Goal: Task Accomplishment & Management: Use online tool/utility

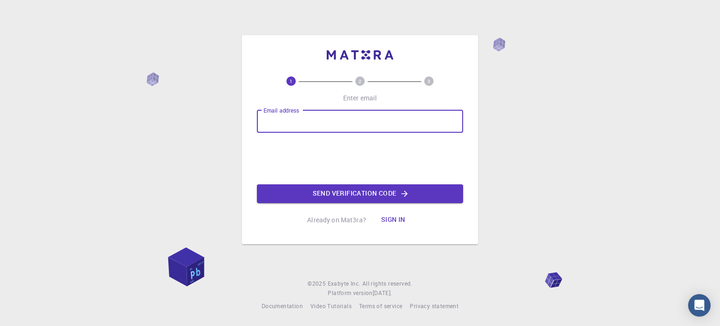
click at [316, 118] on input "Email address" at bounding box center [360, 121] width 206 height 23
type input "naboulsi"
click at [392, 219] on button "Sign in" at bounding box center [393, 220] width 39 height 19
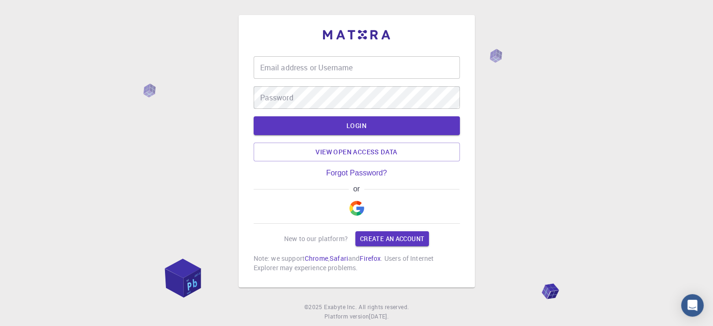
type input "naboulsi"
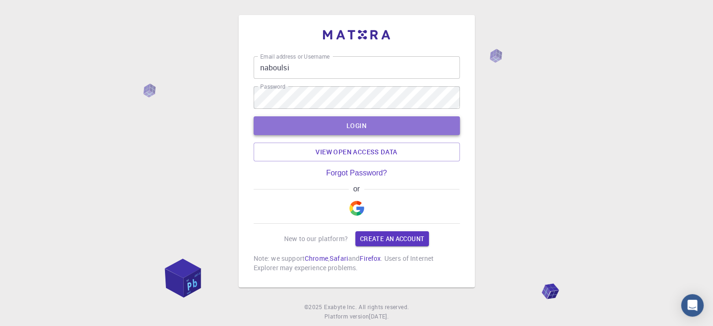
click at [354, 126] on button "LOGIN" at bounding box center [357, 125] width 206 height 19
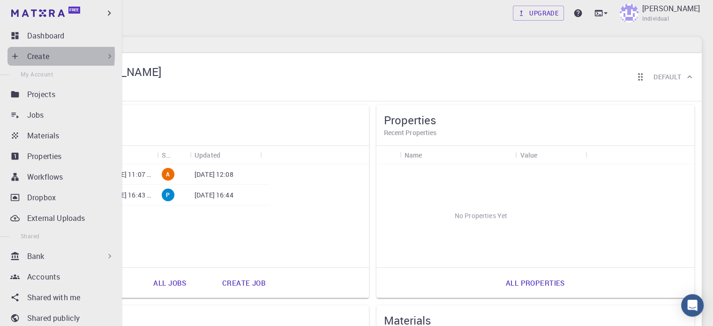
click at [20, 54] on div "Create" at bounding box center [63, 56] width 111 height 19
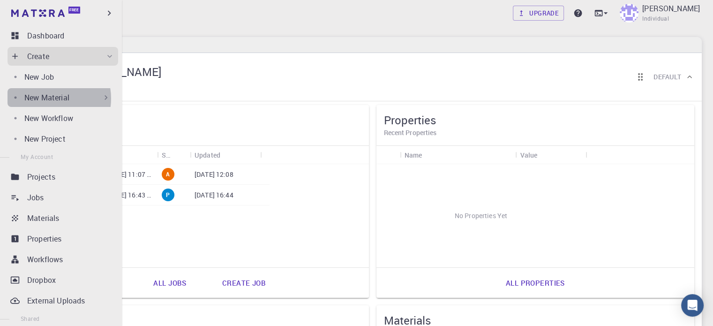
click at [48, 98] on p "New Material" at bounding box center [46, 97] width 45 height 11
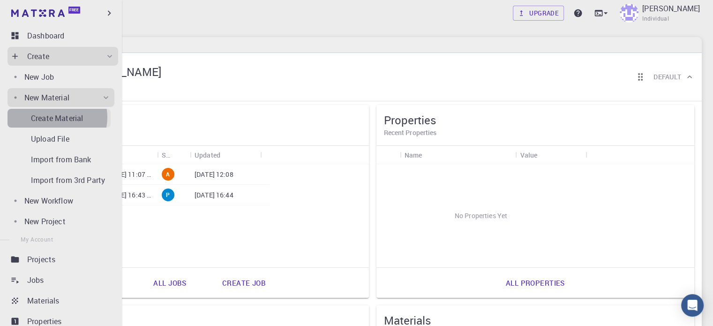
click at [56, 117] on p "Create Material" at bounding box center [57, 118] width 52 height 11
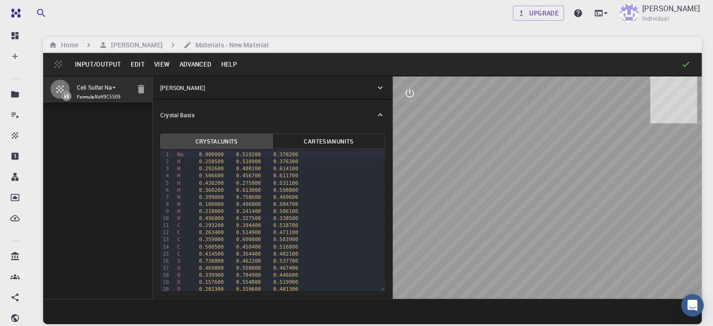
drag, startPoint x: 130, startPoint y: 108, endPoint x: 105, endPoint y: 67, distance: 48.3
click at [105, 67] on div "Input/Output Edit View Advanced Help Cell Sulfat Na+ Formula: NaH9C5SO9 Crystal…" at bounding box center [372, 188] width 659 height 271
click at [105, 67] on button "Input/Output" at bounding box center [97, 64] width 55 height 15
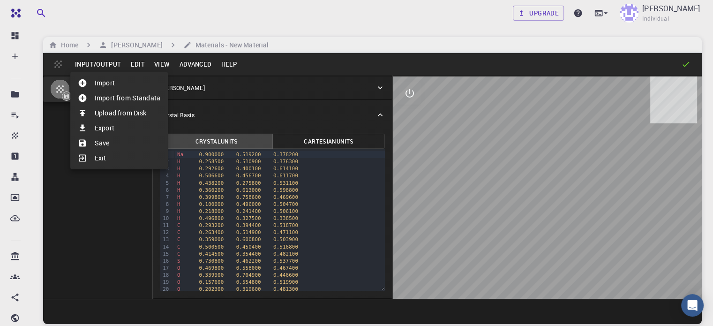
click at [102, 206] on div at bounding box center [356, 163] width 713 height 326
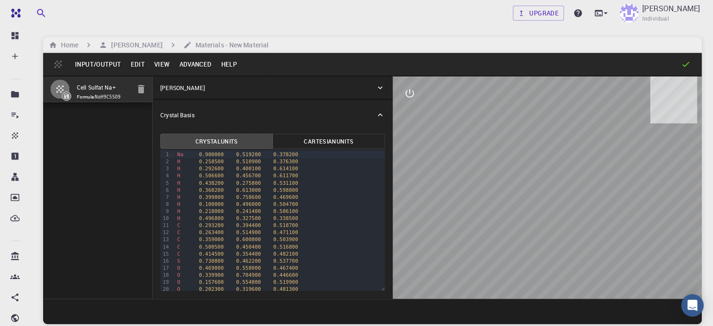
click at [191, 66] on button "Advanced" at bounding box center [195, 64] width 42 height 15
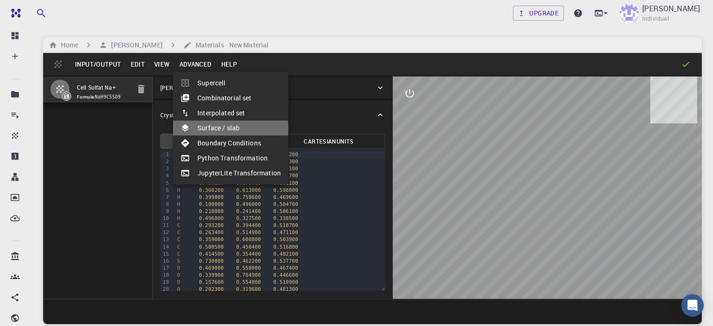
click at [218, 128] on li "Surface / slab" at bounding box center [230, 128] width 115 height 15
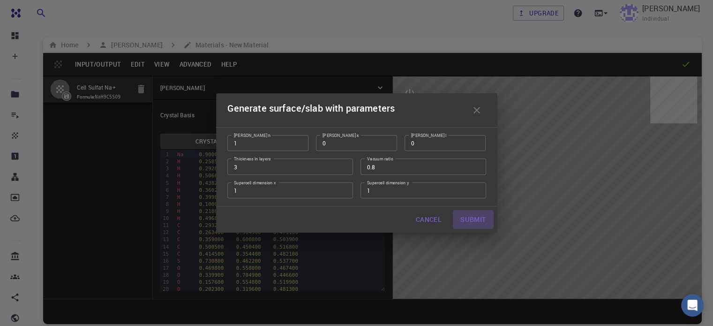
click at [476, 223] on button "Submit" at bounding box center [473, 219] width 40 height 19
type input "TRI"
type input "11.5235"
type input "172.85250000000005"
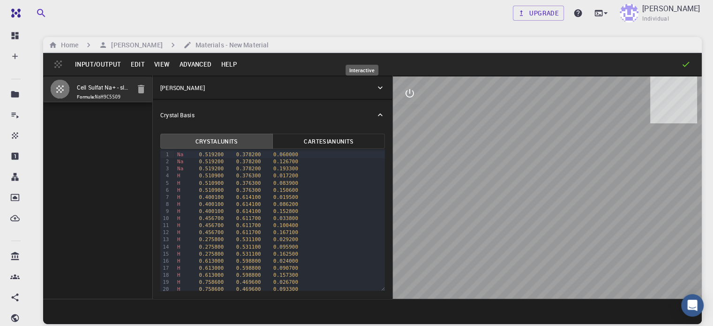
click at [404, 88] on icon "interactive" at bounding box center [409, 93] width 11 height 11
click at [404, 116] on icon "view" at bounding box center [409, 115] width 11 height 11
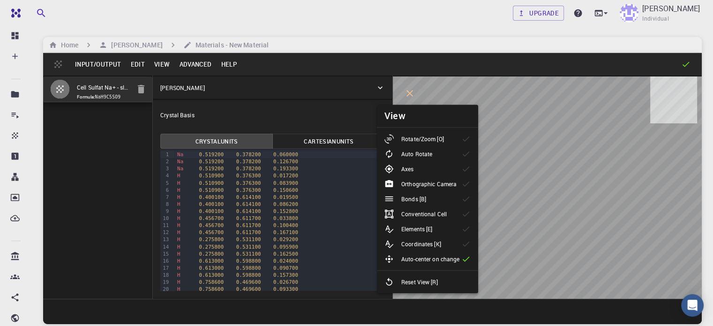
click at [443, 143] on p "Rotate/Zoom [O]" at bounding box center [422, 139] width 43 height 8
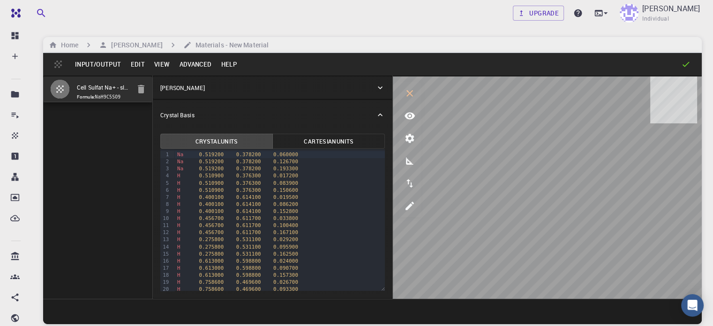
click at [107, 63] on button "Input/Output" at bounding box center [97, 64] width 55 height 15
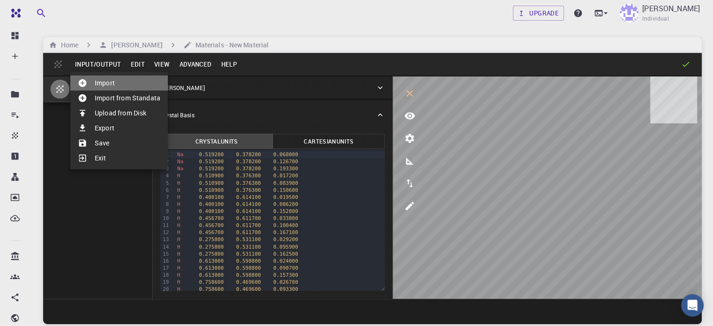
click at [113, 81] on li "Import" at bounding box center [119, 82] width 98 height 15
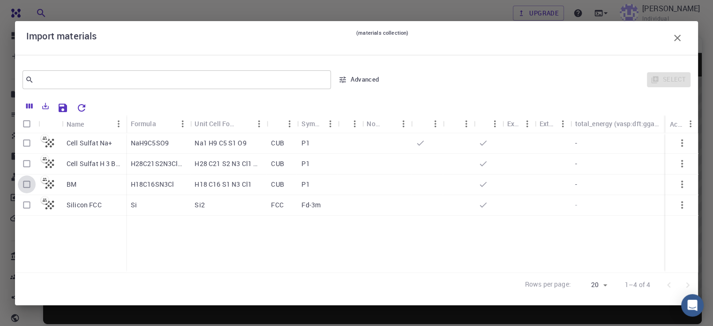
click at [26, 188] on input "Select row" at bounding box center [27, 184] width 18 height 18
checkbox input "true"
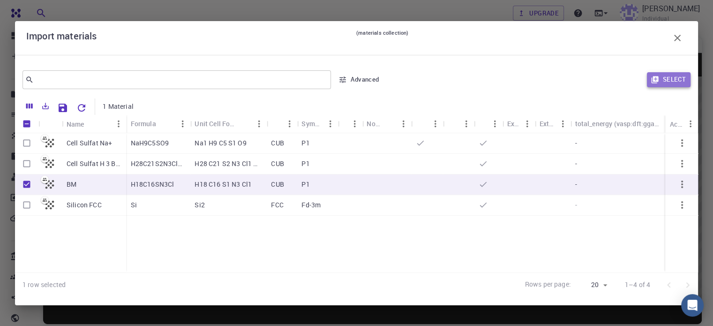
click at [674, 78] on button "Select" at bounding box center [669, 79] width 44 height 15
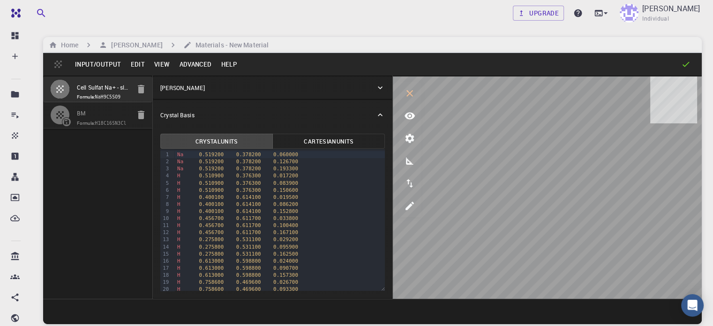
click at [82, 127] on span "Formula: H18C16SN3Cl" at bounding box center [103, 124] width 53 height 8
type input "CUB"
type input "17.67763"
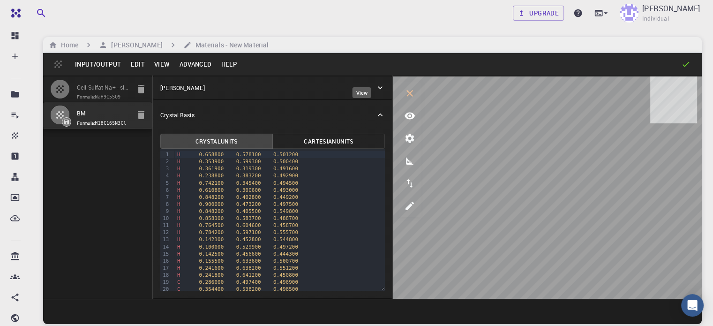
click at [404, 111] on icon "view" at bounding box center [409, 115] width 11 height 11
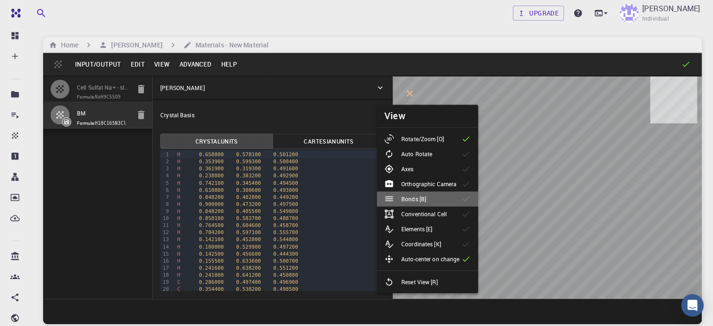
click at [426, 202] on p "Bonds [B]" at bounding box center [413, 199] width 25 height 8
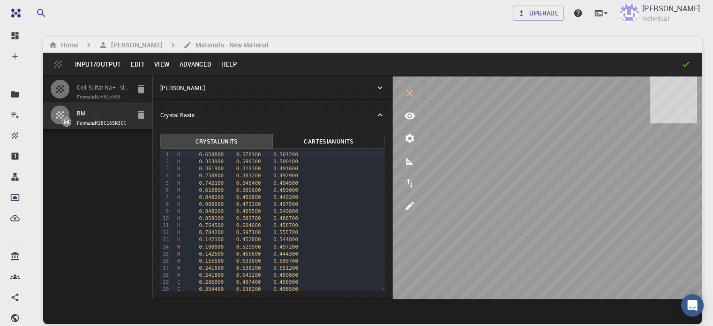
click at [195, 65] on button "Advanced" at bounding box center [195, 64] width 42 height 15
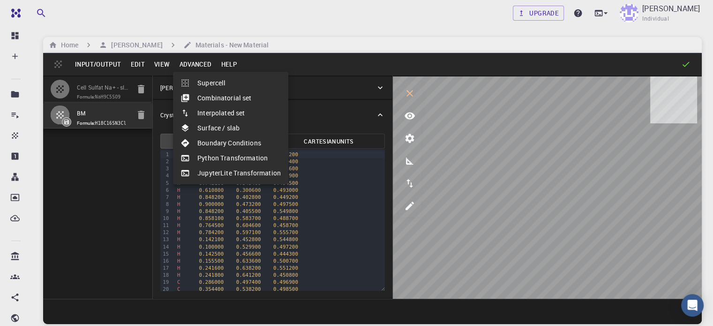
click at [164, 63] on div at bounding box center [356, 163] width 713 height 326
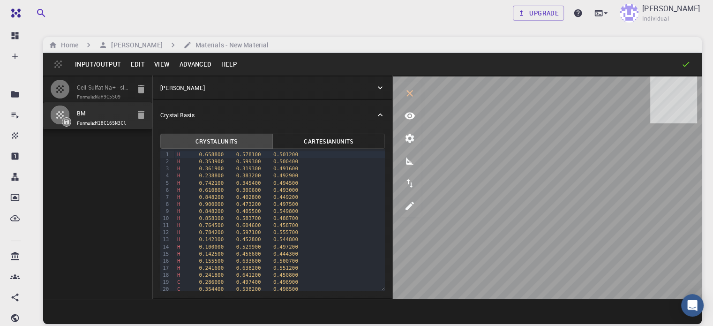
click at [164, 63] on button "View" at bounding box center [162, 64] width 25 height 15
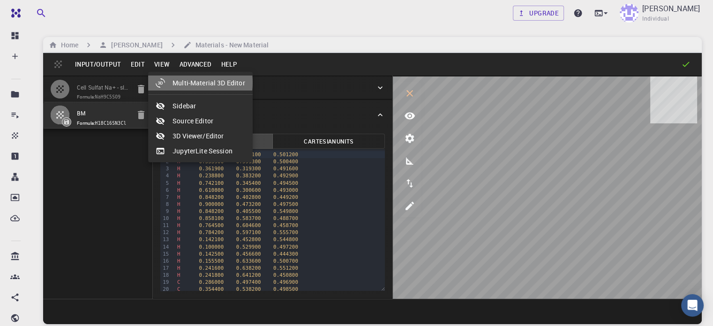
click at [185, 83] on li "Multi-Material 3D Editor" at bounding box center [200, 82] width 105 height 15
select select "Color"
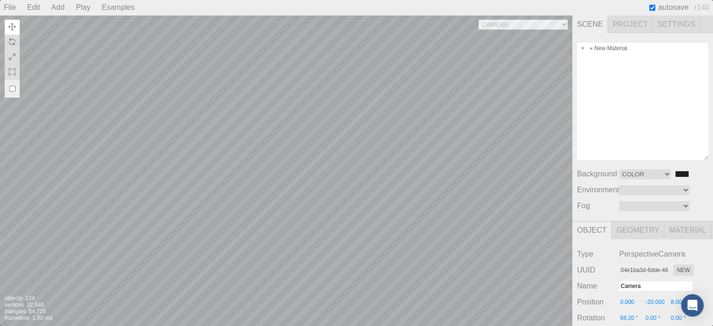
click at [302, 126] on div "Camera OrthographicCamera PerspectiveCamera Objects 124 Vertices 32,946 Triangl…" at bounding box center [286, 170] width 573 height 311
click at [383, 122] on div "Camera OrthographicCamera PerspectiveCamera Objects 124 Vertices 32,946 Triangl…" at bounding box center [286, 170] width 573 height 311
type input "317196c3-db93-4edf-b1ff-09a5c0f3a09a"
type input "C-28"
type input "12.309"
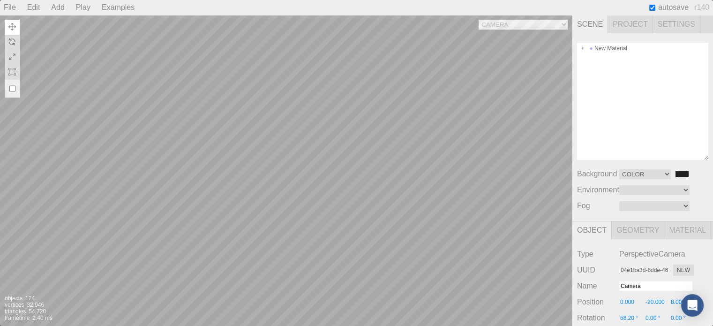
type input "6.821"
type input "8.759"
type input "0.00 °"
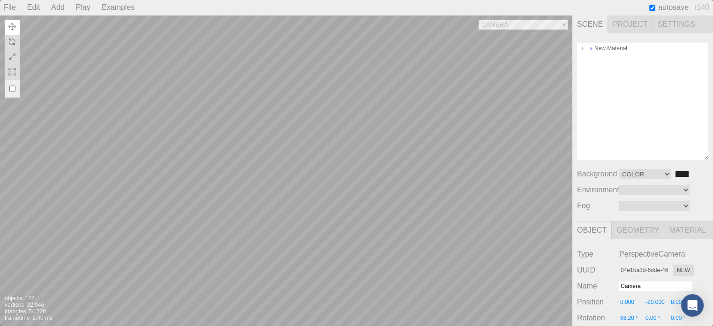
type input "0.300"
type textarea "{ "symbolWithLabel": "C", "atomicIndex": 28 }"
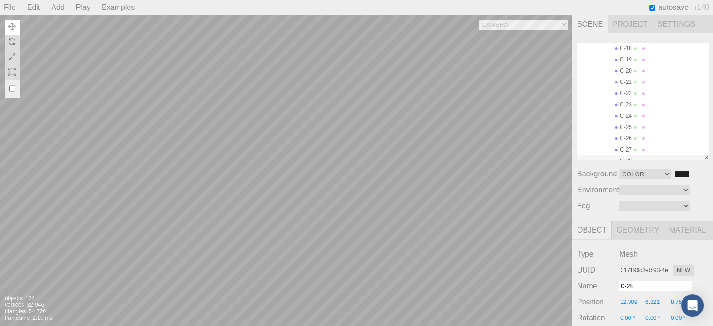
click at [438, 110] on div "Camera OrthographicCamera PerspectiveCamera Objects 124 Vertices 32,946 Triangl…" at bounding box center [286, 170] width 573 height 311
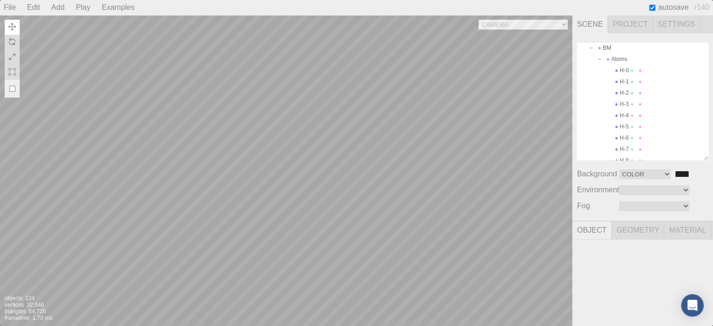
scroll to position [0, 0]
click at [612, 80] on div "BM" at bounding box center [642, 81] width 131 height 11
type input "75d04d3a-fef6-4069-b873-f28f2358a5f4"
type input "BM"
type input "2.000"
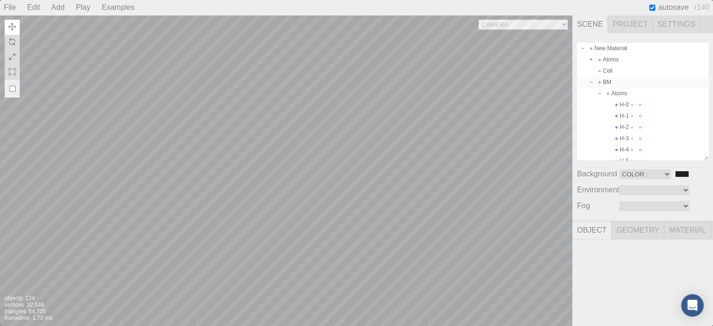
type input "0.000"
type input "0.00 °"
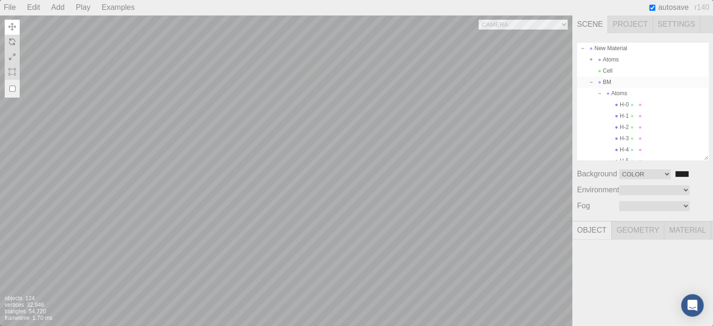
type input "1.000"
type textarea "{}"
type input "4f929c2f-2468-461c-bc56-a32d39f2e72c"
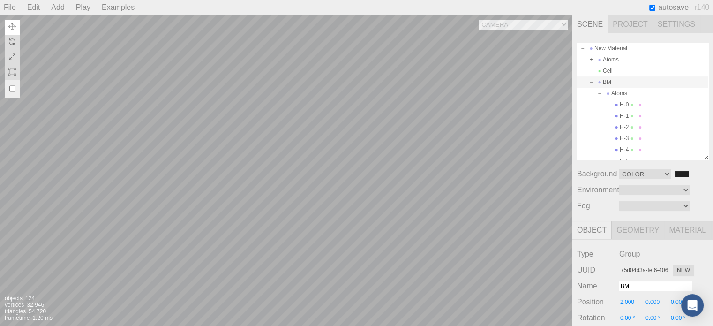
type input "Cell"
type input "0.000"
type input "0.00 °"
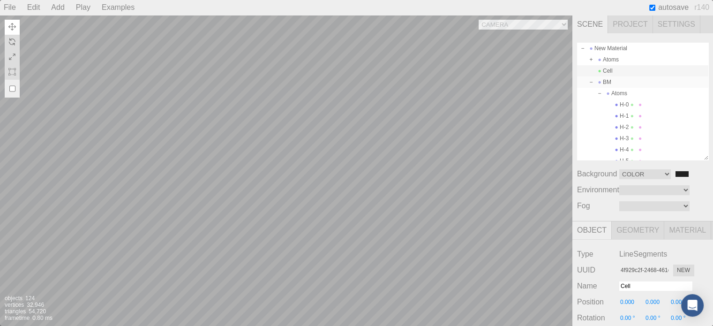
click at [616, 82] on div "BM" at bounding box center [642, 81] width 131 height 11
type input "75d04d3a-fef6-4069-b873-f28f2358a5f4"
type input "BM"
type input "2.000"
type input "0.00 °"
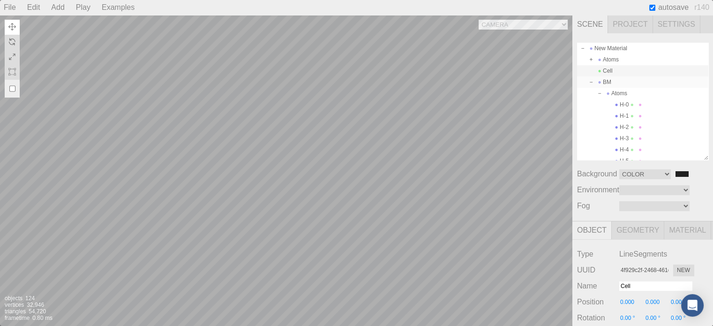
type input "0.00 °"
click at [399, 79] on div "Camera OrthographicCamera PerspectiveCamera Objects 124 Vertices 32,946 Triangl…" at bounding box center [286, 170] width 573 height 311
click at [399, 103] on div "Camera OrthographicCamera PerspectiveCamera Objects 124 Vertices 32,946 Triangl…" at bounding box center [286, 170] width 573 height 311
click at [259, 20] on div "Camera OrthographicCamera PerspectiveCamera Objects 124 Vertices 32,946 Triangl…" at bounding box center [286, 170] width 573 height 311
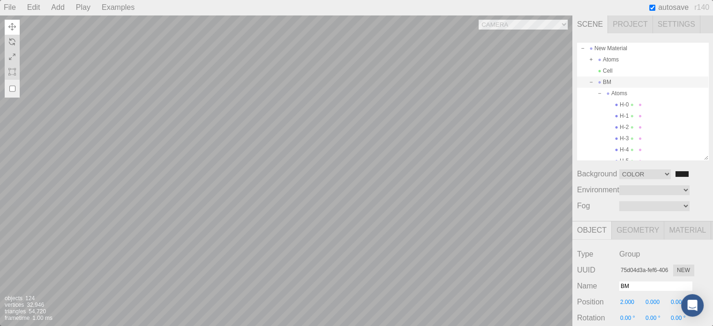
type input "-5.705"
type input "0.104"
type input "26.100"
type input "0.00 °"
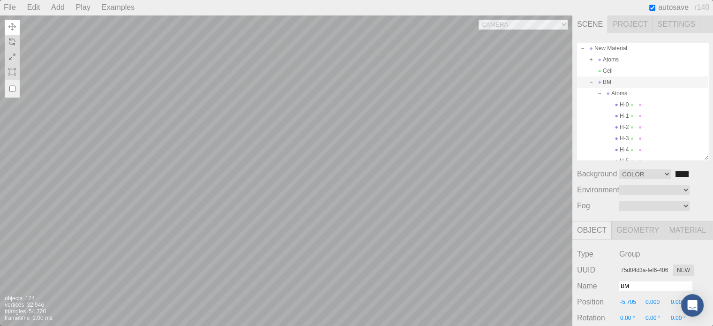
type input "0.00 °"
click at [434, 97] on div "Camera OrthographicCamera PerspectiveCamera Objects 124 Vertices 32,946 Triangl…" at bounding box center [286, 170] width 573 height 311
click at [421, 97] on div "Camera OrthographicCamera PerspectiveCamera Objects 124 Vertices 32,946 Triangl…" at bounding box center [286, 170] width 573 height 311
click at [278, 114] on div "Camera OrthographicCamera PerspectiveCamera Objects 124 Vertices 32,946 Triangl…" at bounding box center [286, 170] width 573 height 311
type input "-4.612"
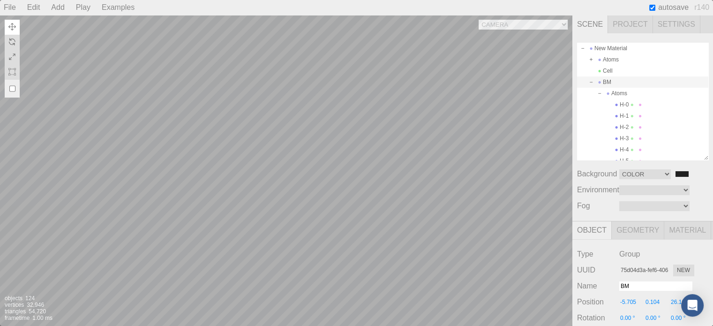
type input "0.629"
type input "28.494"
type input "0.00 °"
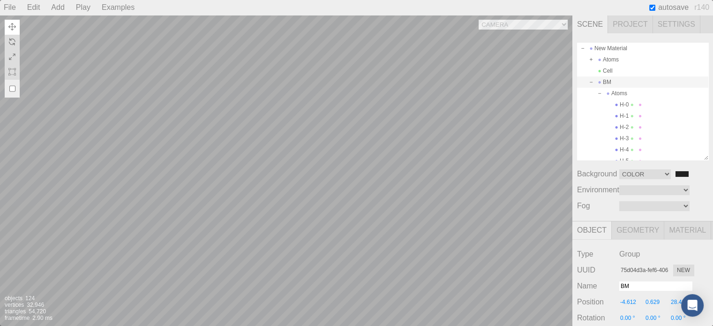
click at [473, 103] on div "Camera OrthographicCamera PerspectiveCamera Objects 124 Vertices 32,946 Triangl…" at bounding box center [286, 170] width 573 height 311
click at [281, 119] on div "Camera OrthographicCamera PerspectiveCamera Objects 124 Vertices 32,946 Triangl…" at bounding box center [286, 170] width 573 height 311
type input "-3.482"
type input "0.00 °"
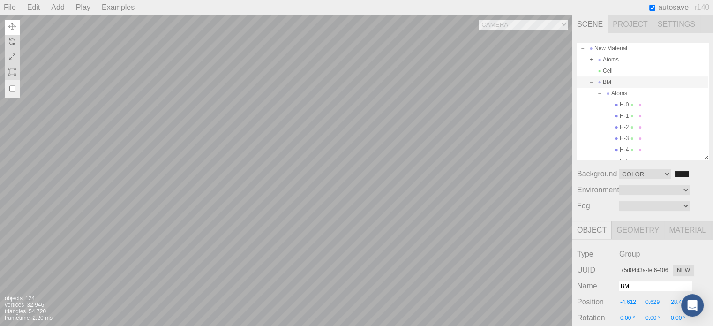
type input "0.00 °"
click at [279, 117] on div "Camera OrthographicCamera PerspectiveCamera Objects 124 Vertices 32,946 Triangl…" at bounding box center [286, 170] width 573 height 311
type input "-1.763"
type input "0.00 °"
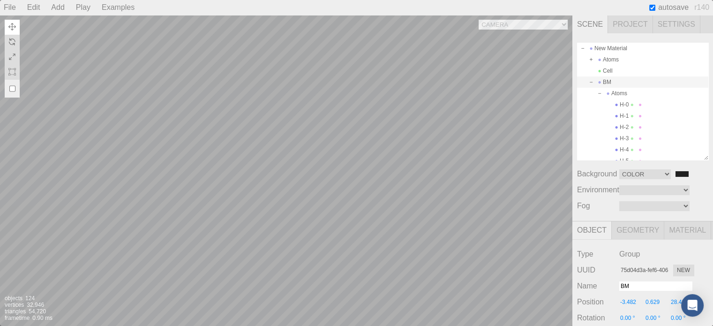
type input "0.00 °"
click at [281, 112] on div "Camera OrthographicCamera PerspectiveCamera Objects 124 Vertices 32,946 Triangl…" at bounding box center [286, 170] width 573 height 311
type input "-1.237"
type input "-2.844"
type input "28.847"
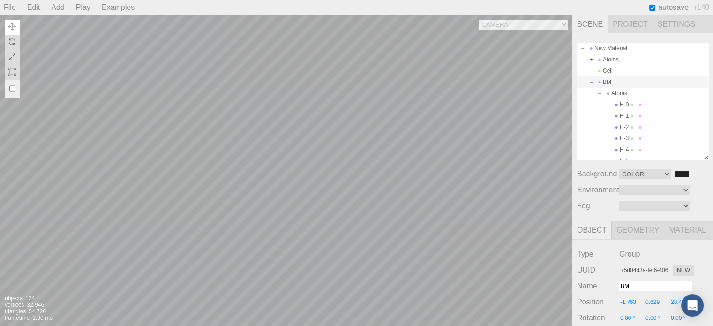
type input "0.00 °"
click at [376, 106] on div "Camera OrthographicCamera PerspectiveCamera Objects 124 Vertices 32,946 Triangl…" at bounding box center [286, 170] width 573 height 311
click at [470, 118] on div "Camera OrthographicCamera PerspectiveCamera Objects 124 Vertices 32,946 Triangl…" at bounding box center [286, 170] width 573 height 311
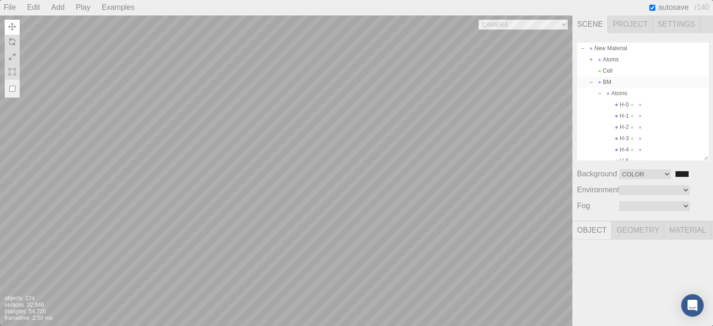
click at [608, 77] on div "BM" at bounding box center [642, 81] width 131 height 11
type input "0.00 °"
click at [290, 113] on div "Camera OrthographicCamera PerspectiveCamera Objects 124 Vertices 32,946 Triangl…" at bounding box center [286, 170] width 573 height 311
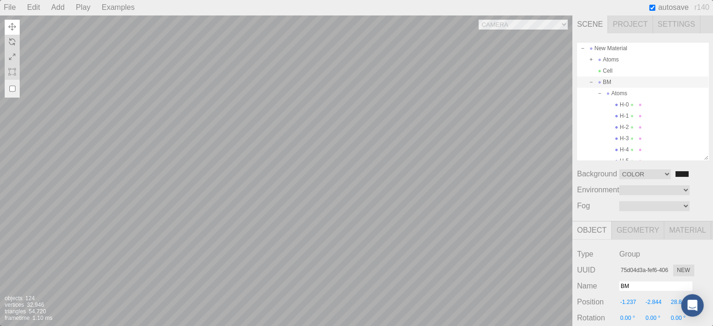
type input "-3.330"
type input "-2.851"
type input "29.222"
type input "0.00 °"
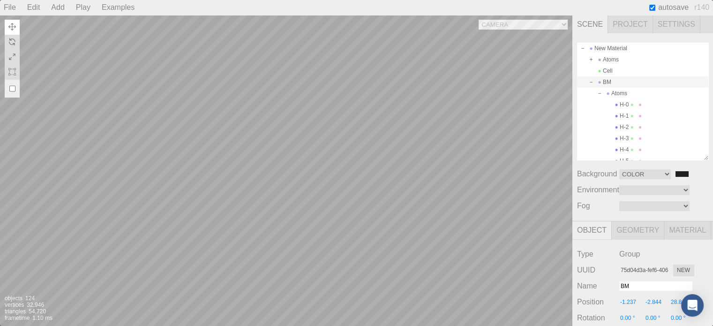
type input "0.00 °"
click at [378, 166] on div "Camera OrthographicCamera PerspectiveCamera Objects 124 Vertices 32,946 Triangl…" at bounding box center [286, 170] width 573 height 311
click at [617, 83] on div "BM" at bounding box center [642, 81] width 131 height 11
type input "0.00 °"
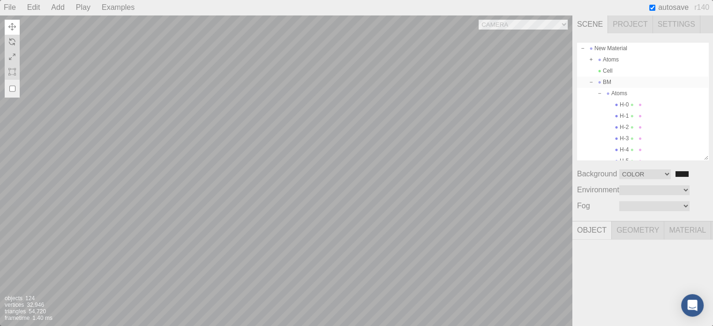
type input "0.00 °"
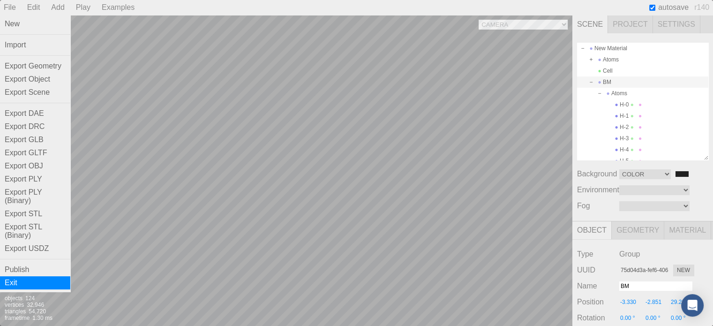
click at [17, 286] on div "Exit" at bounding box center [35, 282] width 70 height 13
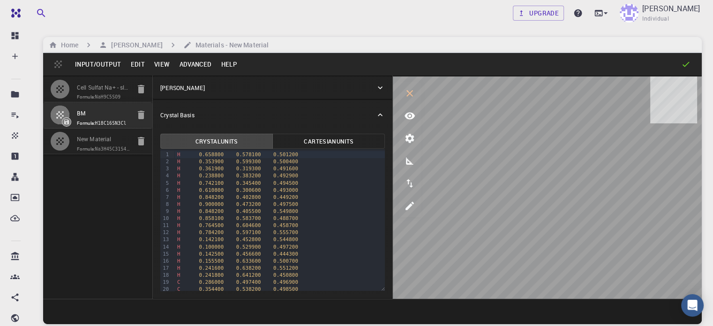
click at [83, 87] on input "Cell Sulfat Na+ - slab [1,0,0]" at bounding box center [103, 88] width 53 height 11
type input "TRI"
type input "11.5235"
type input "172.85250000000005"
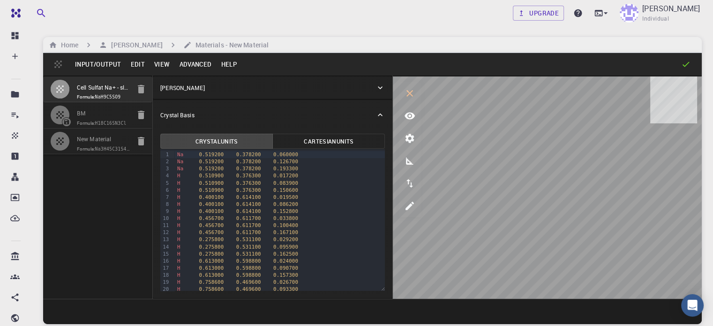
click at [63, 87] on button "button" at bounding box center [60, 89] width 20 height 20
click at [199, 64] on button "Advanced" at bounding box center [195, 64] width 42 height 15
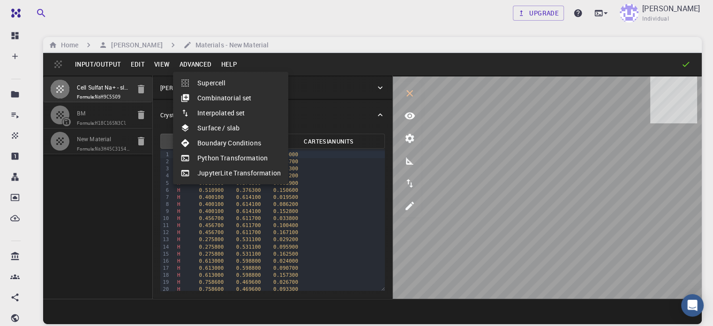
click at [205, 84] on li "Supercell" at bounding box center [230, 82] width 115 height 15
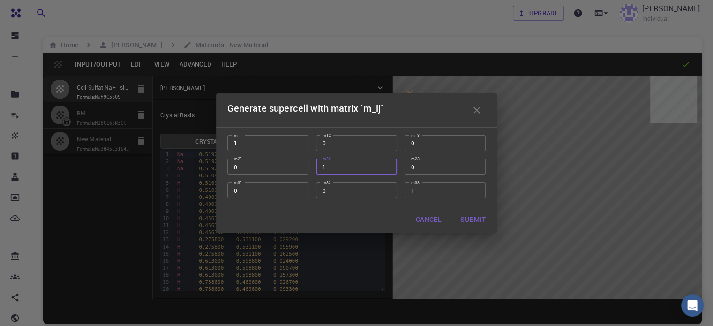
click at [328, 167] on input "1" at bounding box center [356, 166] width 81 height 16
type input "2"
click at [471, 218] on button "Submit" at bounding box center [473, 219] width 40 height 19
type input "23.047"
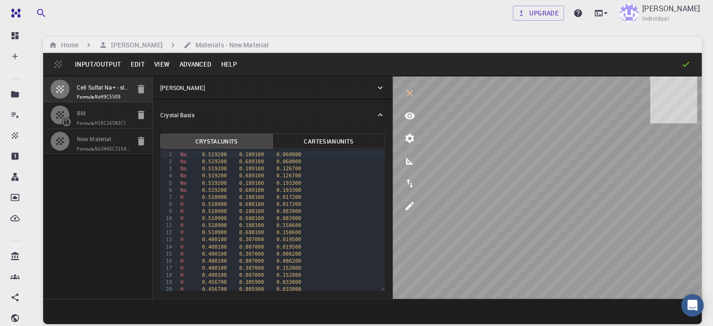
click at [83, 127] on span "Formula: H18C16SN3Cl" at bounding box center [103, 124] width 53 height 8
type input "CUB"
type input "17.67763"
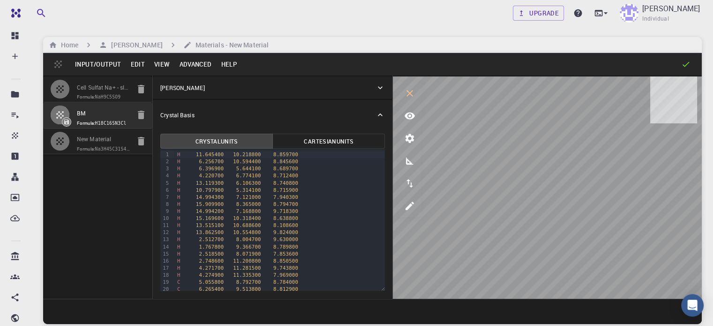
click at [86, 153] on span "Formula: Na3H45C31S4N3ClO27" at bounding box center [103, 149] width 53 height 8
type input "TRI"
type input "11.523500442504883"
type input "172.8524932861328"
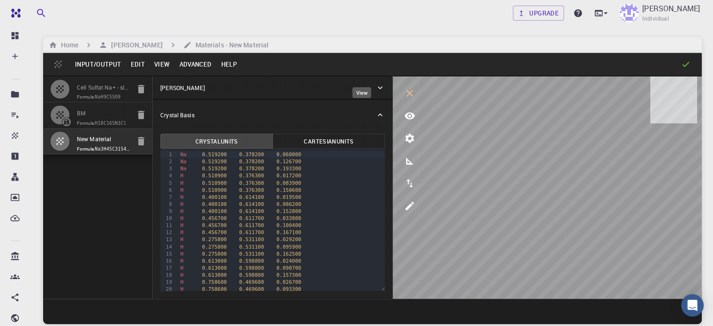
click at [405, 116] on icon "view" at bounding box center [410, 116] width 10 height 7
click at [164, 61] on button "View" at bounding box center [162, 64] width 25 height 15
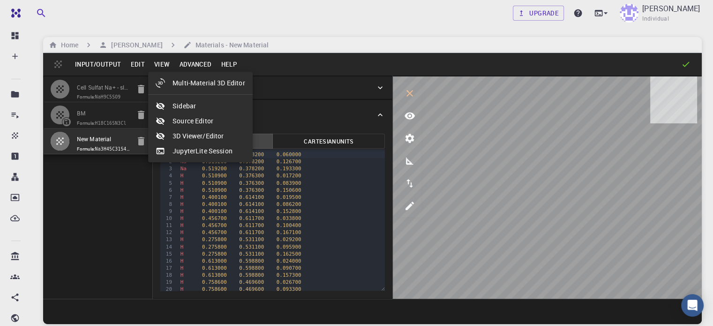
click at [182, 83] on li "Multi-Material 3D Editor" at bounding box center [200, 82] width 105 height 15
select select "Color"
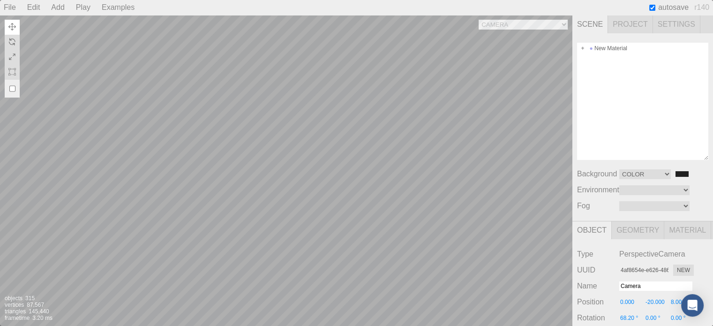
click at [371, 153] on div "Camera OrthographicCamera PerspectiveCamera Objects 315 Vertices 87,567 Triangl…" at bounding box center [286, 170] width 573 height 311
click at [266, 152] on div "Camera OrthographicCamera PerspectiveCamera Objects 315 Vertices 87,567 Triangl…" at bounding box center [286, 170] width 573 height 311
type input "81dc84ae-caf9-4532-b0c3-246469ddd6e2"
type input "S-34"
type input "8.921"
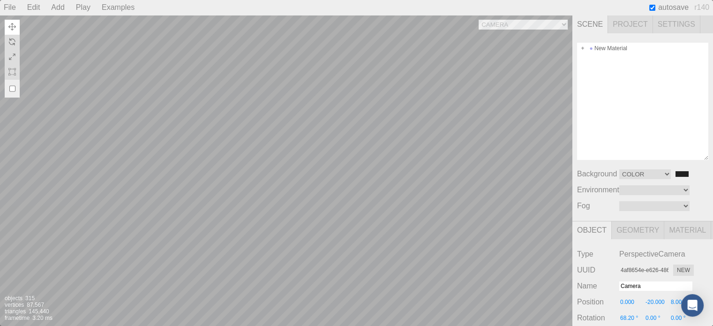
type input "9.879"
type input "8.828"
type input "0.00 °"
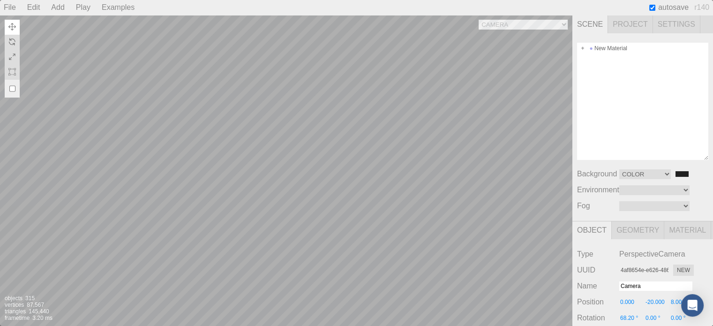
type input "0.300"
type textarea "{ "symbolWithLabel": "S", "atomicIndex": 34 }"
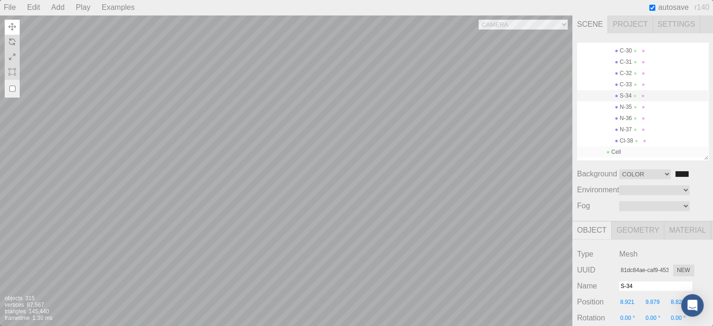
click at [616, 146] on div "Cell" at bounding box center [642, 151] width 131 height 11
type input "c3779494-846f-4e40-9847-86586f75d9a0"
type input "Cell"
type input "0.000"
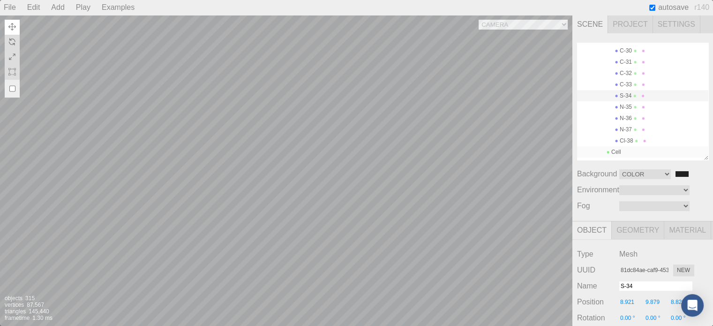
type input "0.000"
type input "0.00 °"
type input "1.000"
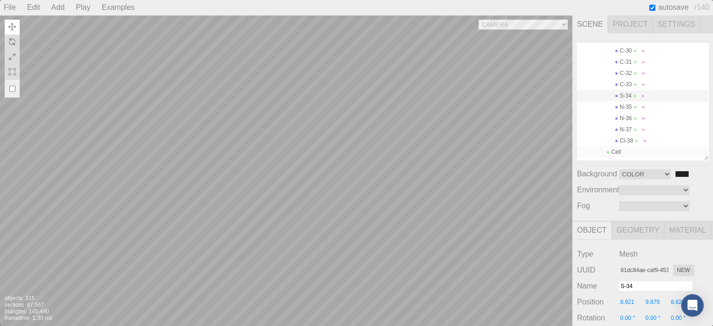
type input "1.000"
checkbox input "false"
type textarea "{}"
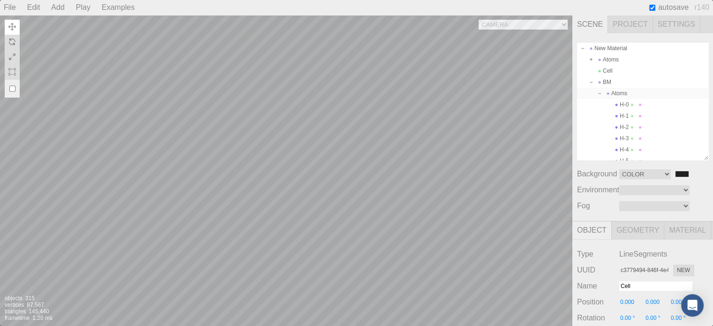
click at [622, 91] on div "Atoms" at bounding box center [642, 93] width 131 height 11
type input "d572b6fc-ed3d-45d0-832c-5e6d7aef6e00"
type input "Atoms"
type input "0.00 °"
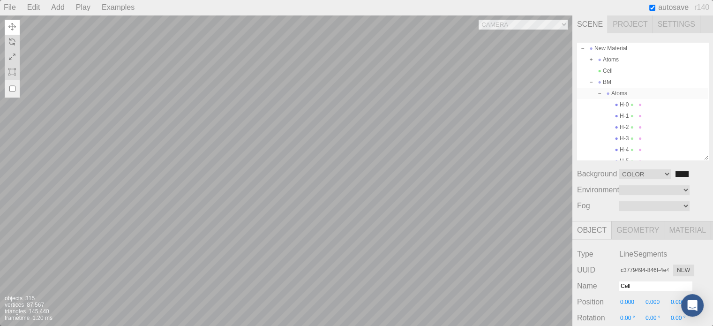
type input "0.00 °"
checkbox input "true"
click at [326, 82] on div "Camera OrthographicCamera PerspectiveCamera Objects 315 Vertices 87,567 Triangl…" at bounding box center [286, 170] width 573 height 311
click at [618, 90] on div "Atoms" at bounding box center [642, 93] width 131 height 11
click at [277, 146] on div "Camera OrthographicCamera PerspectiveCamera Objects 315 Vertices 87,567 Triangl…" at bounding box center [286, 170] width 573 height 311
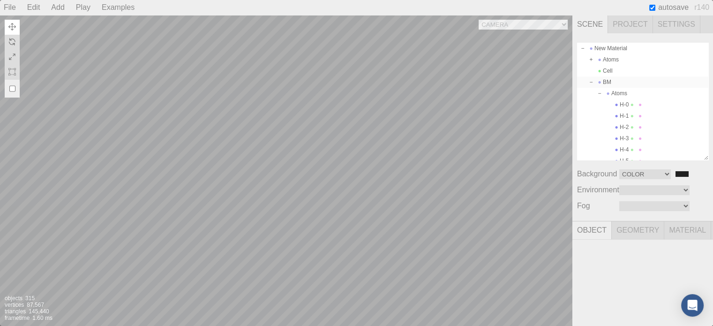
click at [610, 80] on div "BM" at bounding box center [642, 81] width 131 height 11
type input "816a39d1-cee1-44c3-bca4-484ca77cbedb"
type input "BM"
type input "2.000"
type input "0.00 °"
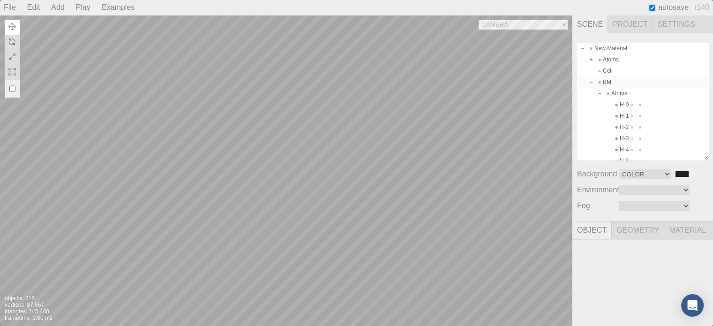
type input "0.00 °"
click at [266, 108] on div "Camera OrthographicCamera PerspectiveCamera Objects 315 Vertices 87,567 Triangl…" at bounding box center [286, 170] width 573 height 311
type input "7.862"
type input "14.515"
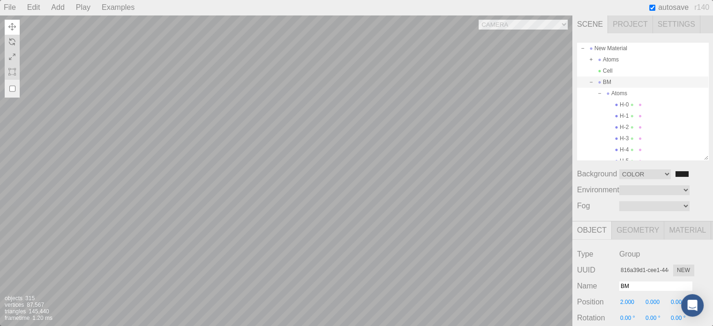
type input "28.572"
type input "0.00 °"
click at [263, 69] on div "Camera OrthographicCamera PerspectiveCamera Objects 315 Vertices 87,567 Triangl…" at bounding box center [286, 170] width 573 height 311
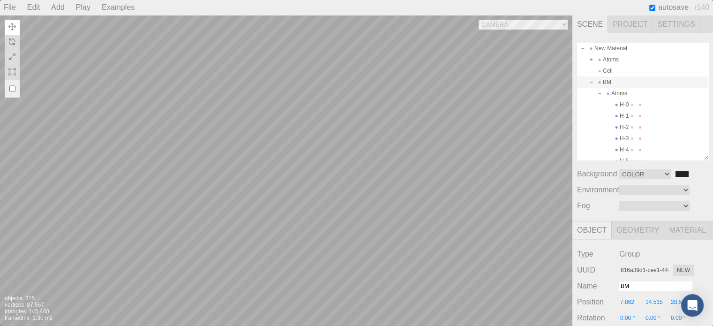
type input "27.862"
type input "0.00 °"
click at [239, 110] on div "Camera OrthographicCamera PerspectiveCamera Objects 315 Vertices 87,567 Triangl…" at bounding box center [286, 170] width 573 height 311
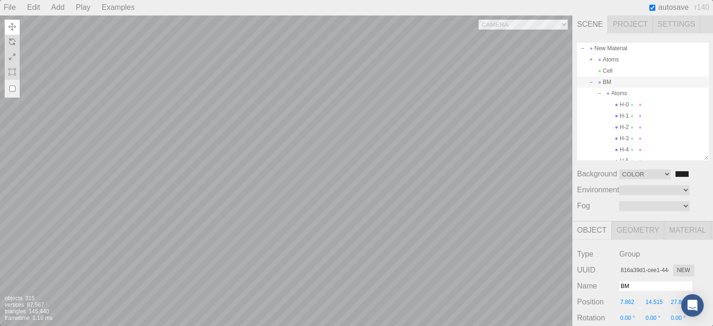
type input "8.972"
type input "0.00 °"
click at [313, 118] on div "Camera OrthographicCamera PerspectiveCamera Objects 315 Vertices 87,567 Triangl…" at bounding box center [286, 170] width 573 height 311
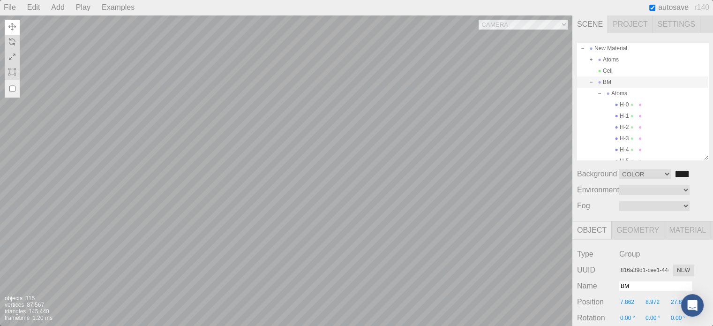
type input "9.639"
type input "0.00 °"
click at [251, 93] on div "Camera OrthographicCamera PerspectiveCamera Objects 315 Vertices 87,567 Triangl…" at bounding box center [286, 170] width 573 height 311
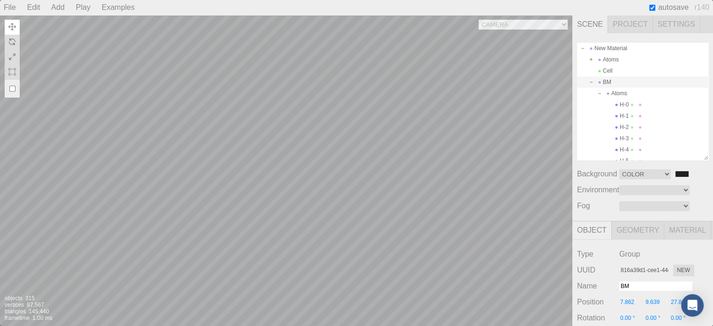
type input "11.492"
type input "0.00 °"
click at [277, 140] on div "Camera OrthographicCamera PerspectiveCamera Objects 315 Vertices 87,567 Triangl…" at bounding box center [286, 170] width 573 height 311
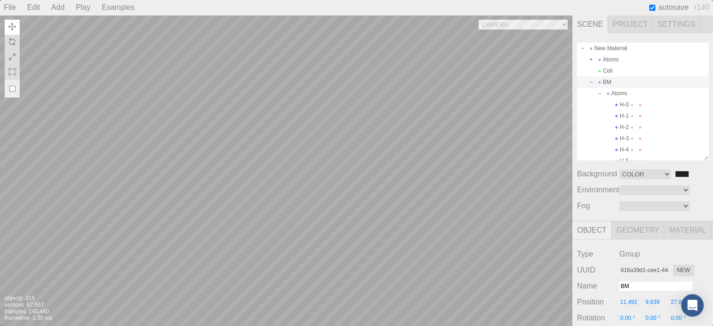
type input "32.070"
type input "0.00 °"
click at [265, 90] on div "Camera OrthographicCamera PerspectiveCamera Objects 315 Vertices 87,567 Triangl…" at bounding box center [286, 170] width 573 height 311
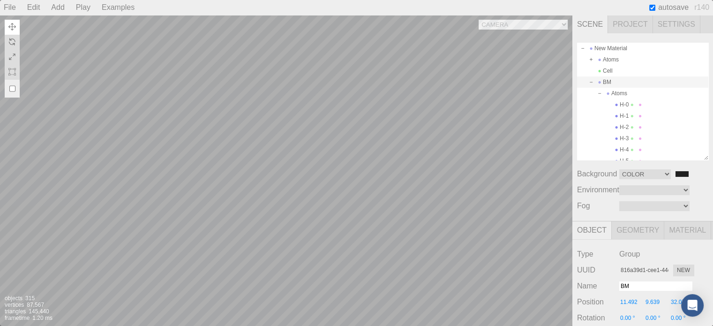
type input "9.856"
type input "31.871"
type input "0.00 °"
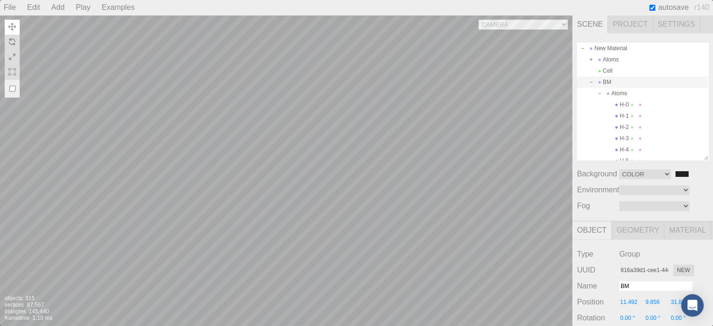
click at [280, 90] on div "Camera OrthographicCamera PerspectiveCamera Objects 315 Vertices 87,567 Triangl…" at bounding box center [286, 170] width 573 height 311
click at [439, 114] on div "Camera OrthographicCamera PerspectiveCamera Objects 315 Vertices 87,567 Triangl…" at bounding box center [286, 170] width 573 height 311
click at [344, 110] on div "Camera OrthographicCamera PerspectiveCamera Objects 315 Vertices 87,567 Triangl…" at bounding box center [286, 170] width 573 height 311
click at [604, 83] on div "BM" at bounding box center [642, 81] width 131 height 11
type input "0.00 °"
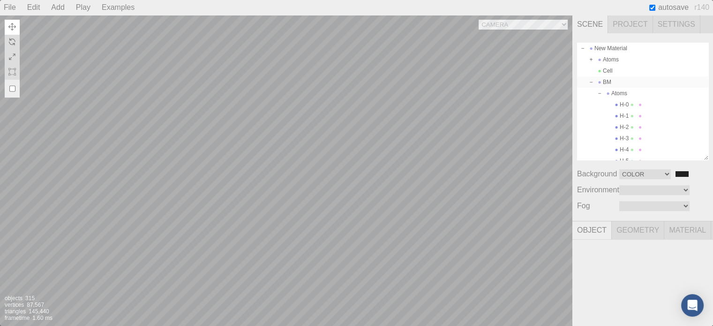
type input "0.00 °"
click at [310, 119] on div "Camera OrthographicCamera PerspectiveCamera Objects 315 Vertices 87,567 Triangl…" at bounding box center [286, 170] width 573 height 311
click at [345, 110] on div "Camera OrthographicCamera PerspectiveCamera Objects 315 Vertices 87,567 Triangl…" at bounding box center [286, 170] width 573 height 311
type input "b4c7d209-0162-4aa8-bace-26dc5ef05c5b"
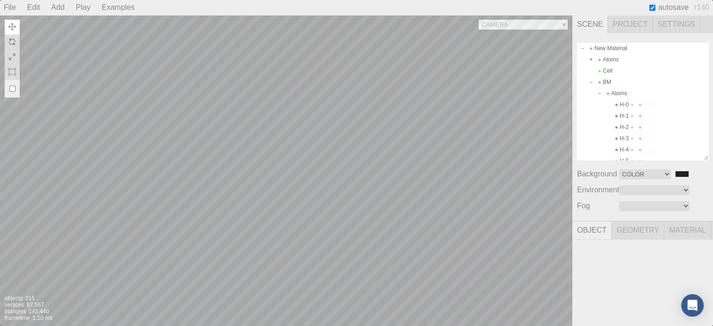
type input "H-8"
type input "14.994"
type input "7.169"
type input "9.718"
type input "0.00 °"
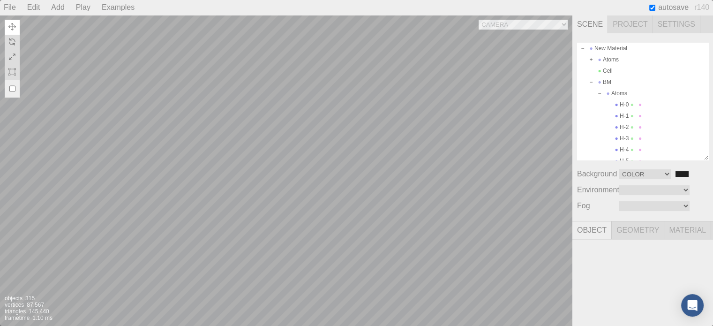
type input "0.00 °"
type input "0.300"
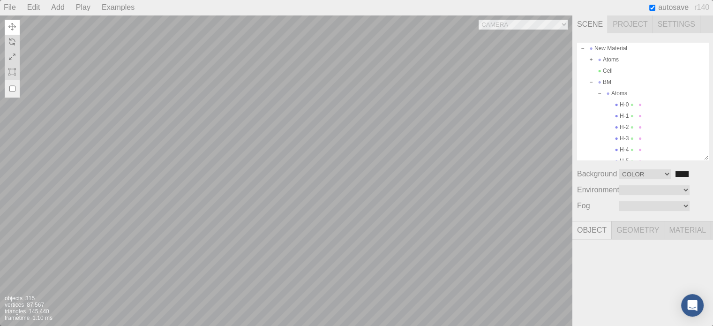
type textarea "{ "symbolWithLabel": "H", "atomicIndex": 8 }"
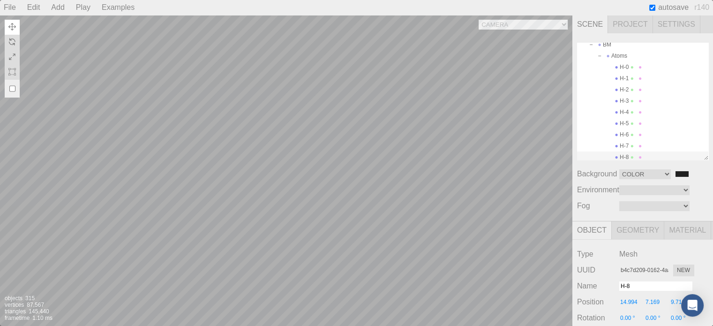
click at [344, 108] on div "Camera OrthographicCamera PerspectiveCamera Objects 315 Vertices 87,567 Triangl…" at bounding box center [286, 170] width 573 height 311
type input "fcb937f9-0919-4793-a276-425b03498d4a"
type input "C-25"
type input "10.201"
type input "8.678"
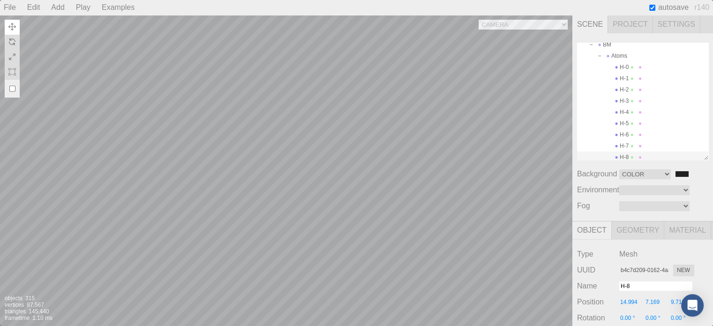
type input "8.808"
type input "0.00 °"
type textarea "{ "symbolWithLabel": "C", "atomicIndex": 25 }"
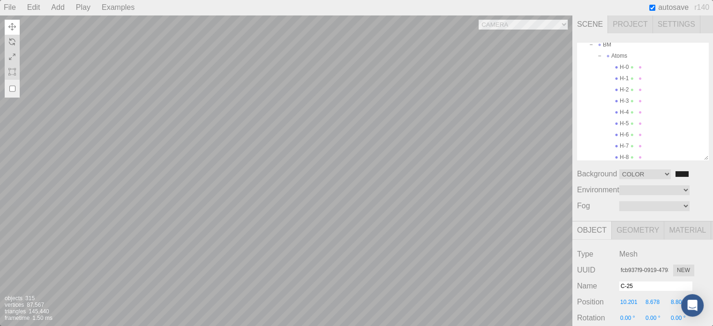
scroll to position [226, 0]
click at [344, 108] on div "Camera OrthographicCamera PerspectiveCamera Objects 315 Vertices 87,567 Triangl…" at bounding box center [286, 170] width 573 height 311
click at [343, 110] on div "Camera OrthographicCamera PerspectiveCamera Objects 315 Vertices 87,567 Triangl…" at bounding box center [286, 170] width 573 height 311
type input "10.418"
type input "9.879"
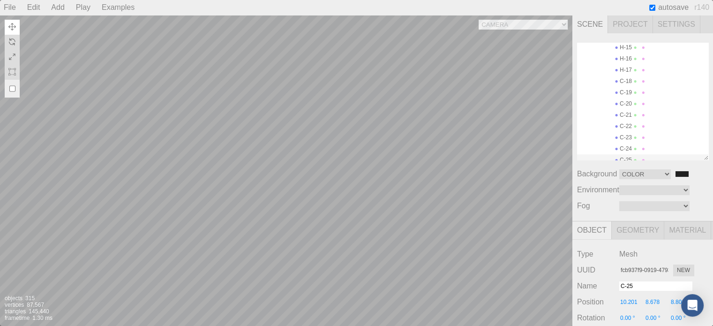
type input "8.936"
type input "0.00 °"
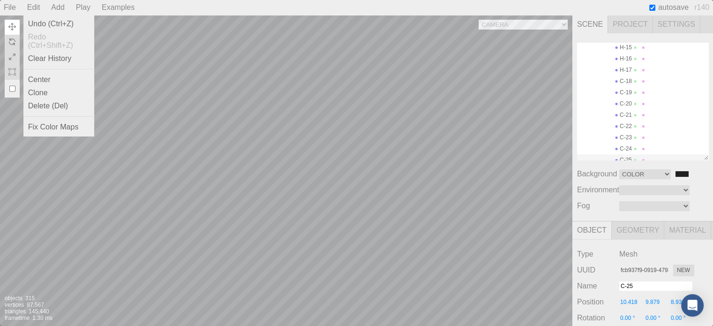
click at [31, 8] on div "Edit" at bounding box center [33, 7] width 21 height 15
click at [39, 22] on div "Undo (Ctrl+Z)" at bounding box center [58, 23] width 70 height 13
click at [430, 123] on div "Camera OrthographicCamera PerspectiveCamera Objects 315 Vertices 87,567 Triangl…" at bounding box center [286, 170] width 573 height 311
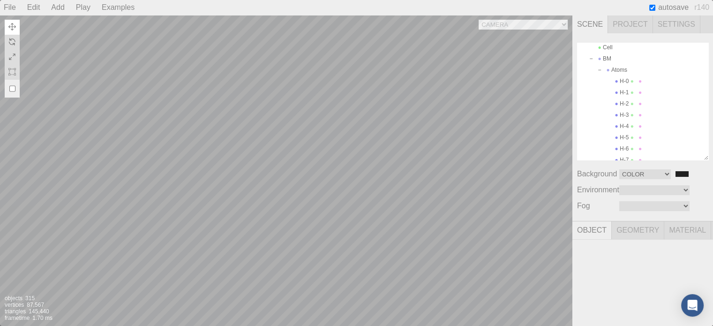
scroll to position [0, 0]
click at [609, 79] on div "BM" at bounding box center [642, 81] width 131 height 11
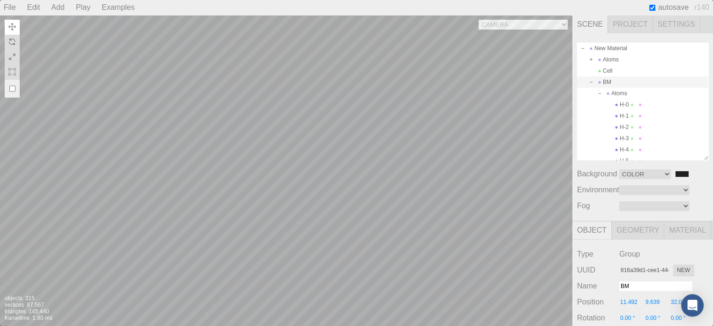
click at [512, 147] on div "Camera OrthographicCamera PerspectiveCamera Objects 315 Vertices 87,567 Triangl…" at bounding box center [286, 170] width 573 height 311
click at [618, 81] on div "BM" at bounding box center [642, 81] width 131 height 11
click at [298, 114] on div "Camera OrthographicCamera PerspectiveCamera Objects 315 Vertices 87,567 Triangl…" at bounding box center [286, 170] width 573 height 311
click at [390, 122] on div "Camera OrthographicCamera PerspectiveCamera Objects 315 Vertices 87,567 Triangl…" at bounding box center [286, 170] width 573 height 311
click at [304, 157] on div "Camera OrthographicCamera PerspectiveCamera Objects 315 Vertices 87,567 Triangl…" at bounding box center [286, 170] width 573 height 311
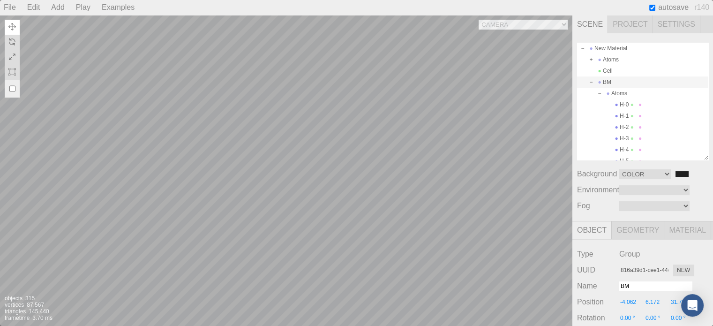
click at [370, 116] on div "Camera OrthographicCamera PerspectiveCamera Objects 315 Vertices 87,567 Triangl…" at bounding box center [286, 170] width 573 height 311
click at [298, 108] on div "Camera OrthographicCamera PerspectiveCamera Objects 315 Vertices 87,567 Triangl…" at bounding box center [286, 170] width 573 height 311
click at [379, 114] on div "Camera OrthographicCamera PerspectiveCamera Objects 315 Vertices 87,567 Triangl…" at bounding box center [286, 170] width 573 height 311
click at [410, 81] on div "Camera OrthographicCamera PerspectiveCamera Objects 315 Vertices 87,567 Triangl…" at bounding box center [286, 170] width 573 height 311
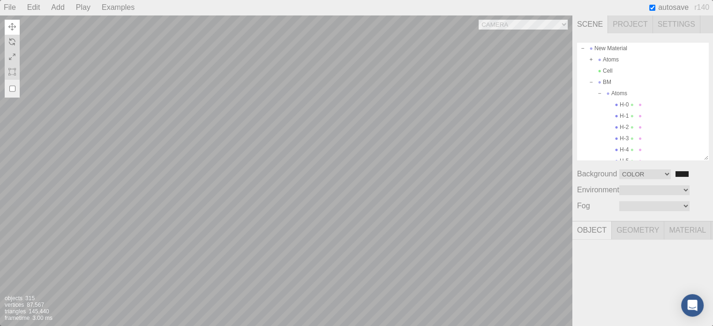
click at [316, 91] on div "Camera OrthographicCamera PerspectiveCamera Objects 315 Vertices 87,567 Triangl…" at bounding box center [286, 170] width 573 height 311
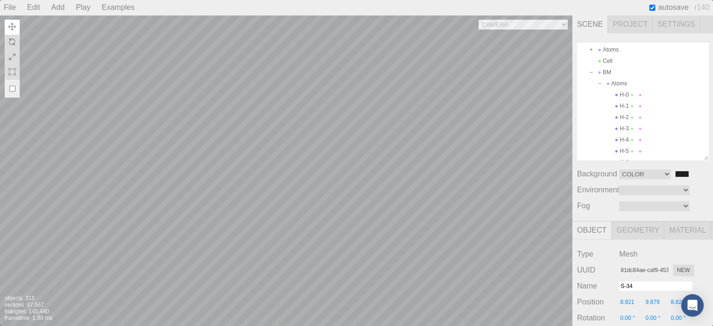
scroll to position [8, 0]
click at [627, 85] on div "Atoms" at bounding box center [642, 84] width 131 height 11
click at [300, 113] on div "Camera OrthographicCamera PerspectiveCamera Objects 315 Vertices 87,567 Triangl…" at bounding box center [286, 170] width 573 height 311
click at [352, 138] on div "Camera OrthographicCamera PerspectiveCamera Objects 315 Vertices 87,567 Triangl…" at bounding box center [286, 170] width 573 height 311
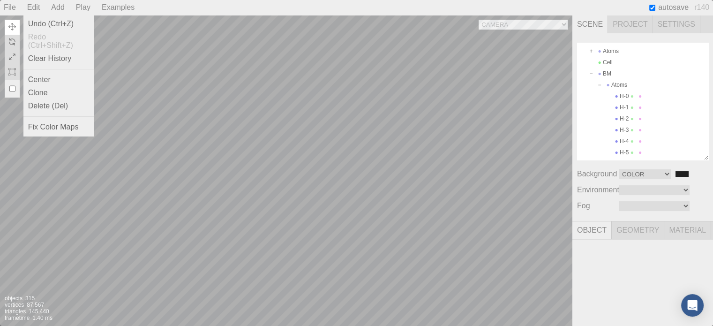
click at [35, 9] on div "Edit" at bounding box center [33, 7] width 21 height 15
click at [43, 27] on div "Undo (Ctrl+Z)" at bounding box center [58, 23] width 70 height 13
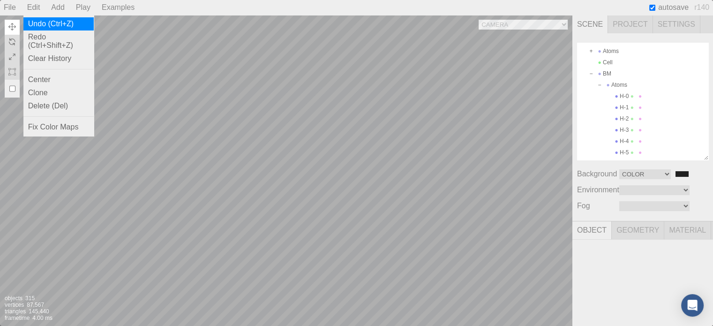
click at [43, 27] on div "Undo (Ctrl+Z)" at bounding box center [58, 23] width 70 height 13
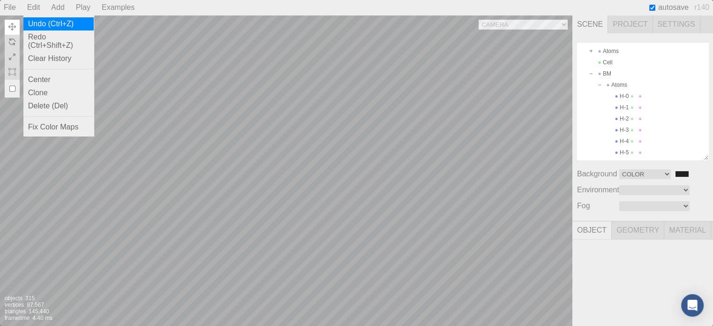
click at [43, 27] on div "Undo (Ctrl+Z)" at bounding box center [58, 23] width 70 height 13
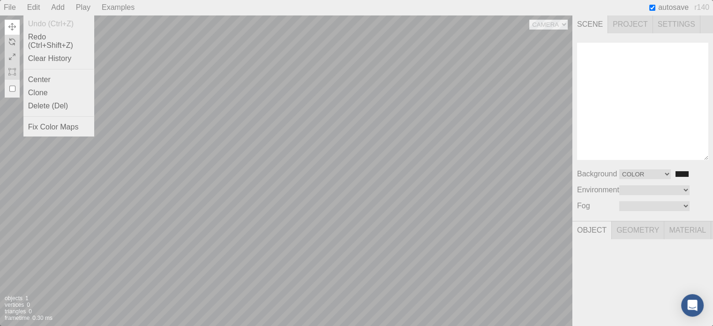
scroll to position [0, 0]
click at [43, 27] on div "Undo (Ctrl+Z)" at bounding box center [58, 23] width 70 height 13
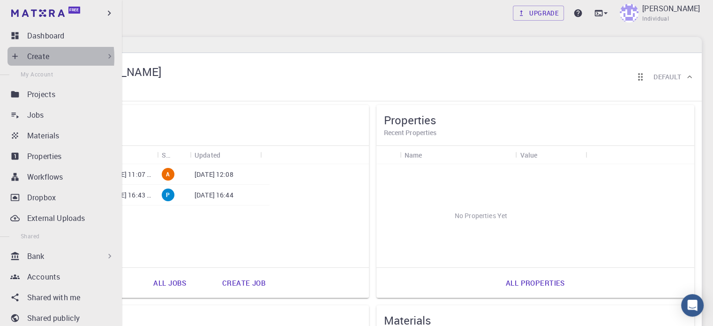
click at [19, 58] on icon at bounding box center [14, 56] width 9 height 9
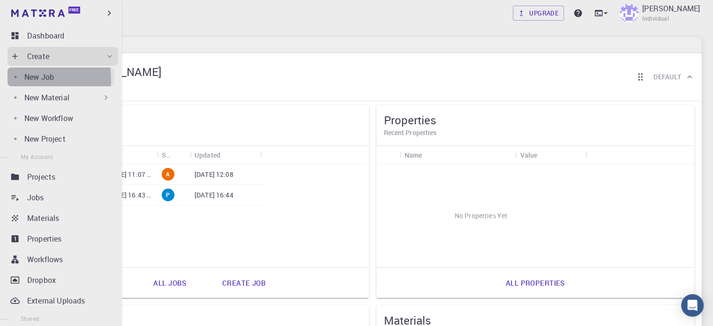
click at [42, 79] on p "New Job" at bounding box center [39, 76] width 30 height 11
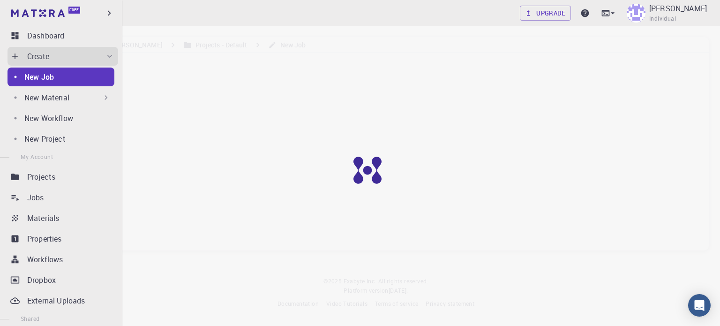
click at [56, 94] on p "New Material" at bounding box center [46, 97] width 45 height 11
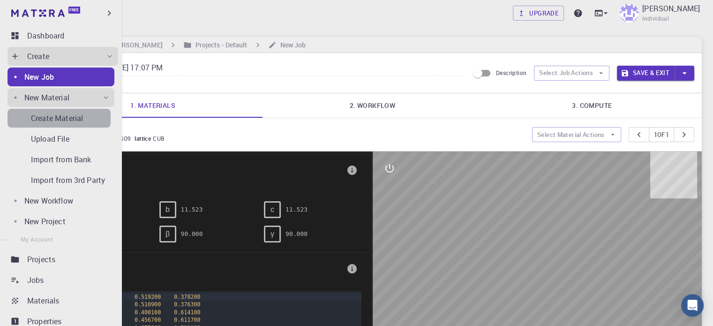
click at [60, 121] on p "Create Material" at bounding box center [57, 118] width 52 height 11
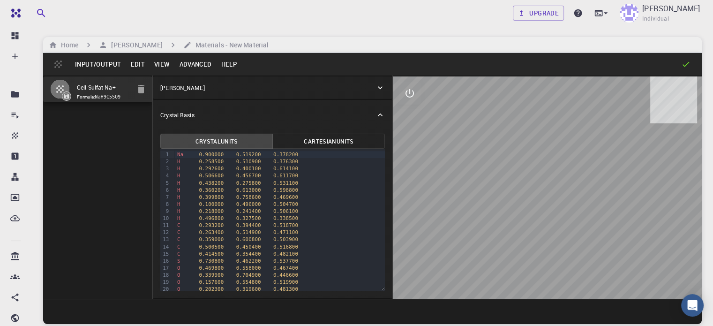
click at [194, 65] on button "Advanced" at bounding box center [195, 64] width 42 height 15
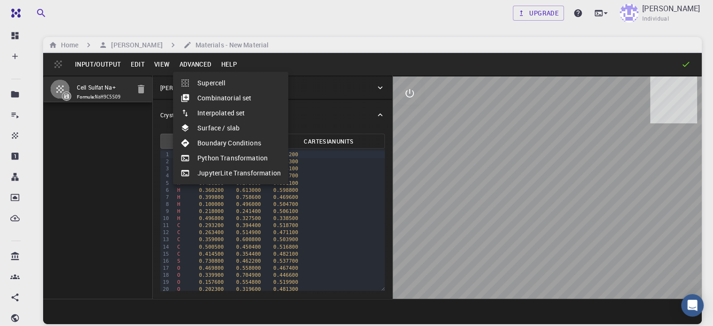
click at [158, 62] on div at bounding box center [356, 163] width 713 height 326
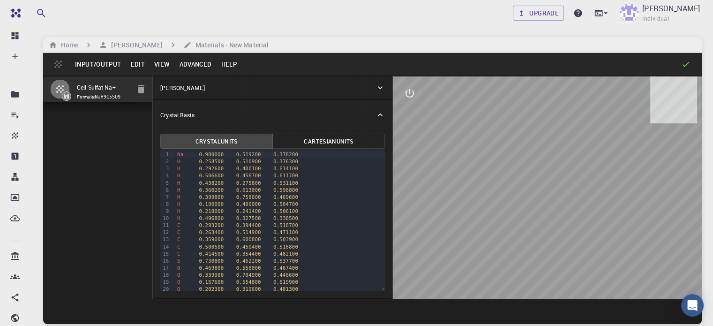
click at [158, 62] on button "View" at bounding box center [162, 64] width 25 height 15
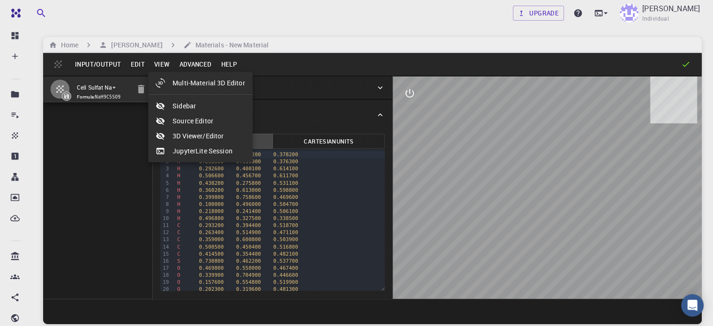
click at [139, 62] on div at bounding box center [356, 163] width 713 height 326
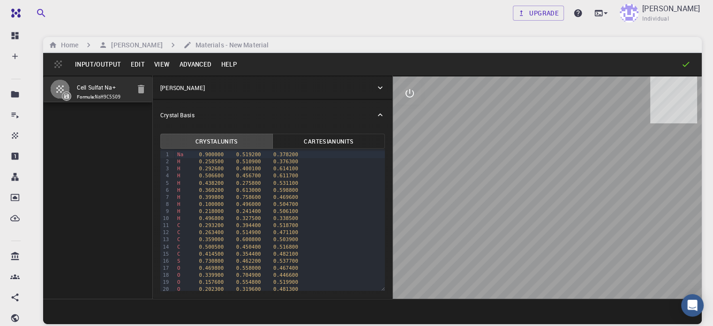
click at [139, 62] on button "Edit" at bounding box center [138, 64] width 24 height 15
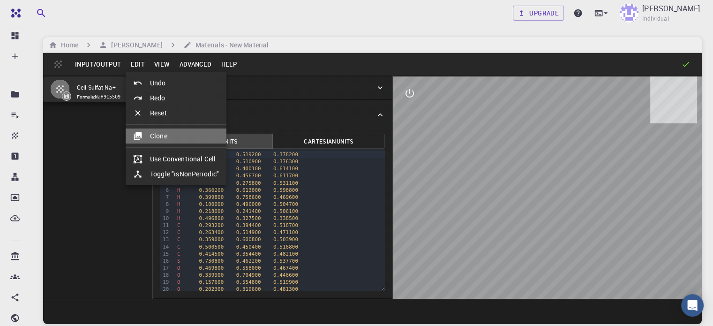
click at [155, 138] on li "Clone" at bounding box center [176, 135] width 101 height 15
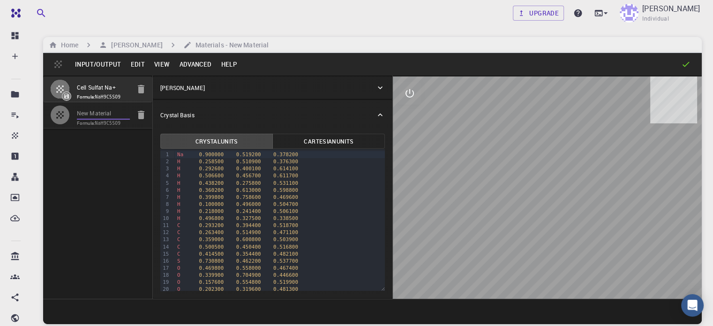
click at [83, 119] on input "New Material" at bounding box center [103, 113] width 53 height 11
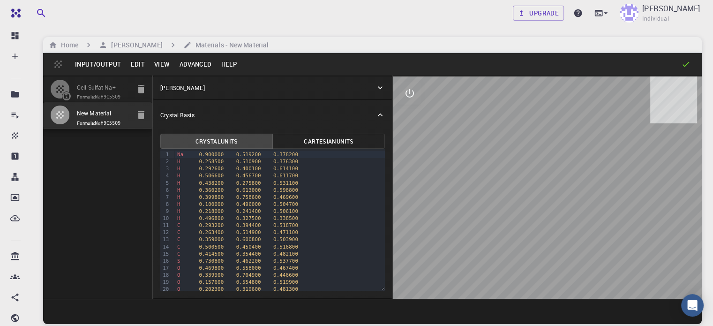
click at [54, 121] on icon "button" at bounding box center [59, 114] width 11 height 11
click at [321, 88] on div "[PERSON_NAME]" at bounding box center [267, 87] width 215 height 8
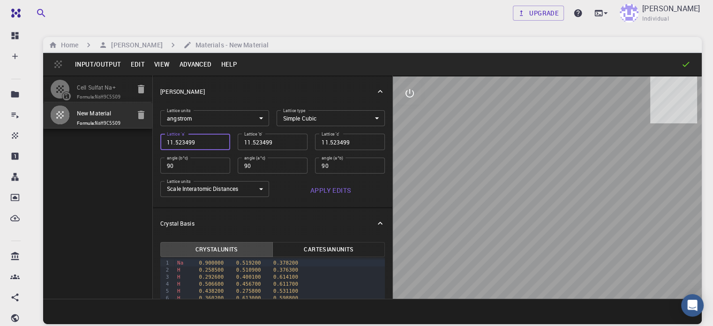
click at [169, 142] on input "11.523499" at bounding box center [195, 142] width 70 height 16
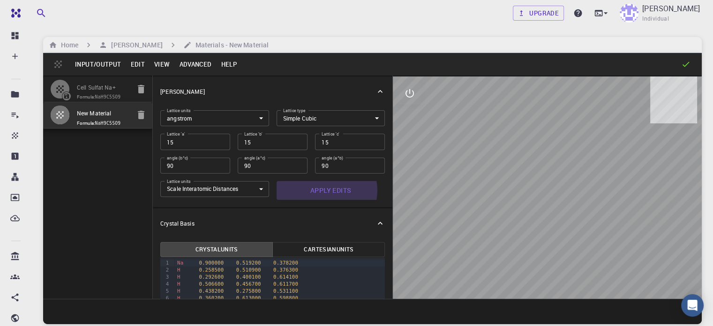
click at [285, 190] on button "Apply Edits" at bounding box center [331, 190] width 109 height 19
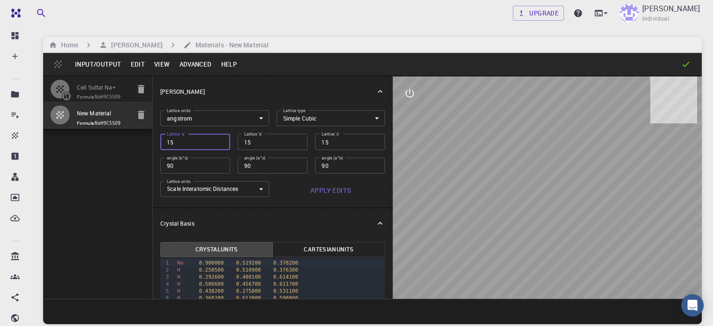
click at [160, 142] on input "15" at bounding box center [195, 142] width 70 height 16
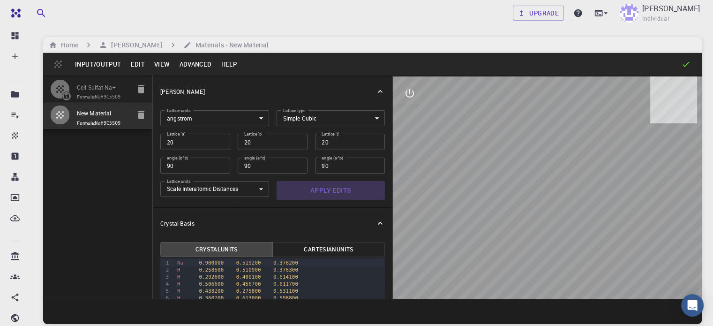
click at [295, 191] on button "Apply Edits" at bounding box center [331, 190] width 109 height 19
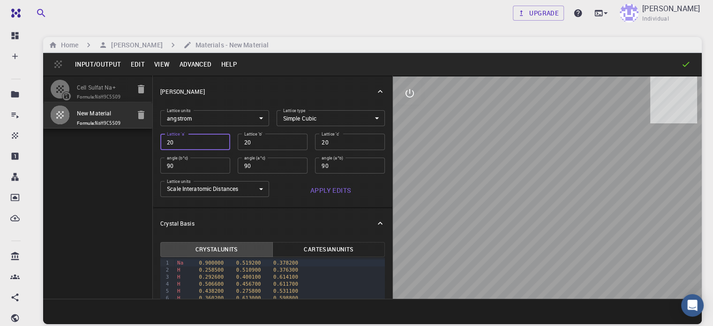
click at [160, 142] on input "20" at bounding box center [195, 142] width 70 height 16
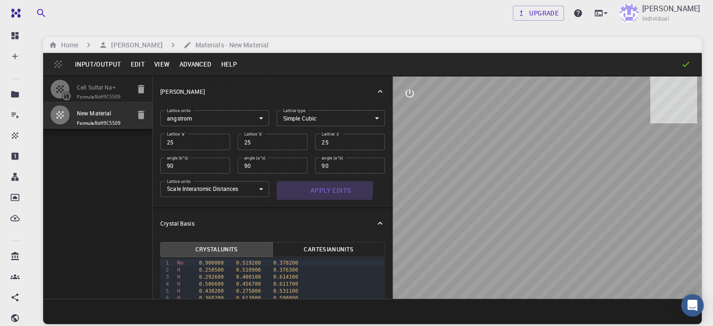
click at [277, 187] on button "Apply Edits" at bounding box center [331, 190] width 109 height 19
click at [100, 119] on input "New Material" at bounding box center [103, 113] width 53 height 11
drag, startPoint x: 78, startPoint y: 120, endPoint x: 154, endPoint y: 121, distance: 75.5
click at [154, 121] on div "Cell Sulfat Na+ Formula: NaH9C5SO9 New Material Formula: NaH9C5SO9 Crystal Latt…" at bounding box center [372, 186] width 659 height 223
click at [98, 177] on div "Cell Sulfat Na+ Formula: NaH9C5SO9 C-S-Na Formula: NaH9C5SO9" at bounding box center [98, 186] width 110 height 223
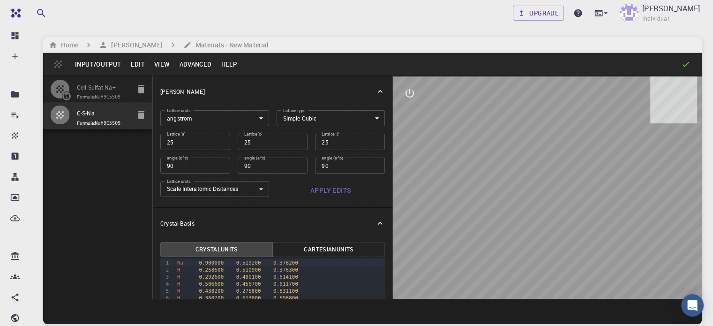
click at [93, 62] on button "Input/Output" at bounding box center [97, 64] width 55 height 15
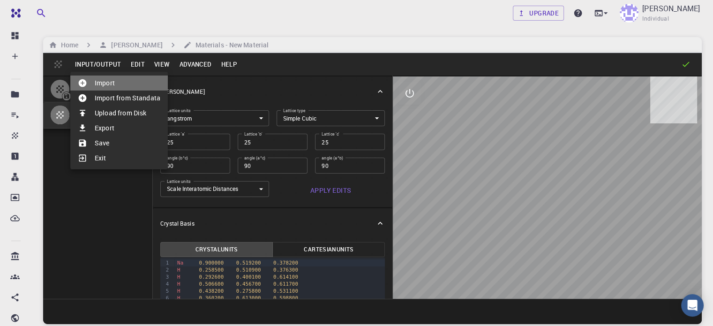
click at [101, 85] on li "Import" at bounding box center [119, 82] width 98 height 15
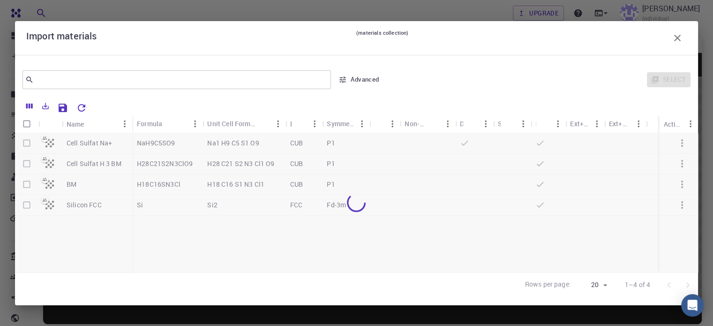
click at [23, 184] on div at bounding box center [356, 202] width 683 height 139
click at [26, 184] on div at bounding box center [356, 202] width 683 height 139
click at [25, 183] on div at bounding box center [356, 202] width 683 height 139
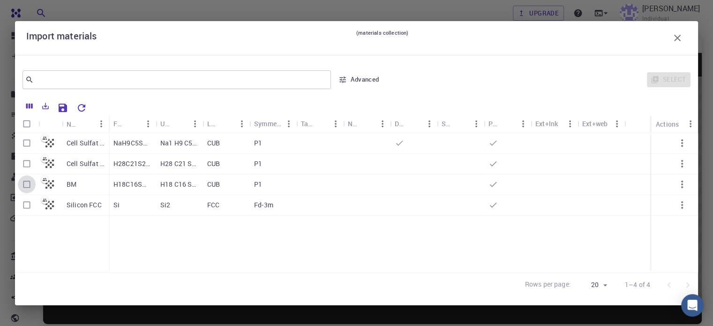
click at [25, 183] on input "Select row" at bounding box center [27, 184] width 18 height 18
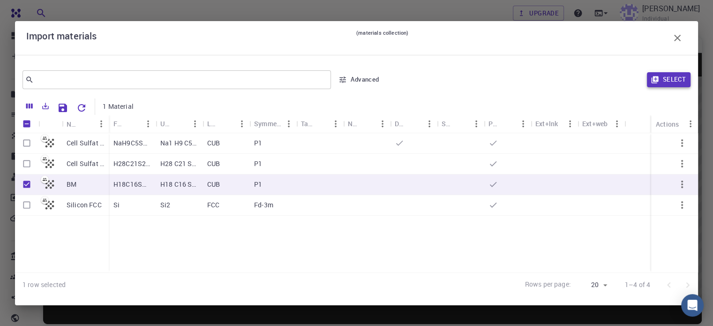
click at [673, 75] on button "Select" at bounding box center [669, 79] width 44 height 15
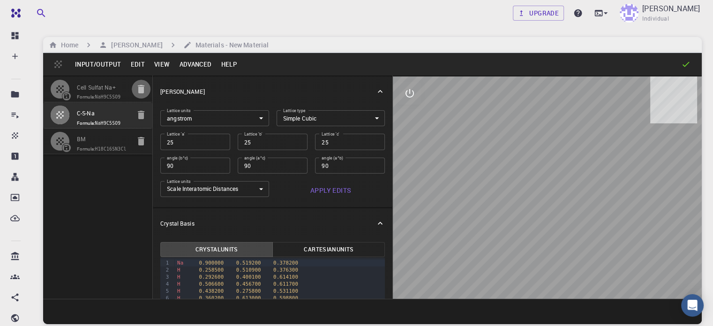
click at [136, 90] on icon "button" at bounding box center [141, 88] width 11 height 11
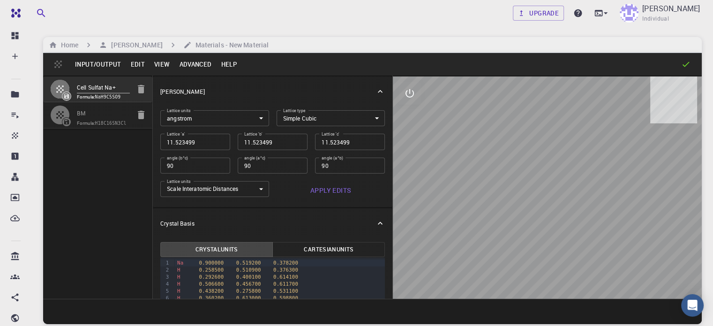
click at [73, 84] on div at bounding box center [64, 89] width 26 height 19
click at [174, 138] on input "11.523499" at bounding box center [195, 142] width 70 height 16
click at [291, 187] on button "Apply Edits" at bounding box center [331, 190] width 109 height 19
click at [203, 63] on button "Advanced" at bounding box center [195, 64] width 42 height 15
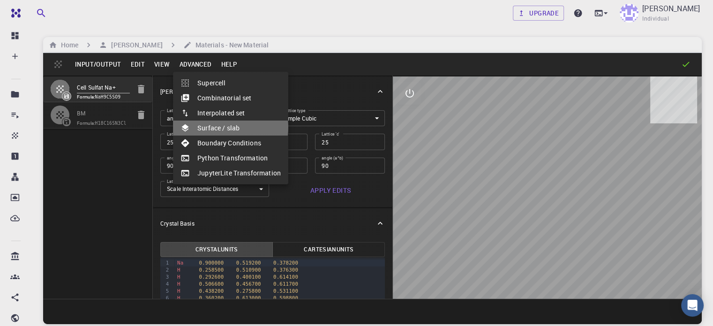
click at [224, 127] on li "Surface / slab" at bounding box center [230, 128] width 115 height 15
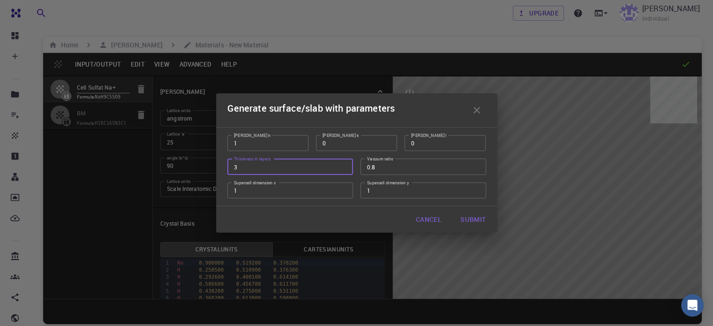
click at [240, 168] on input "3" at bounding box center [290, 166] width 126 height 16
click at [466, 223] on button "Submit" at bounding box center [473, 219] width 40 height 19
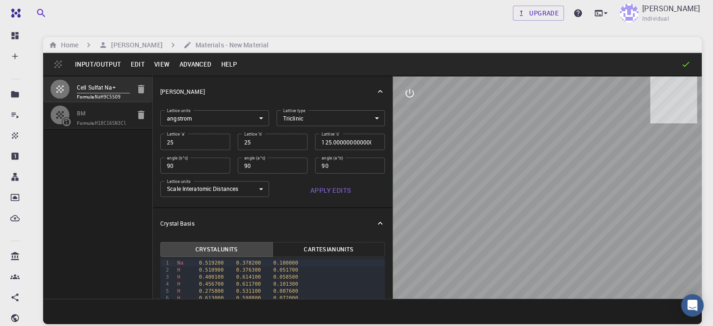
click at [165, 65] on button "View" at bounding box center [162, 64] width 25 height 15
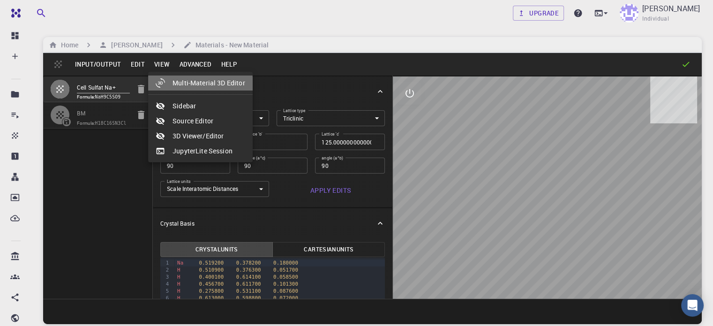
click at [177, 86] on li "Multi-Material 3D Editor" at bounding box center [200, 82] width 105 height 15
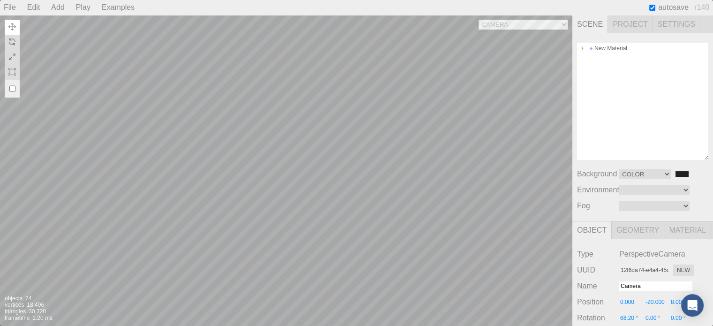
click at [334, 92] on div "Camera OrthographicCamera PerspectiveCamera Objects 74 Vertices 18,496 Triangle…" at bounding box center [286, 170] width 573 height 311
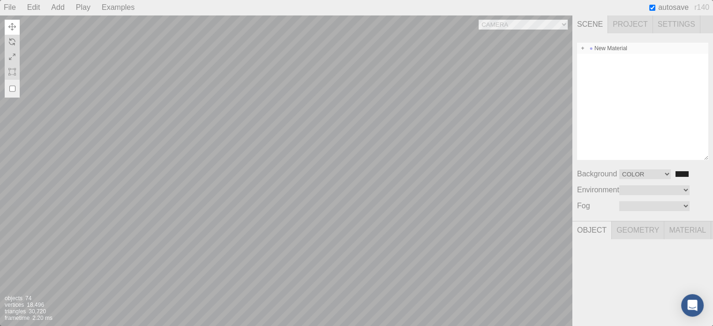
click at [618, 45] on div "New Material" at bounding box center [642, 48] width 131 height 11
click at [324, 143] on div "Camera OrthographicCamera PerspectiveCamera Objects 74 Vertices 18,496 Triangle…" at bounding box center [286, 170] width 573 height 311
click at [324, 140] on div "Camera OrthographicCamera PerspectiveCamera Objects 74 Vertices 18,496 Triangle…" at bounding box center [286, 170] width 573 height 311
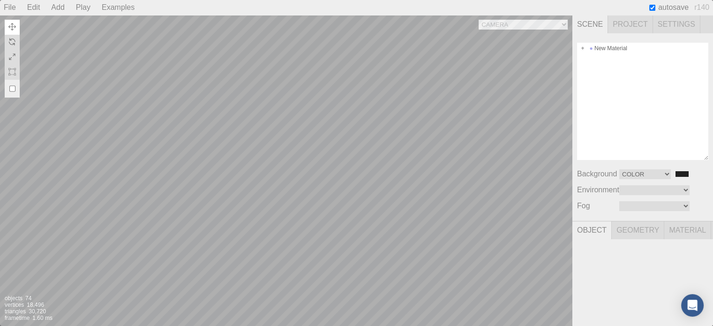
click at [324, 140] on div "Camera OrthographicCamera PerspectiveCamera Objects 74 Vertices 18,496 Triangle…" at bounding box center [286, 170] width 573 height 311
click at [608, 47] on div "New Material" at bounding box center [642, 48] width 131 height 11
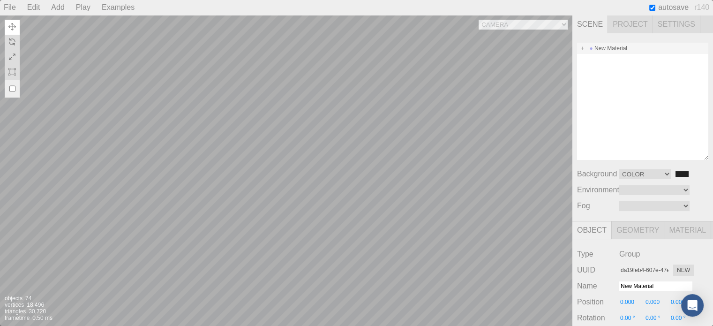
click at [608, 47] on div "New Material" at bounding box center [642, 48] width 131 height 11
click at [408, 131] on div "Camera OrthographicCamera PerspectiveCamera Objects 74 Vertices 18,496 Triangle…" at bounding box center [286, 170] width 573 height 311
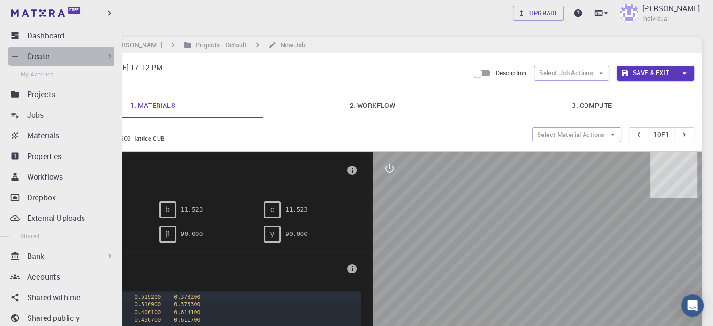
click at [16, 58] on icon at bounding box center [14, 56] width 9 height 9
click at [31, 60] on p "Create" at bounding box center [38, 56] width 22 height 11
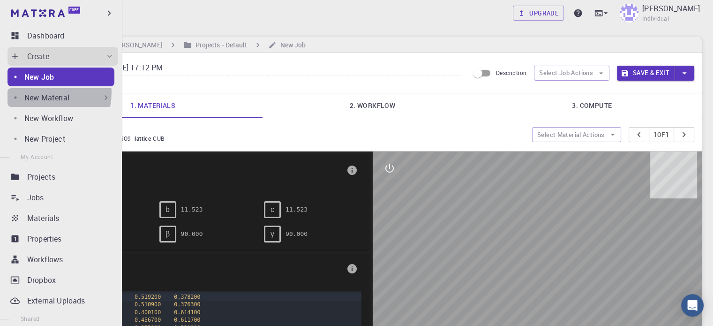
click at [38, 92] on p "New Material" at bounding box center [46, 97] width 45 height 11
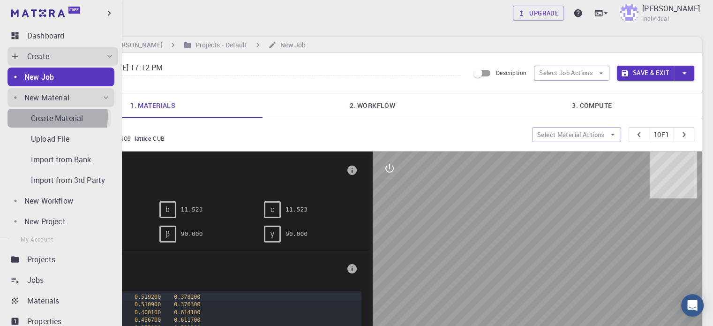
click at [50, 116] on p "Create Material" at bounding box center [57, 118] width 52 height 11
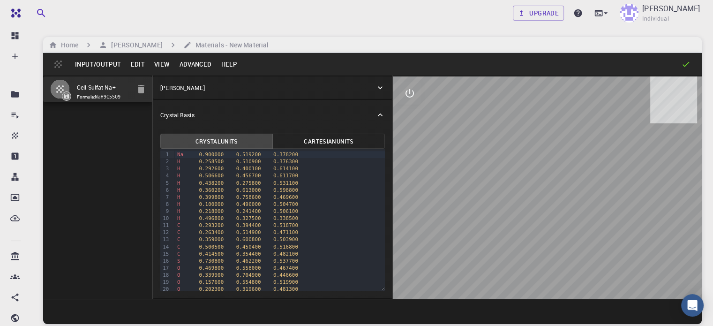
click at [328, 94] on div "[PERSON_NAME]" at bounding box center [273, 87] width 240 height 23
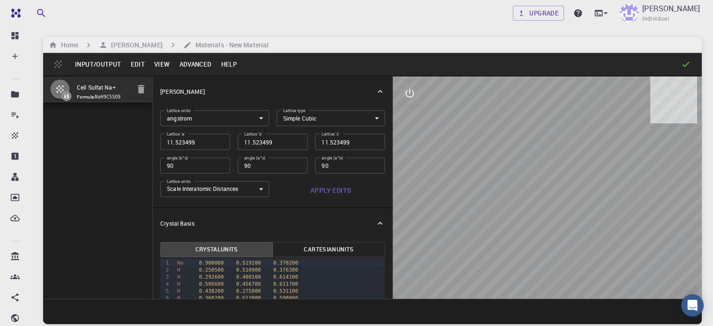
click at [174, 141] on input "11.523499" at bounding box center [195, 142] width 70 height 16
click at [298, 189] on button "Apply Edits" at bounding box center [331, 190] width 109 height 19
click at [198, 60] on button "Advanced" at bounding box center [195, 64] width 42 height 15
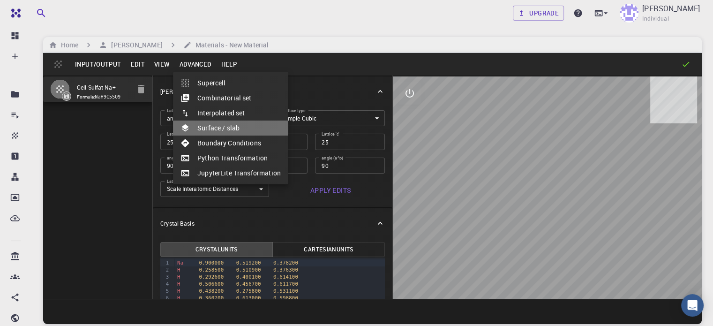
click at [202, 123] on li "Surface / slab" at bounding box center [230, 128] width 115 height 15
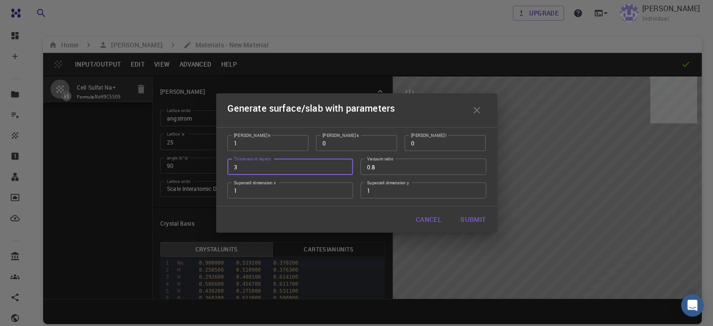
click at [265, 167] on input "3" at bounding box center [290, 166] width 126 height 16
click at [468, 216] on button "Submit" at bounding box center [473, 219] width 40 height 19
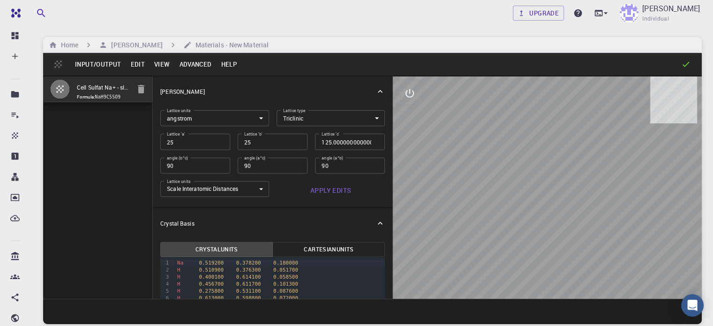
click at [105, 65] on button "Input/Output" at bounding box center [97, 64] width 55 height 15
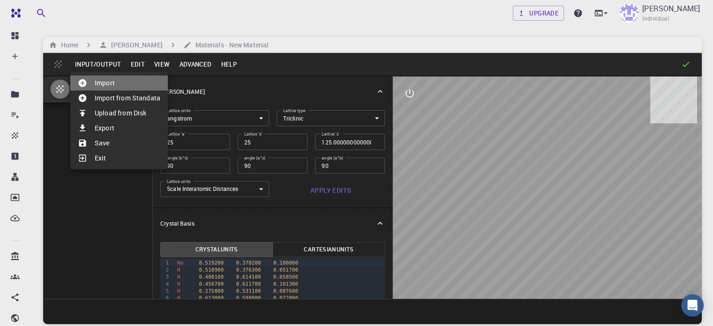
click at [106, 84] on li "Import" at bounding box center [119, 82] width 98 height 15
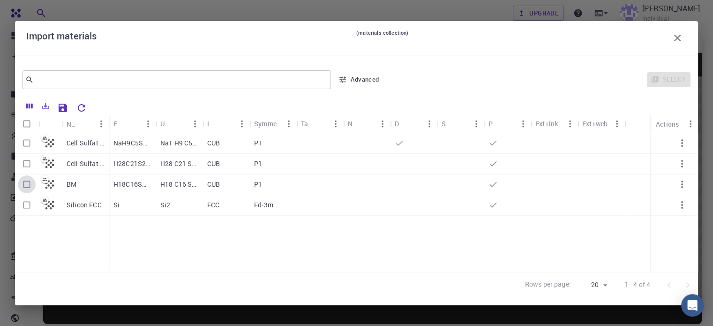
click at [25, 185] on input "Select row" at bounding box center [27, 184] width 18 height 18
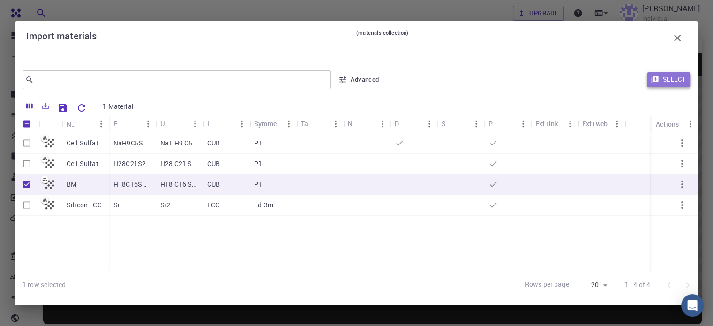
click at [674, 78] on button "Select" at bounding box center [669, 79] width 44 height 15
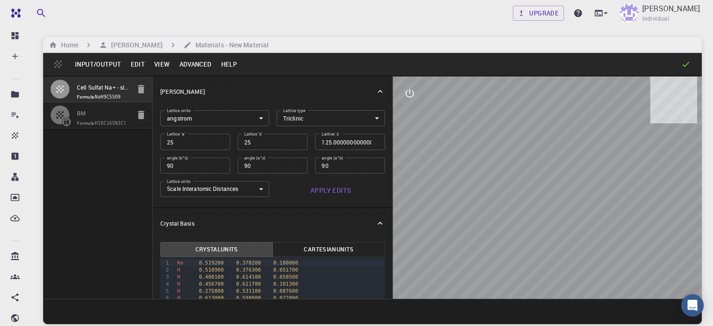
click at [56, 95] on icon "button" at bounding box center [59, 88] width 11 height 11
click at [291, 193] on button "Apply Edits" at bounding box center [331, 190] width 109 height 19
click at [167, 63] on button "View" at bounding box center [162, 64] width 25 height 15
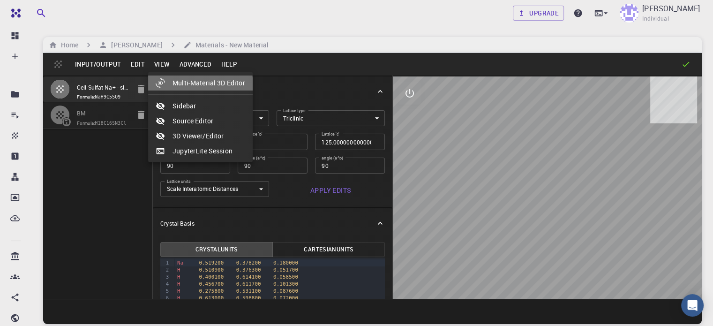
click at [183, 86] on li "Multi-Material 3D Editor" at bounding box center [200, 82] width 105 height 15
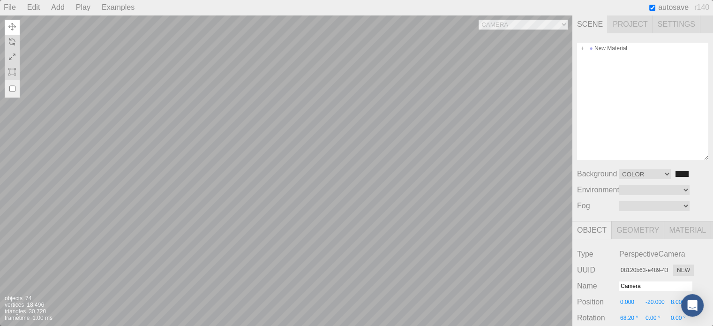
click at [636, 23] on span "Project" at bounding box center [630, 24] width 45 height 18
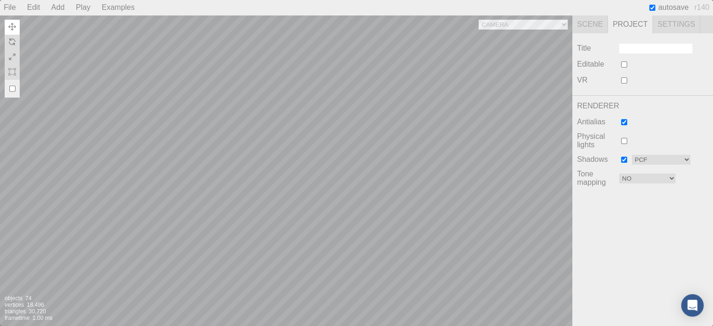
click at [673, 22] on span "Settings" at bounding box center [676, 24] width 47 height 18
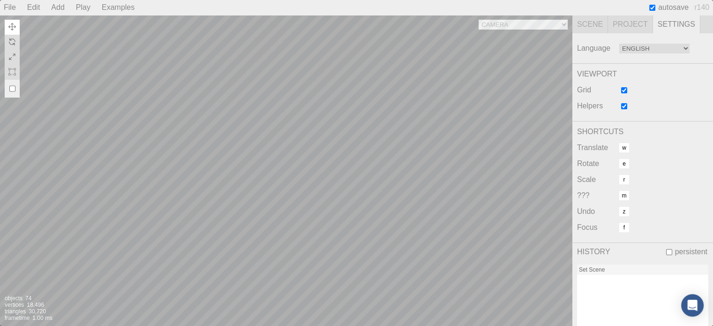
click at [580, 23] on span "Scene" at bounding box center [591, 24] width 36 height 18
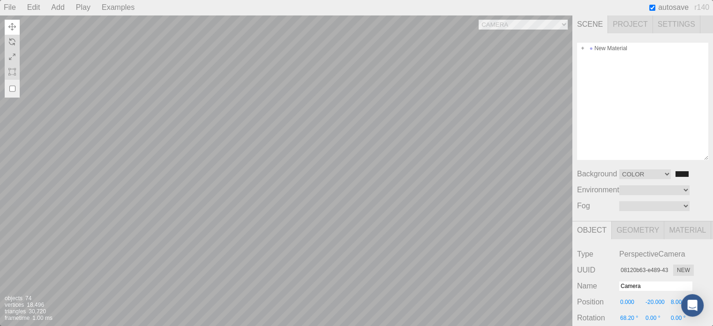
click at [365, 134] on div "Camera OrthographicCamera PerspectiveCamera Objects 74 Vertices 18,496 Triangle…" at bounding box center [286, 170] width 573 height 311
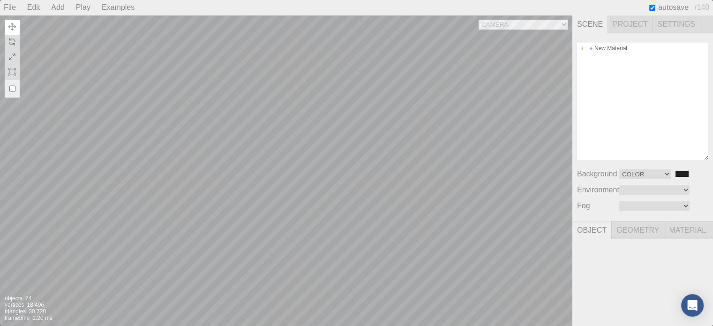
click at [358, 81] on div "Camera OrthographicCamera PerspectiveCamera Objects 74 Vertices 18,496 Triangle…" at bounding box center [286, 170] width 573 height 311
click at [291, 129] on div "Camera OrthographicCamera PerspectiveCamera Objects 74 Vertices 18,496 Triangle…" at bounding box center [286, 170] width 573 height 311
click at [374, 106] on div "Camera OrthographicCamera PerspectiveCamera Objects 74 Vertices 18,496 Triangle…" at bounding box center [286, 170] width 573 height 311
click at [346, 89] on div "Camera OrthographicCamera PerspectiveCamera Objects 74 Vertices 18,496 Triangle…" at bounding box center [286, 170] width 573 height 311
click at [332, 104] on div "Camera OrthographicCamera PerspectiveCamera Objects 74 Vertices 18,496 Triangle…" at bounding box center [286, 170] width 573 height 311
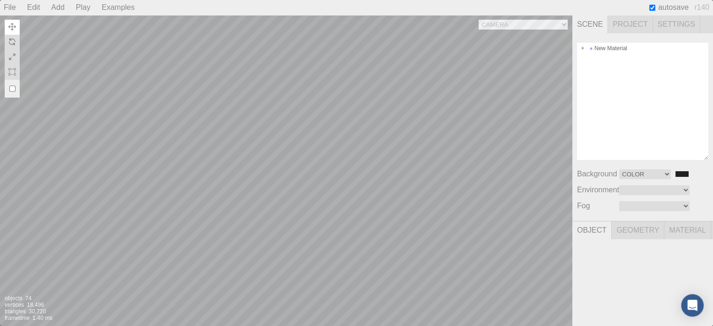
click at [342, 151] on div "Camera OrthographicCamera PerspectiveCamera Objects 74 Vertices 18,496 Triangle…" at bounding box center [286, 170] width 573 height 311
click at [541, 281] on div at bounding box center [542, 296] width 60 height 60
click at [527, 296] on div at bounding box center [542, 296] width 60 height 60
click at [548, 300] on div at bounding box center [542, 296] width 60 height 60
click at [542, 312] on div at bounding box center [542, 296] width 60 height 60
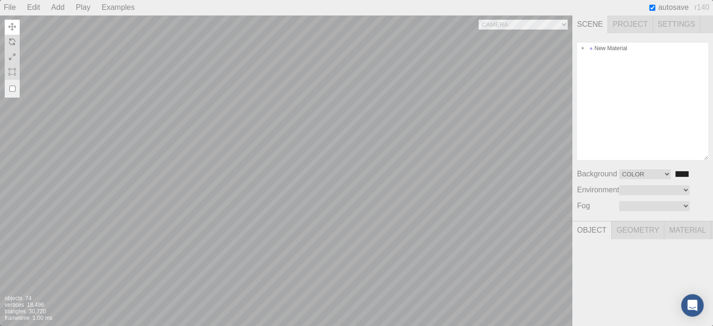
click at [558, 28] on div "Camera OrthographicCamera PerspectiveCamera Objects 74 Vertices 18,496 Triangle…" at bounding box center [286, 170] width 573 height 311
click at [478, 191] on div "Camera OrthographicCamera PerspectiveCamera Objects 74 Vertices 18,496 Triangle…" at bounding box center [286, 170] width 573 height 311
click at [468, 150] on div "Camera OrthographicCamera PerspectiveCamera Objects 74 Vertices 18,496 Triangle…" at bounding box center [286, 170] width 573 height 311
click at [374, 129] on div "Camera OrthographicCamera PerspectiveCamera Objects 74 Vertices 18,496 Triangle…" at bounding box center [286, 170] width 573 height 311
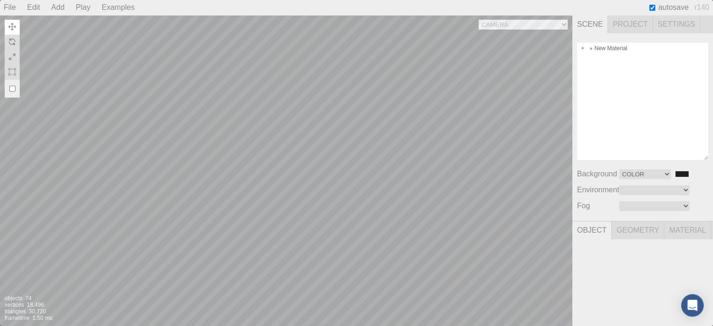
click at [377, 129] on div "Camera OrthographicCamera PerspectiveCamera Objects 74 Vertices 18,496 Triangle…" at bounding box center [286, 170] width 573 height 311
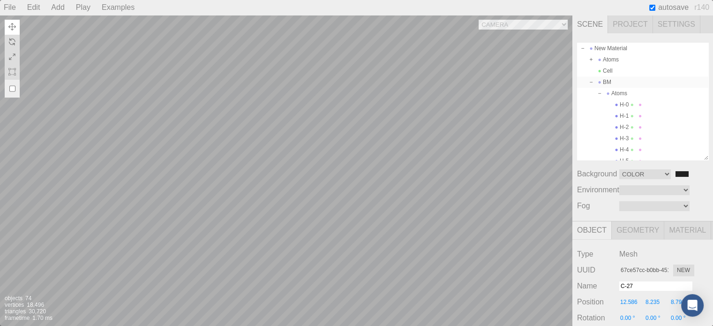
click at [618, 80] on div "BM" at bounding box center [642, 81] width 131 height 11
click at [326, 95] on div "Camera OrthographicCamera PerspectiveCamera Objects 74 Vertices 18,496 Triangle…" at bounding box center [286, 170] width 573 height 311
click at [433, 109] on div "Camera OrthographicCamera PerspectiveCamera Objects 74 Vertices 18,496 Triangle…" at bounding box center [286, 170] width 573 height 311
click at [267, 83] on div "Camera OrthographicCamera PerspectiveCamera Objects 74 Vertices 18,496 Triangle…" at bounding box center [286, 170] width 573 height 311
click at [475, 124] on div "Camera OrthographicCamera PerspectiveCamera Objects 74 Vertices 18,496 Triangle…" at bounding box center [286, 170] width 573 height 311
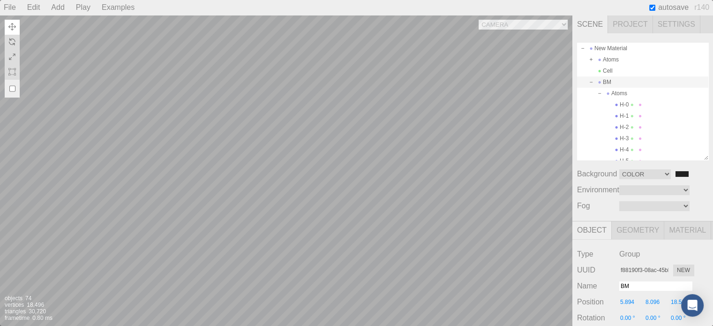
click at [287, 120] on div "Camera OrthographicCamera PerspectiveCamera Objects 74 Vertices 18,496 Triangle…" at bounding box center [286, 170] width 573 height 311
click at [445, 111] on div "Camera OrthographicCamera PerspectiveCamera Objects 74 Vertices 18,496 Triangle…" at bounding box center [286, 170] width 573 height 311
click at [292, 110] on div "Camera OrthographicCamera PerspectiveCamera Objects 74 Vertices 18,496 Triangle…" at bounding box center [286, 170] width 573 height 311
click at [296, 110] on div "Camera OrthographicCamera PerspectiveCamera Objects 74 Vertices 18,496 Triangle…" at bounding box center [286, 170] width 573 height 311
click at [389, 135] on div "Camera OrthographicCamera PerspectiveCamera Objects 74 Vertices 18,496 Triangle…" at bounding box center [286, 170] width 573 height 311
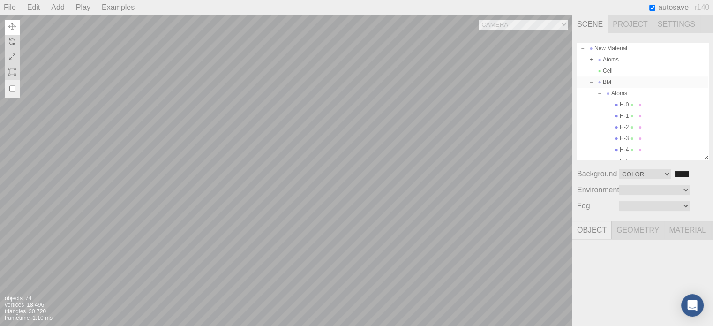
click at [606, 84] on div "BM" at bounding box center [642, 81] width 131 height 11
click at [297, 109] on div "Camera OrthographicCamera PerspectiveCamera Objects 74 Vertices 18,496 Triangle…" at bounding box center [286, 170] width 573 height 311
click at [467, 77] on div "Camera OrthographicCamera PerspectiveCamera Objects 74 Vertices 18,496 Triangle…" at bounding box center [286, 170] width 573 height 311
click at [386, 117] on div "Camera OrthographicCamera PerspectiveCamera Objects 74 Vertices 18,496 Triangle…" at bounding box center [286, 170] width 573 height 311
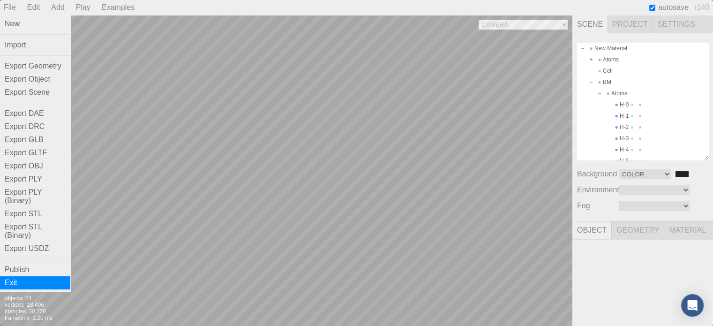
click at [17, 289] on div "Exit" at bounding box center [35, 282] width 70 height 13
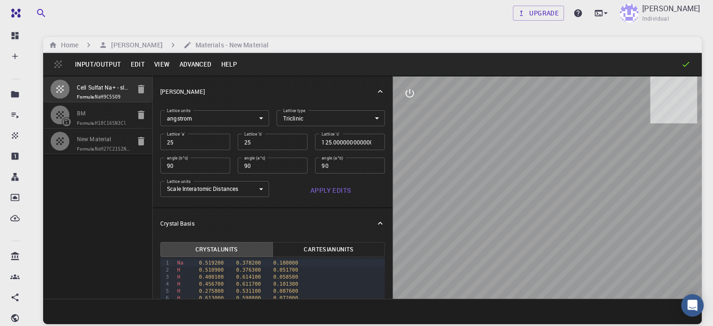
click at [82, 145] on input "New Material" at bounding box center [103, 140] width 53 height 11
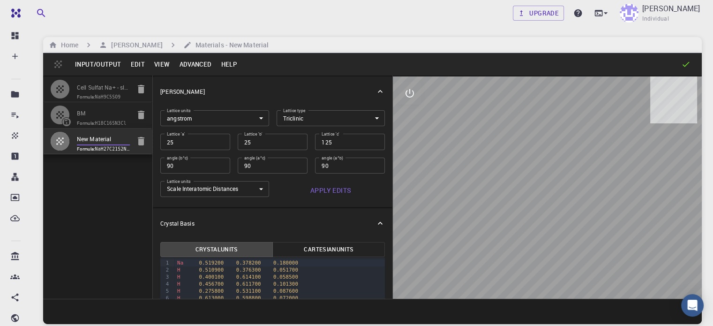
drag, startPoint x: 77, startPoint y: 152, endPoint x: 128, endPoint y: 154, distance: 50.7
click at [128, 154] on div "Cell Sulfat Na+ - slab [1,0,0] Formula: NaH9C5SO9 BM Formula: H18C16SN3Cl New M…" at bounding box center [372, 186] width 659 height 223
click at [93, 85] on input "Cell Sulfat Na+ - slab [1,0,0]" at bounding box center [103, 88] width 53 height 11
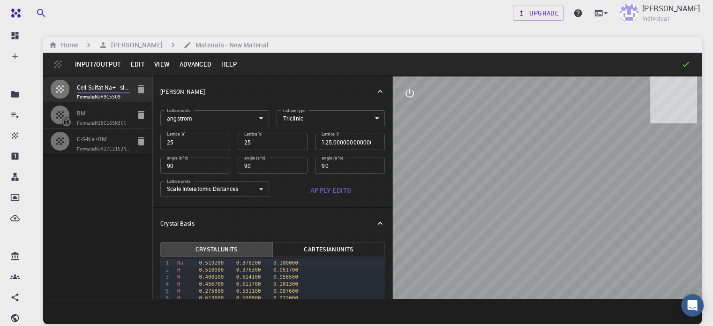
drag, startPoint x: 103, startPoint y: 87, endPoint x: 92, endPoint y: 87, distance: 11.3
click at [92, 87] on input "Cell Sulfat Na+ - slab [1,0,0]" at bounding box center [103, 88] width 53 height 11
drag, startPoint x: 95, startPoint y: 86, endPoint x: 115, endPoint y: 85, distance: 19.7
click at [115, 85] on li "C-S-Na+ - slab [1,0,0] Formula: NaH9C5SO9" at bounding box center [97, 89] width 109 height 26
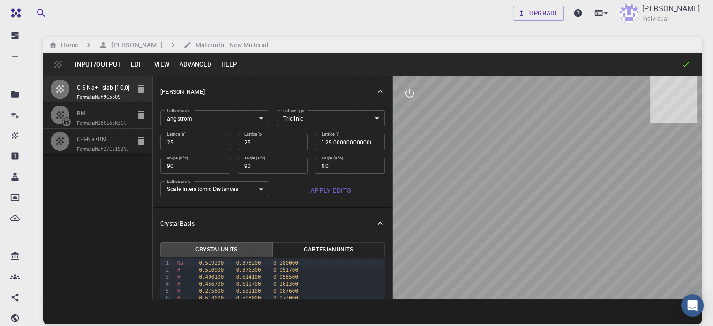
click at [83, 145] on input "C-S-Na+BM" at bounding box center [103, 140] width 53 height 11
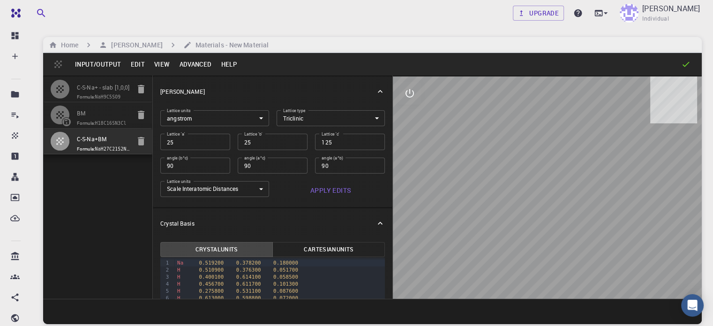
click at [62, 147] on icon "button" at bounding box center [59, 141] width 11 height 11
drag, startPoint x: 545, startPoint y: 171, endPoint x: 546, endPoint y: 194, distance: 22.5
click at [546, 194] on div at bounding box center [547, 187] width 309 height 222
click at [404, 90] on icon "interactive" at bounding box center [409, 93] width 11 height 11
click at [405, 115] on icon "view" at bounding box center [410, 116] width 10 height 7
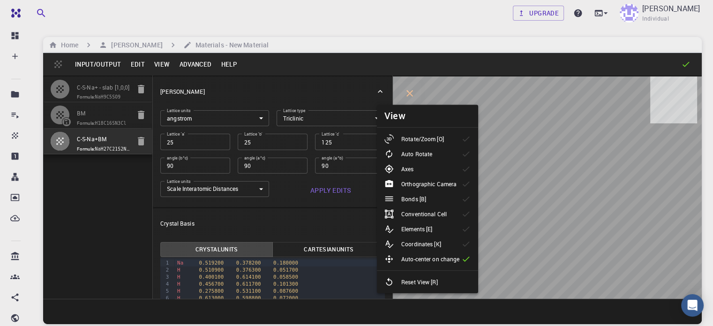
click at [417, 129] on ul "Rotate/Zoom [O] Auto Rotate Axes Orthographic Camera Bonds [B] Conventional Cel…" at bounding box center [427, 211] width 101 height 166
click at [422, 138] on p "Rotate/Zoom [O]" at bounding box center [422, 139] width 43 height 8
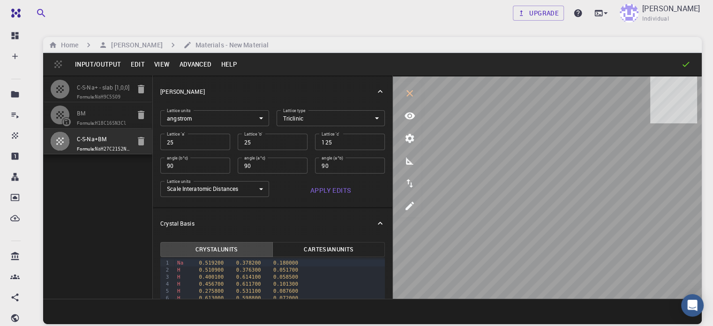
click at [90, 62] on button "Input/Output" at bounding box center [97, 64] width 55 height 15
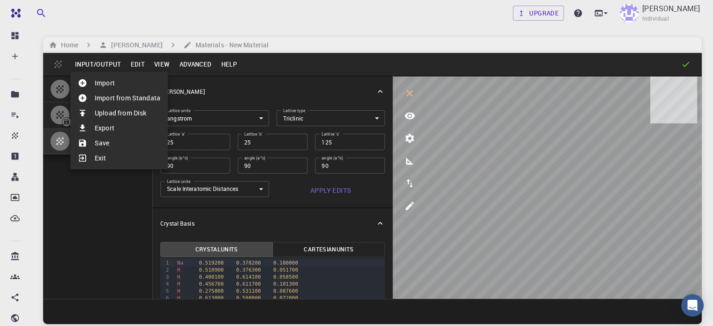
click at [101, 138] on li "Save" at bounding box center [119, 143] width 98 height 15
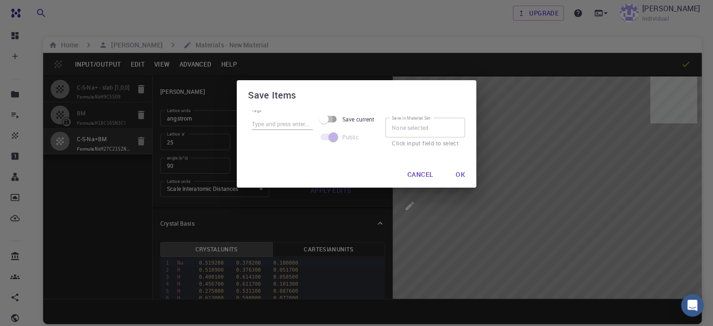
click at [335, 119] on input "Save current" at bounding box center [323, 119] width 53 height 18
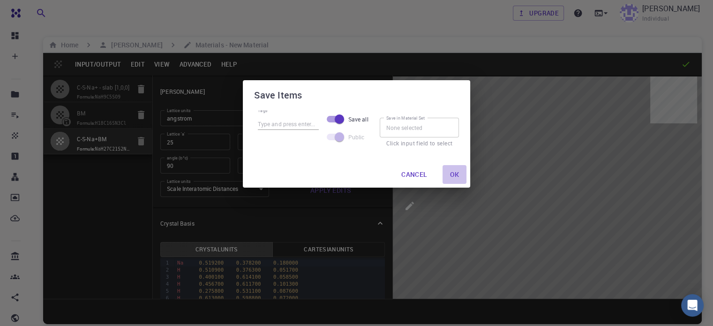
click at [458, 169] on button "Ok" at bounding box center [455, 174] width 24 height 19
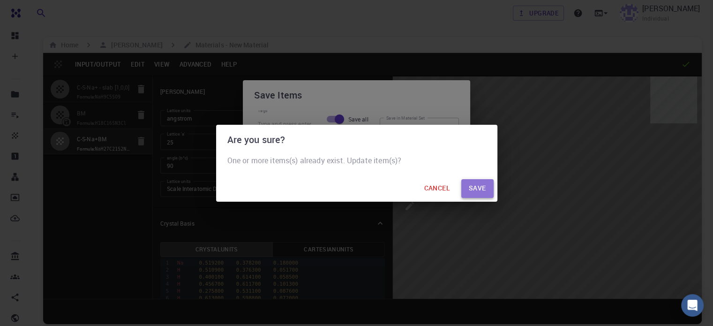
click at [476, 188] on button "save" at bounding box center [477, 188] width 32 height 19
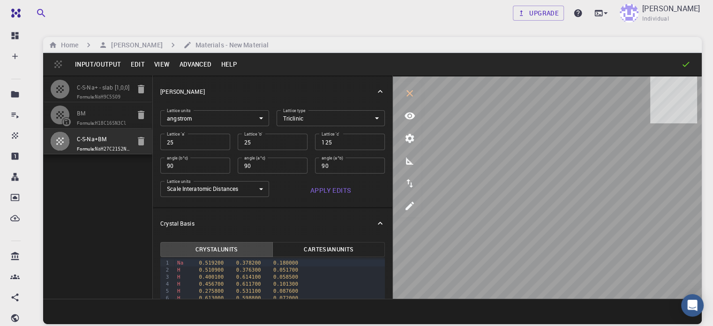
click at [88, 67] on button "Input/Output" at bounding box center [97, 64] width 55 height 15
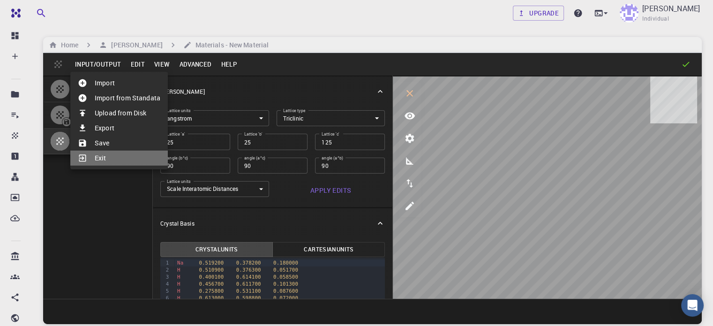
click at [95, 158] on li "Exit" at bounding box center [119, 158] width 98 height 15
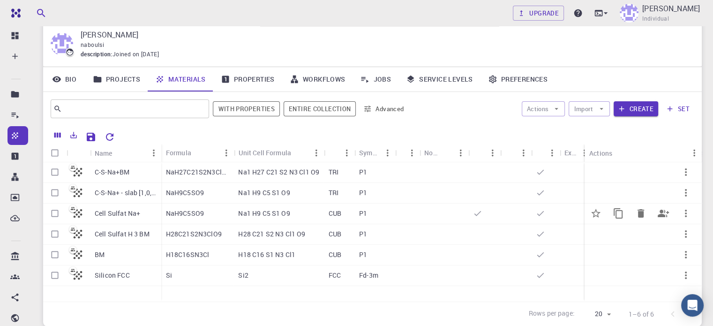
scroll to position [32, 0]
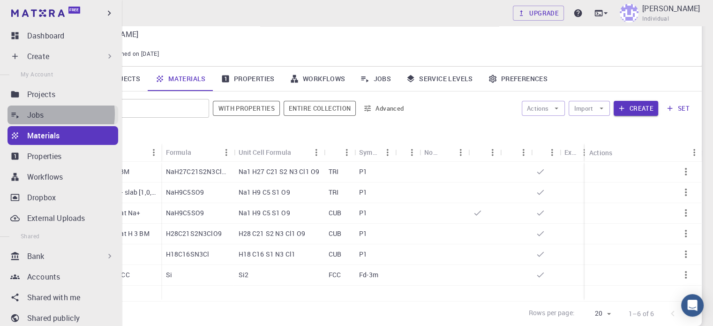
click at [45, 114] on div "Jobs" at bounding box center [72, 114] width 91 height 11
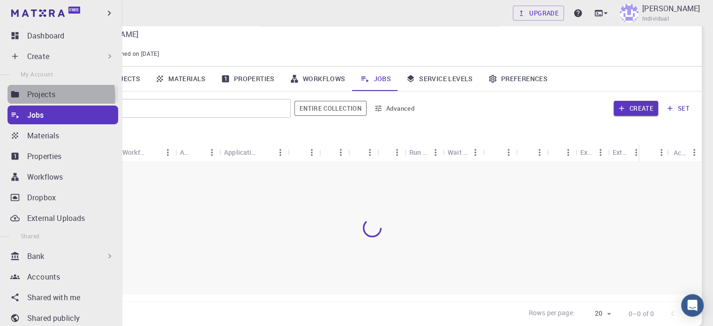
click at [56, 96] on div "Projects" at bounding box center [72, 94] width 91 height 11
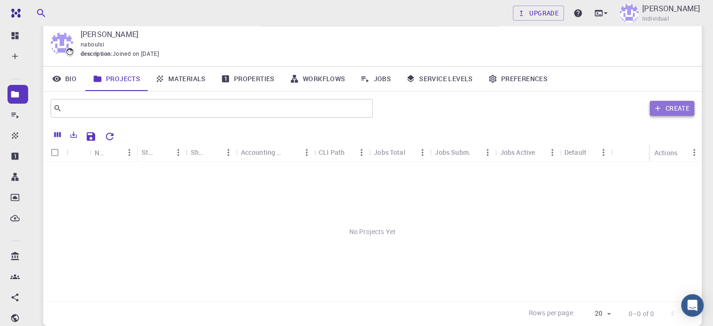
click at [667, 108] on button "Create" at bounding box center [672, 108] width 45 height 15
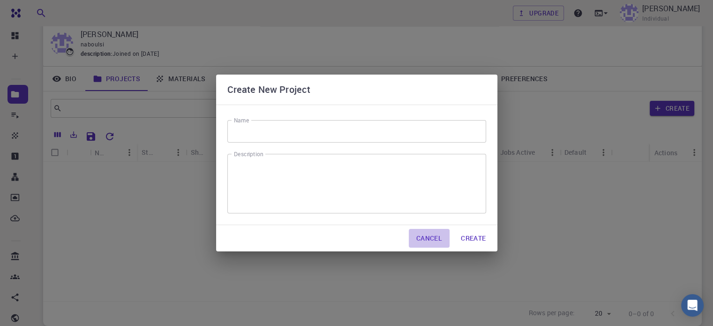
click at [431, 240] on button "Cancel" at bounding box center [429, 238] width 41 height 19
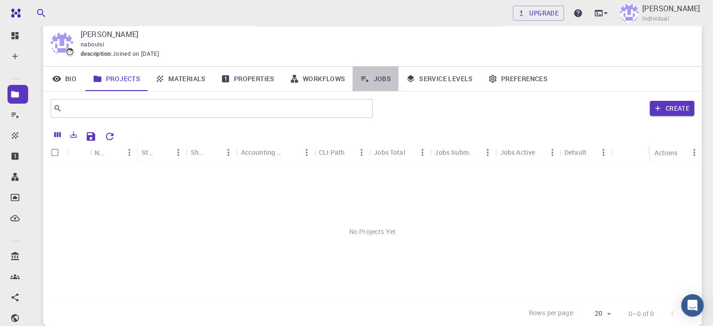
click at [377, 77] on link "Jobs" at bounding box center [376, 79] width 46 height 24
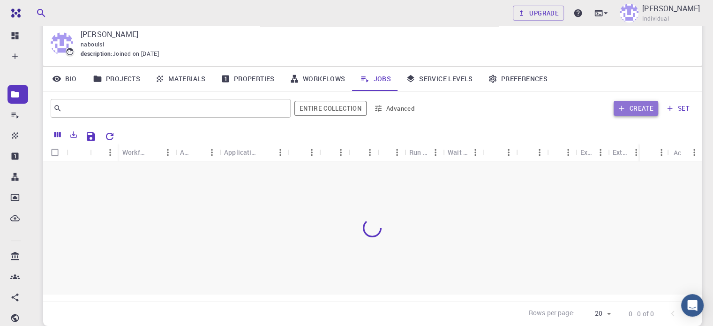
click at [639, 104] on button "Create" at bounding box center [636, 108] width 45 height 15
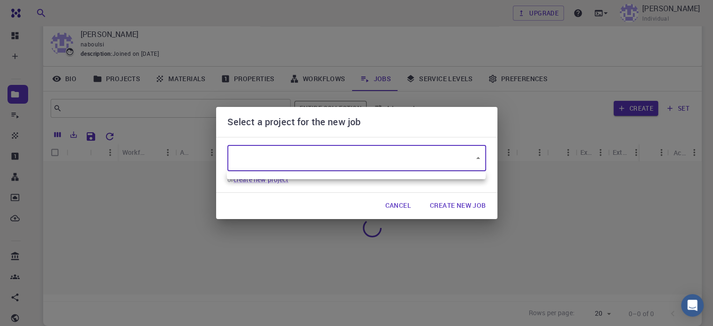
click at [475, 161] on body "Free Dashboard Create New Job New Material Create Material Upload File Import f…" at bounding box center [356, 183] width 713 height 431
click at [475, 161] on div at bounding box center [356, 163] width 713 height 326
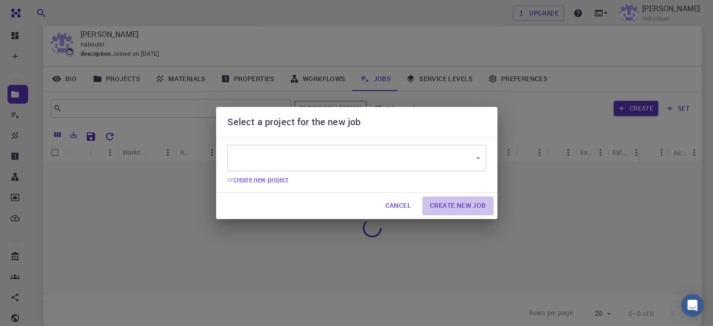
click at [475, 207] on button "Create New Job" at bounding box center [457, 205] width 71 height 19
click at [278, 180] on link "create new project" at bounding box center [261, 179] width 55 height 9
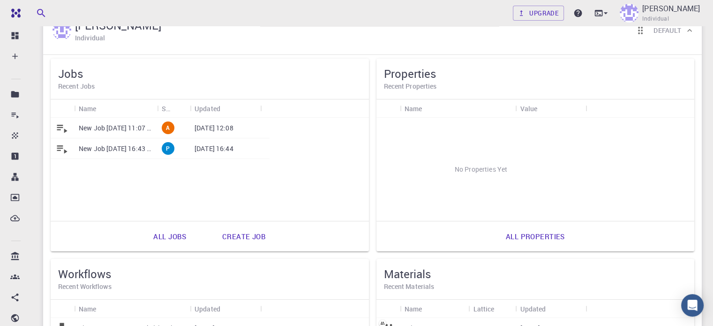
scroll to position [30, 0]
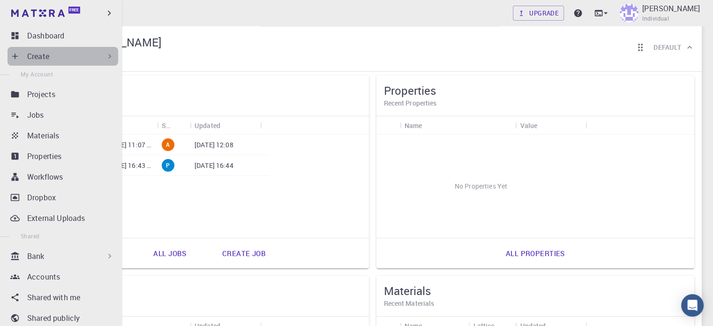
click at [66, 54] on div "Create" at bounding box center [70, 56] width 87 height 11
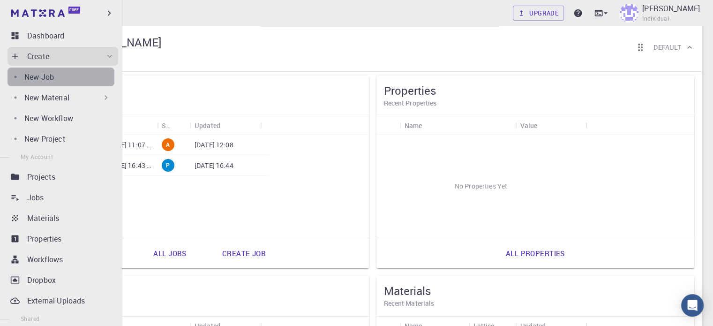
click at [64, 73] on div "New Job" at bounding box center [69, 76] width 90 height 11
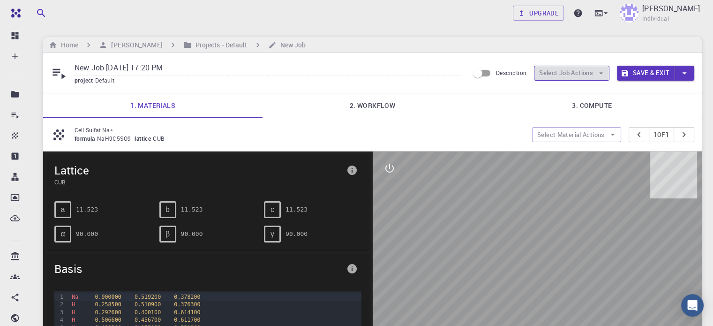
click at [603, 66] on button "Select Job Actions" at bounding box center [571, 73] width 75 height 15
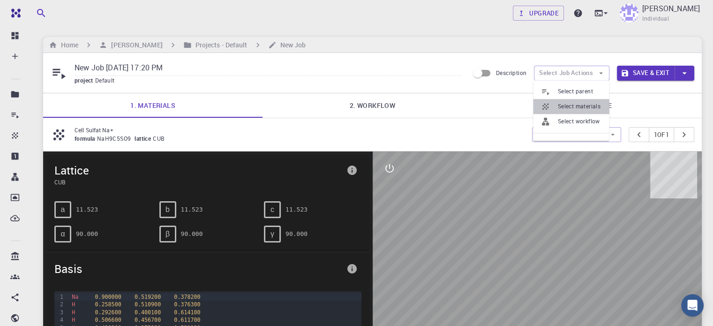
click at [588, 111] on span "Select materials" at bounding box center [580, 106] width 44 height 9
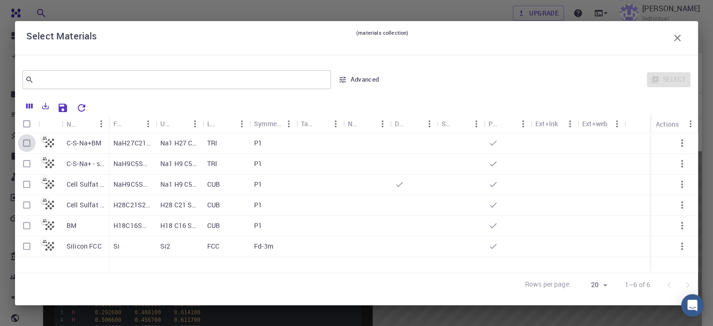
click at [29, 141] on input "Select row" at bounding box center [27, 143] width 18 height 18
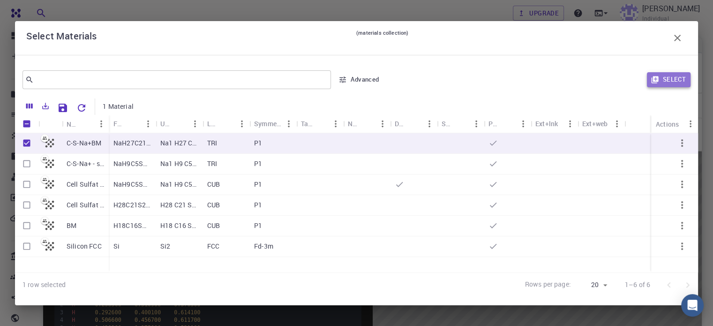
click at [670, 76] on button "Select" at bounding box center [669, 79] width 44 height 15
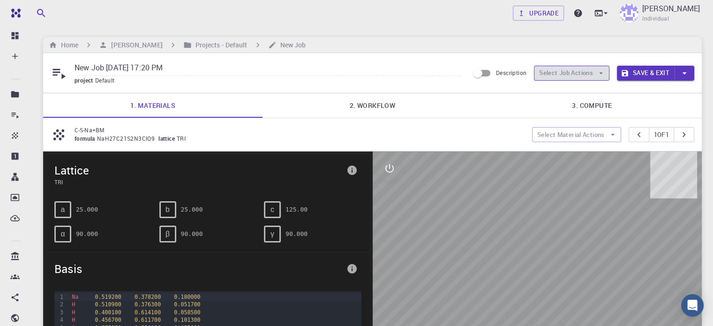
click at [600, 73] on icon "button" at bounding box center [601, 73] width 8 height 8
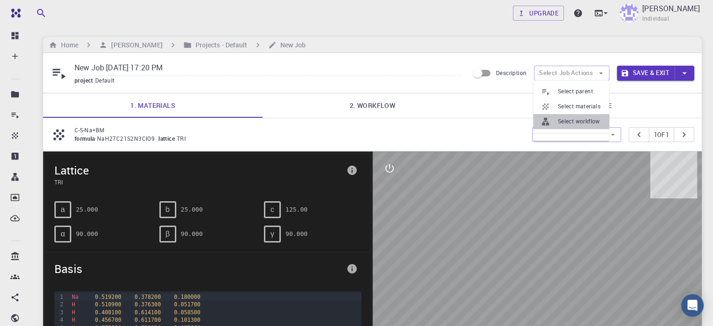
click at [593, 120] on span "Select workflow" at bounding box center [580, 121] width 44 height 9
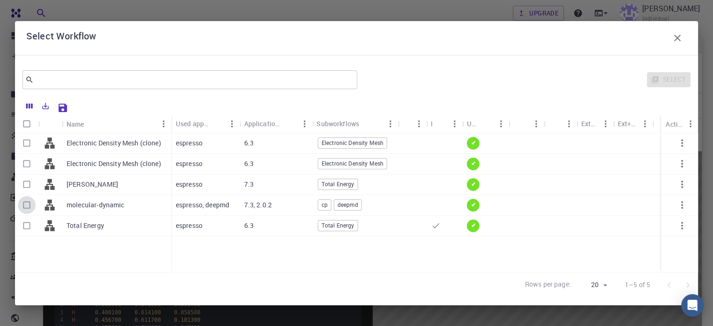
click at [25, 207] on input "Select row" at bounding box center [27, 205] width 18 height 18
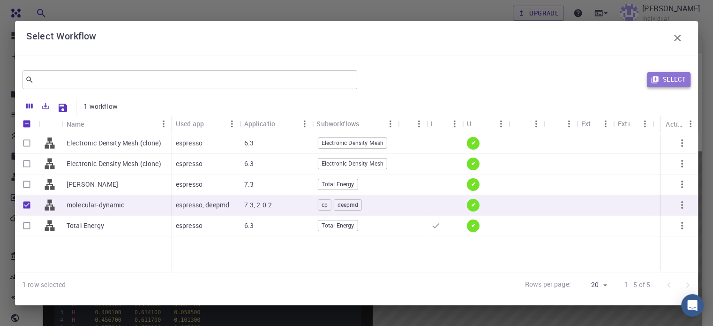
click at [669, 77] on button "Select" at bounding box center [669, 79] width 44 height 15
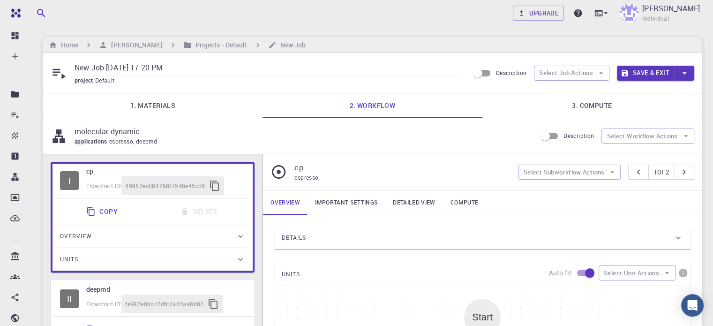
click at [601, 105] on link "3. Compute" at bounding box center [591, 105] width 219 height 24
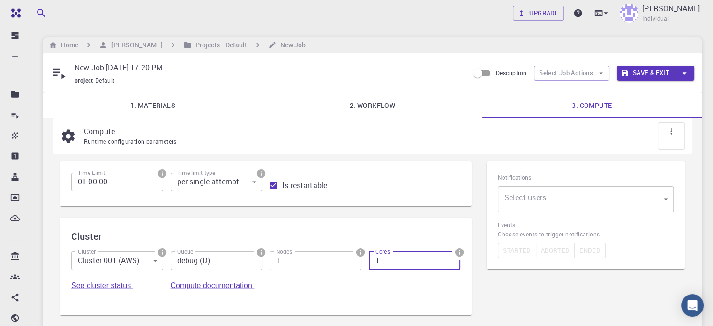
click at [369, 266] on input "1" at bounding box center [415, 260] width 92 height 19
click at [638, 75] on button "Save & Exit" at bounding box center [646, 73] width 58 height 15
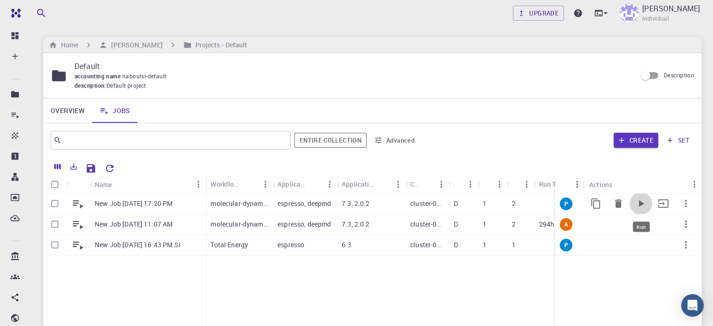
click at [643, 203] on icon "Run" at bounding box center [640, 203] width 11 height 11
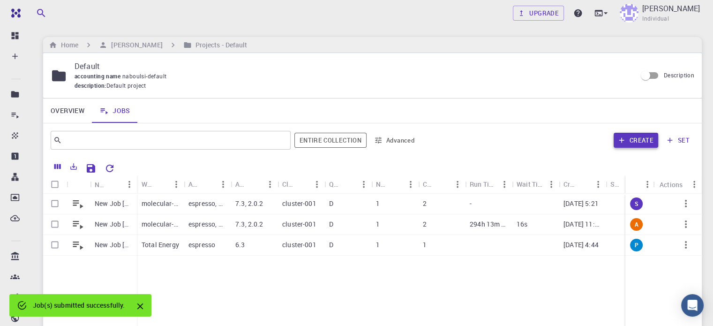
click at [643, 142] on button "Create" at bounding box center [636, 140] width 45 height 15
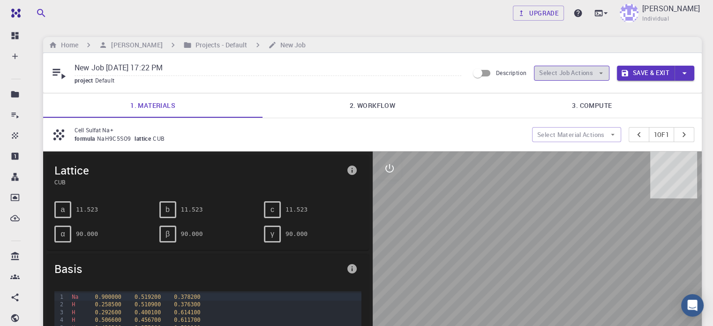
click at [567, 74] on button "Select Job Actions" at bounding box center [571, 73] width 75 height 15
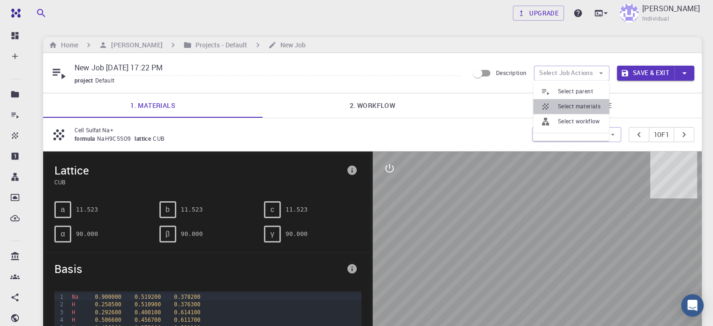
click at [569, 108] on span "Select materials" at bounding box center [580, 106] width 44 height 9
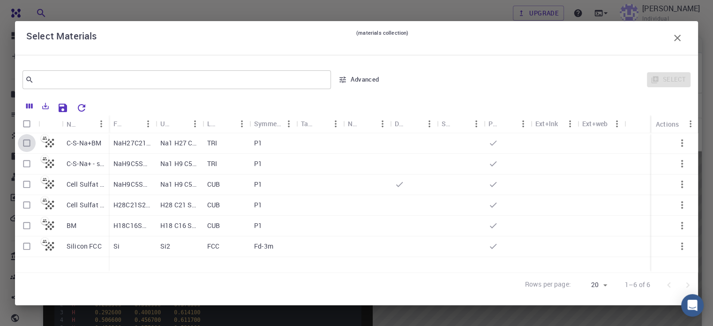
click at [27, 140] on input "Select row" at bounding box center [27, 143] width 18 height 18
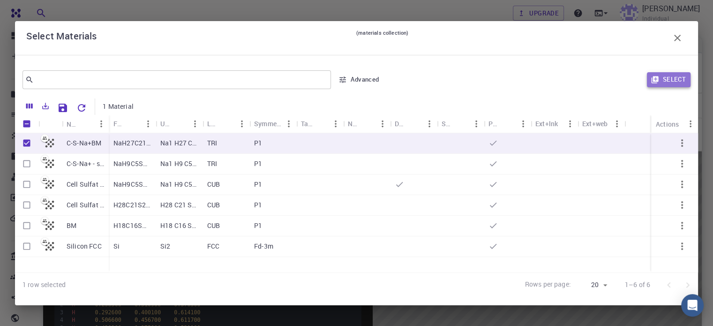
click at [674, 82] on button "Select" at bounding box center [669, 79] width 44 height 15
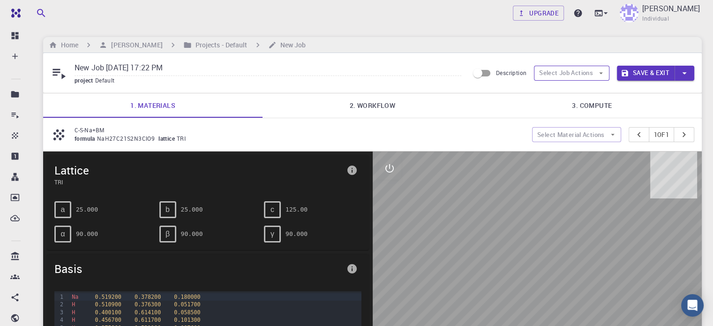
click at [605, 70] on icon "button" at bounding box center [601, 73] width 8 height 8
click at [587, 120] on span "Select workflow" at bounding box center [580, 121] width 44 height 9
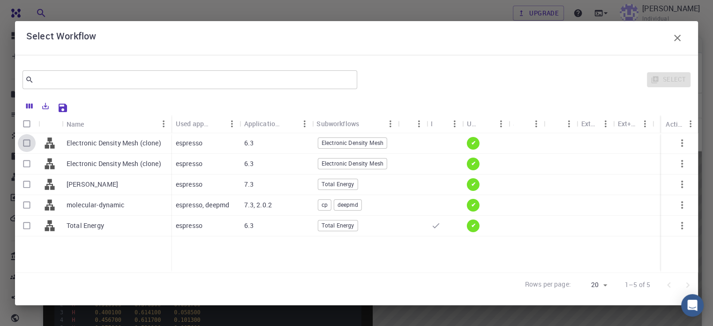
click at [27, 142] on input "Select row" at bounding box center [27, 143] width 18 height 18
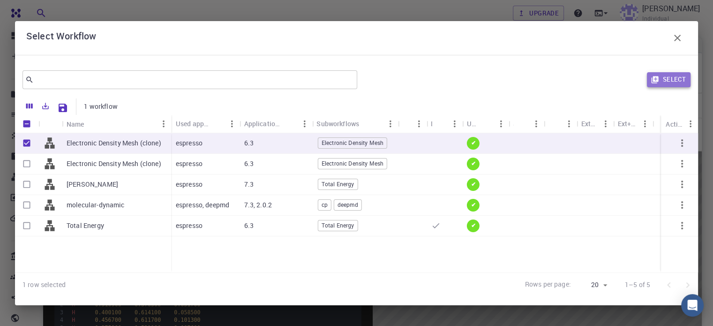
click at [671, 81] on button "Select" at bounding box center [669, 79] width 44 height 15
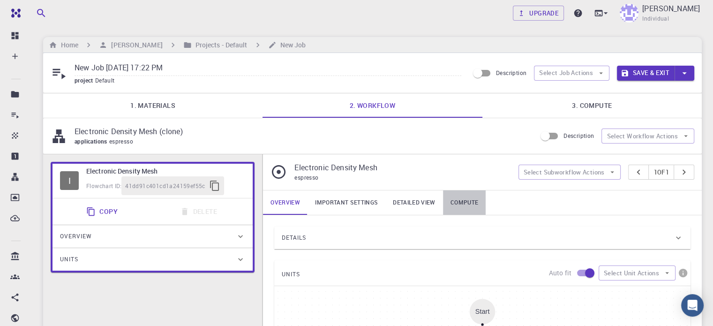
click at [467, 203] on link "Compute" at bounding box center [464, 202] width 43 height 24
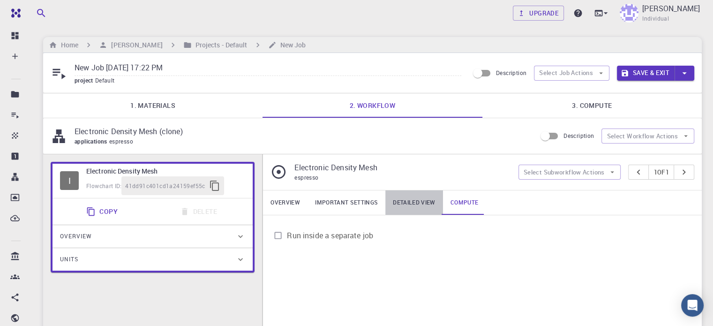
click at [409, 198] on link "Detailed view" at bounding box center [413, 202] width 57 height 24
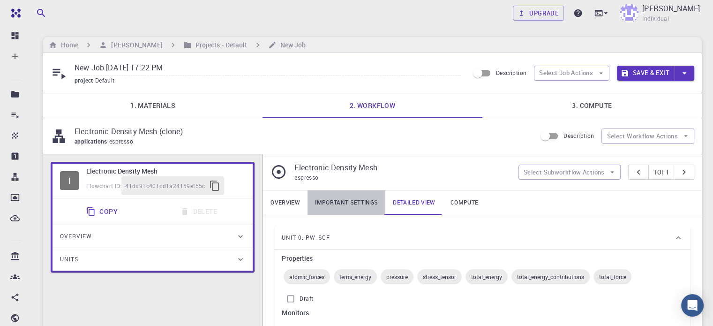
click at [352, 200] on link "Important settings" at bounding box center [347, 202] width 78 height 24
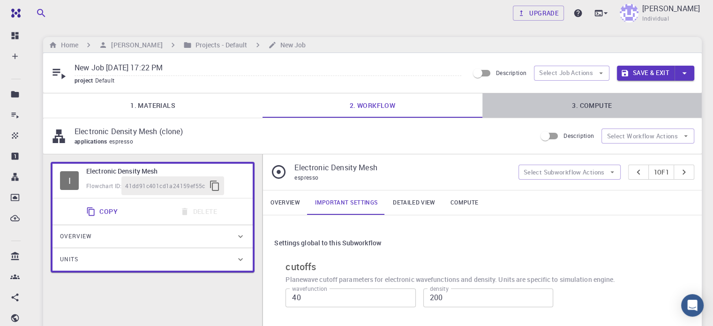
click at [581, 107] on link "3. Compute" at bounding box center [591, 105] width 219 height 24
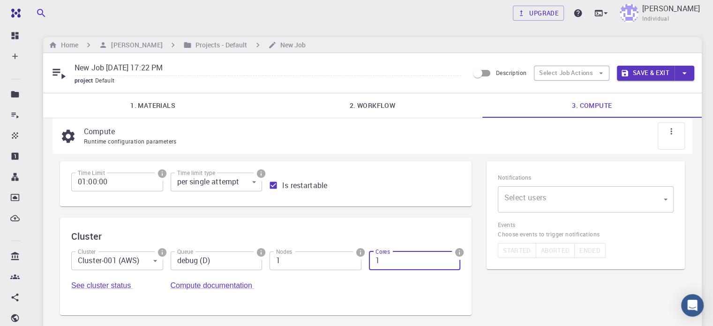
click at [369, 266] on input "1" at bounding box center [415, 260] width 92 height 19
click at [657, 71] on button "Save & Exit" at bounding box center [646, 73] width 58 height 15
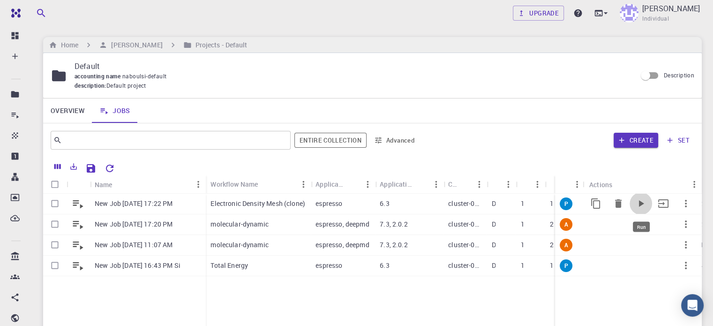
click at [642, 204] on icon "Run" at bounding box center [641, 203] width 5 height 7
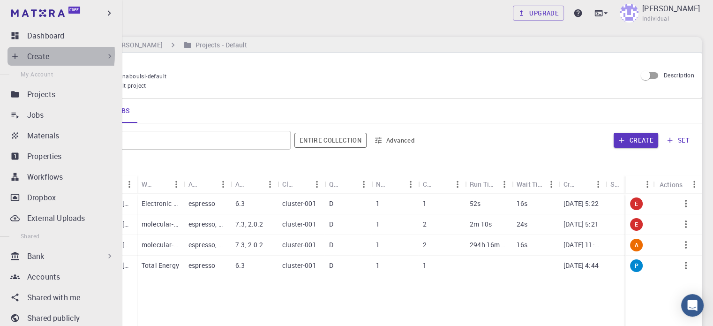
click at [15, 54] on icon at bounding box center [15, 56] width 6 height 6
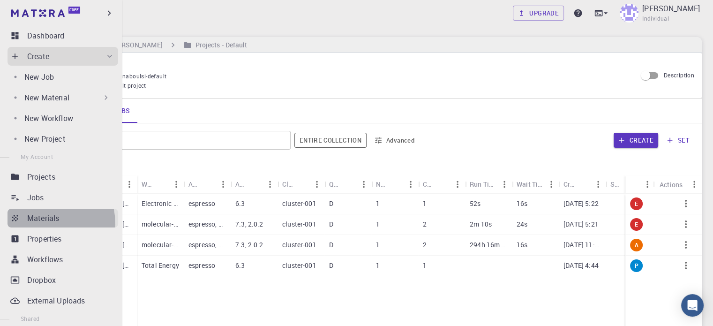
click at [36, 224] on link "Materials" at bounding box center [63, 218] width 111 height 19
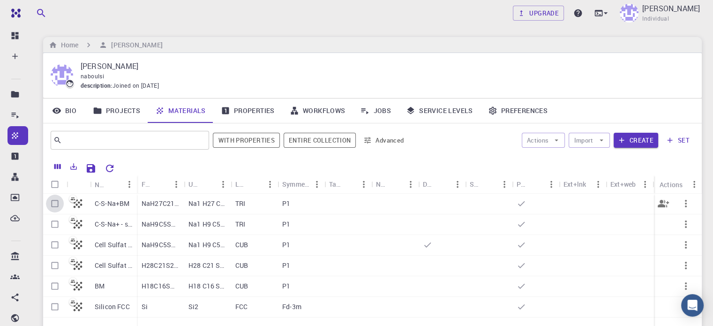
click at [52, 204] on input "Select row" at bounding box center [55, 204] width 18 height 18
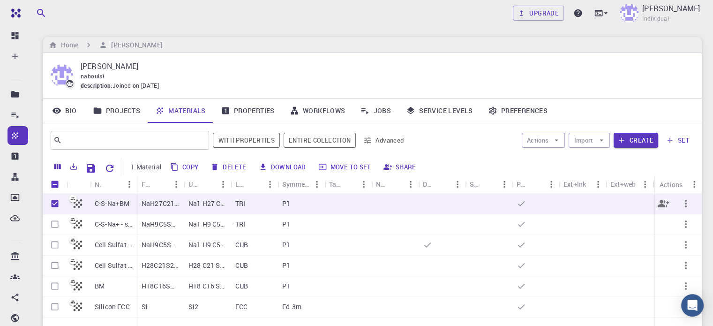
click at [227, 202] on div "Na1 H27 C21 S2 N3 Cl1 O9" at bounding box center [207, 204] width 47 height 21
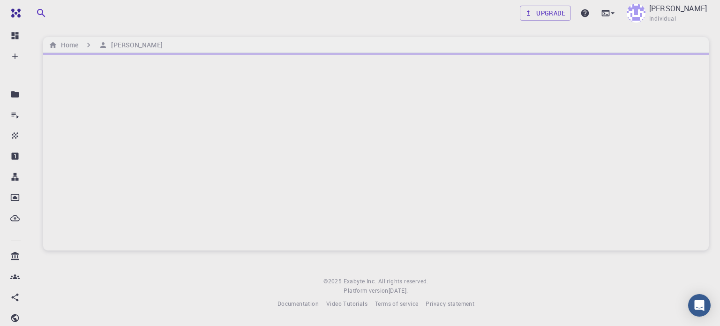
click at [227, 202] on div at bounding box center [376, 151] width 666 height 197
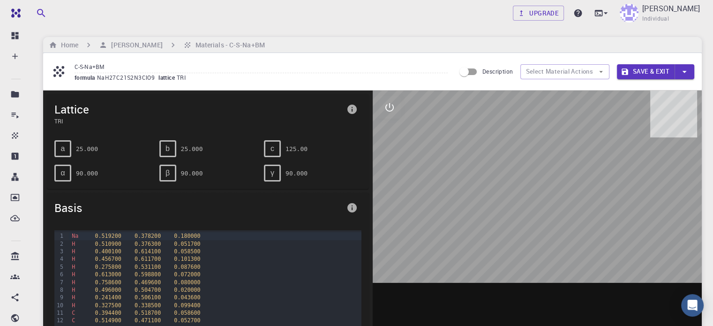
drag, startPoint x: 551, startPoint y: 159, endPoint x: 527, endPoint y: 201, distance: 48.7
click at [527, 201] on div at bounding box center [538, 236] width 330 height 292
click at [396, 105] on button "interactive" at bounding box center [389, 107] width 23 height 23
click at [390, 155] on icon "parameters" at bounding box center [389, 152] width 9 height 9
click at [388, 129] on icon "view" at bounding box center [389, 129] width 11 height 11
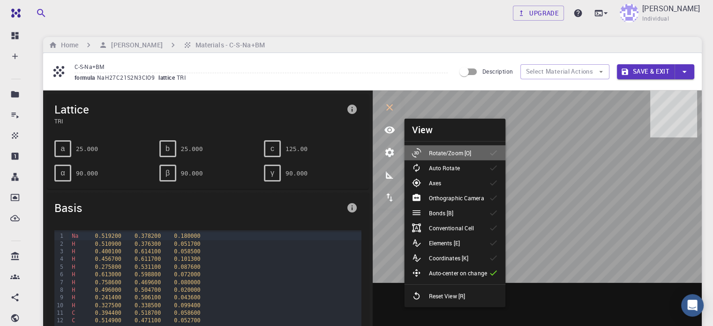
click at [439, 157] on p "Rotate/Zoom [O]" at bounding box center [450, 153] width 43 height 8
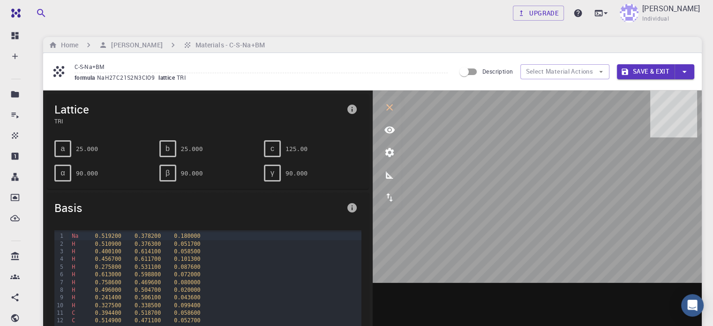
click at [286, 148] on pre "125.00" at bounding box center [297, 149] width 22 height 16
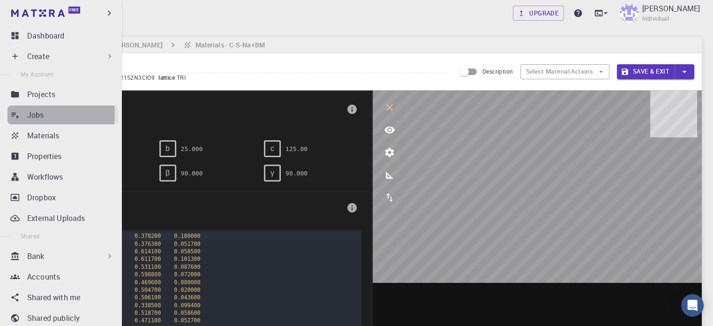
click at [41, 113] on p "Jobs" at bounding box center [35, 114] width 17 height 11
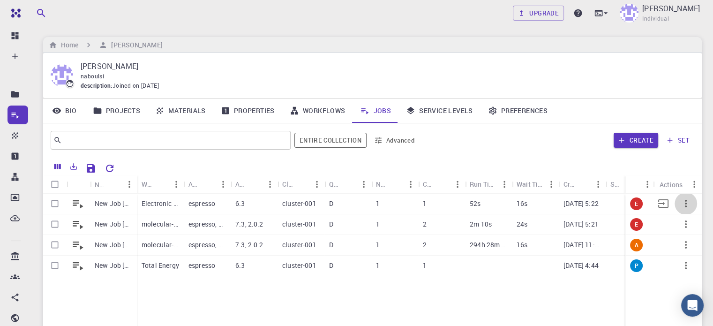
click at [696, 204] on button "button" at bounding box center [686, 203] width 23 height 23
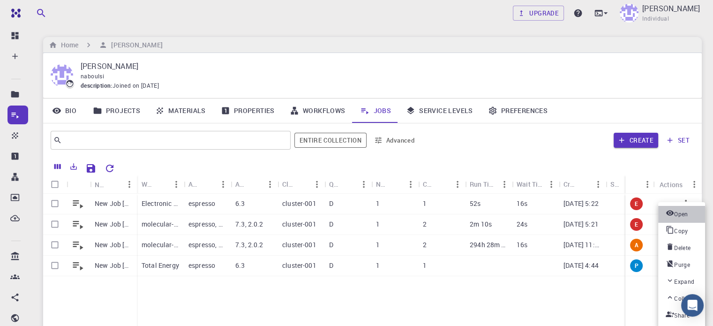
click at [686, 215] on span "Open" at bounding box center [681, 214] width 14 height 9
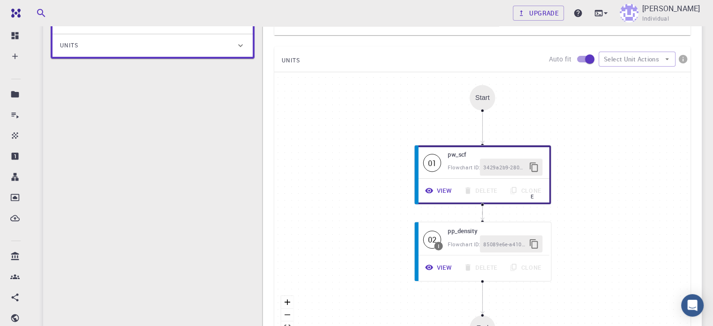
scroll to position [266, 0]
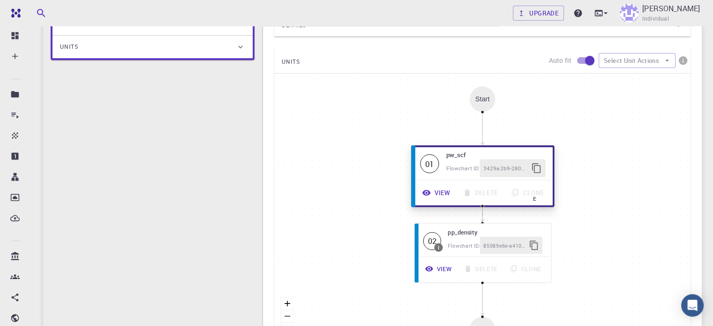
click at [461, 165] on span "Flowchart ID:" at bounding box center [463, 168] width 34 height 7
click at [435, 184] on button "View" at bounding box center [437, 193] width 40 height 18
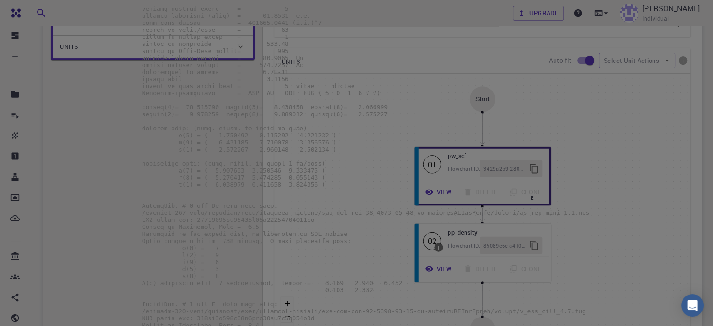
scroll to position [0, 0]
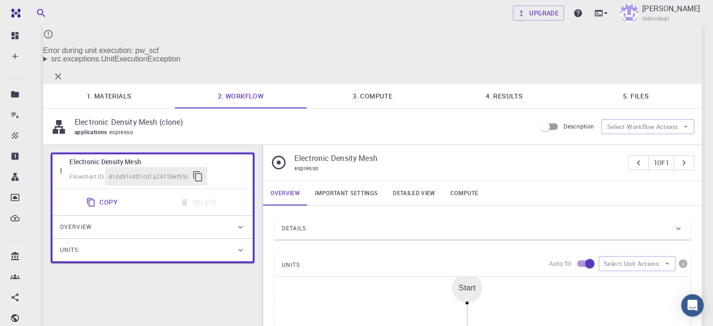
scroll to position [38, 0]
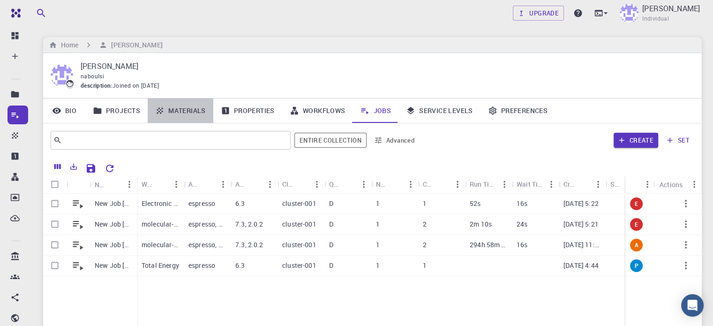
click at [184, 114] on link "Materials" at bounding box center [181, 110] width 66 height 24
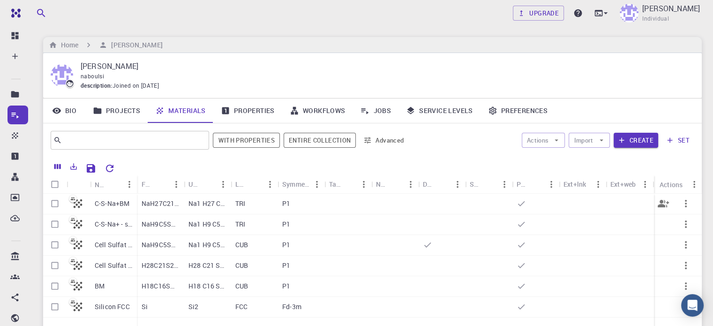
click at [125, 202] on p "C-S-Na+BM" at bounding box center [112, 203] width 35 height 9
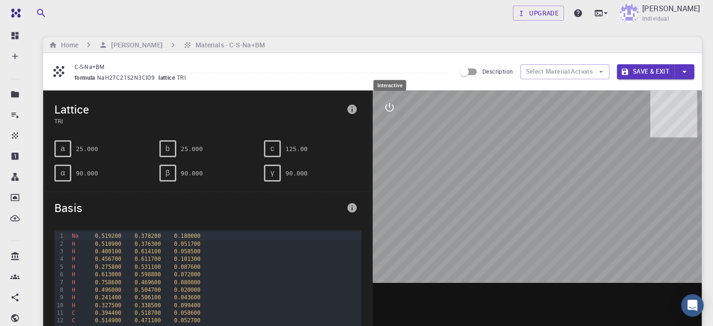
click at [389, 113] on button "interactive" at bounding box center [389, 107] width 23 height 23
click at [391, 128] on icon "view" at bounding box center [389, 129] width 11 height 11
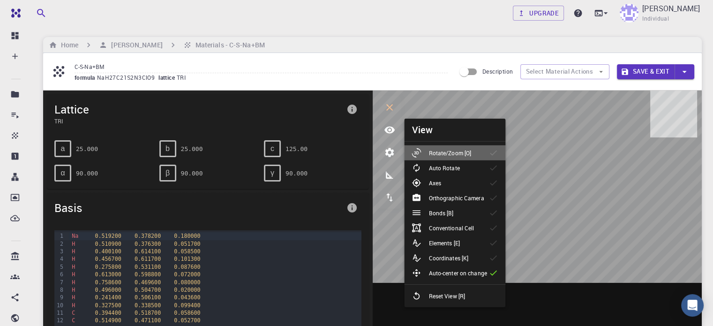
click at [454, 151] on p "Rotate/Zoom [O]" at bounding box center [450, 153] width 43 height 8
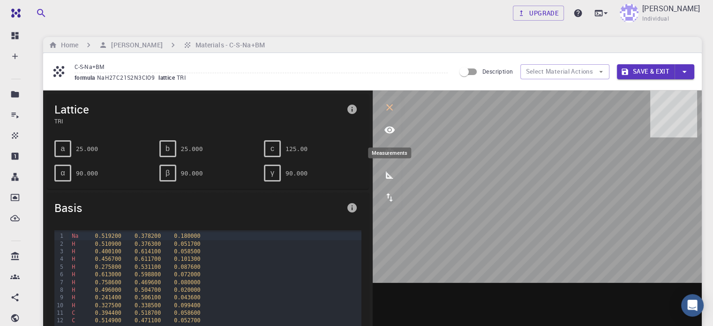
click at [393, 174] on icon "measurements" at bounding box center [389, 174] width 11 height 11
click at [682, 72] on icon "button" at bounding box center [684, 72] width 10 height 10
click at [599, 75] on div at bounding box center [356, 163] width 713 height 326
click at [602, 69] on icon "button" at bounding box center [601, 72] width 8 height 8
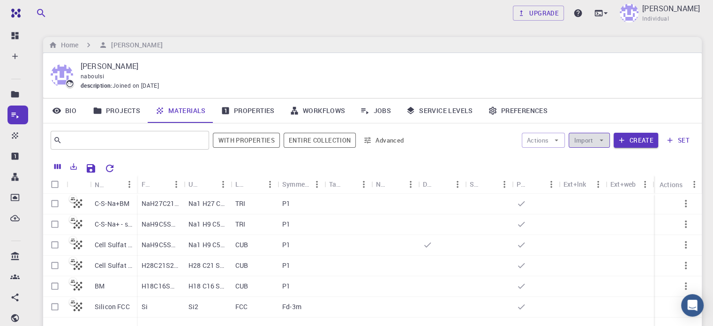
click at [599, 142] on icon "button" at bounding box center [601, 140] width 8 height 8
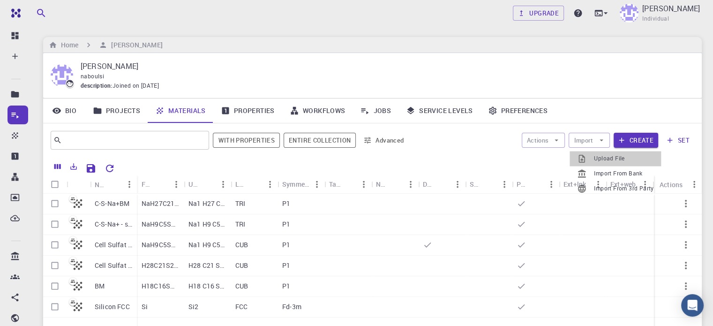
click at [603, 160] on span "Upload File" at bounding box center [624, 158] width 60 height 9
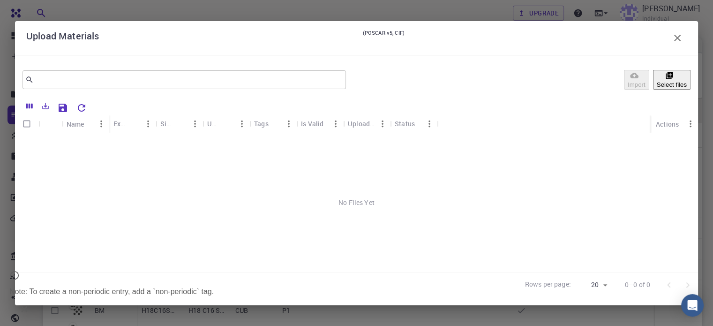
scroll to position [104, 0]
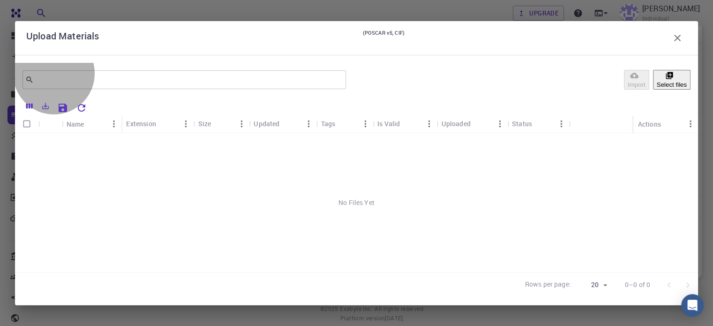
click at [676, 83] on button "Select files" at bounding box center [672, 80] width 38 height 20
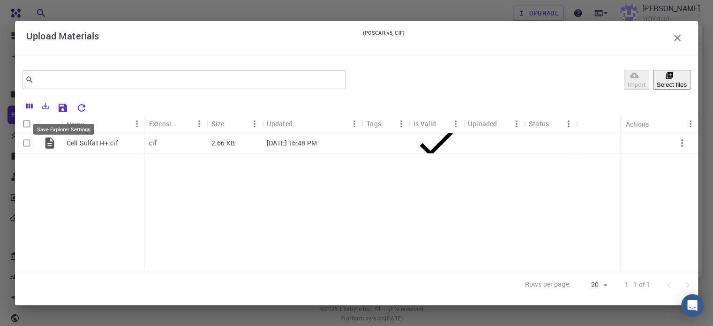
click at [65, 108] on icon "Save Explorer Settings" at bounding box center [63, 108] width 8 height 8
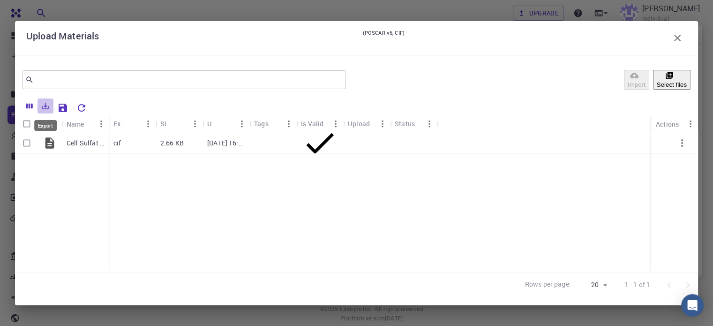
click at [45, 107] on icon "Export" at bounding box center [45, 106] width 8 height 8
click at [33, 104] on icon "Columns" at bounding box center [29, 106] width 8 height 8
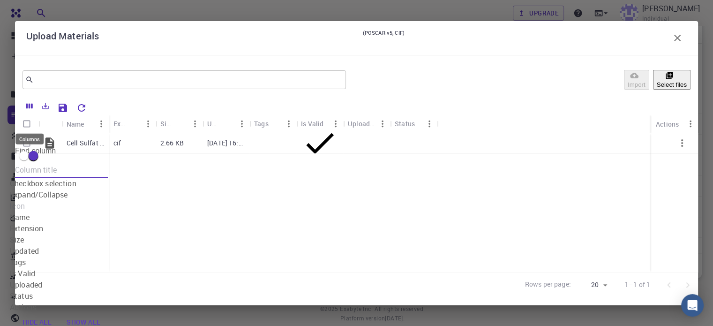
scroll to position [13, 0]
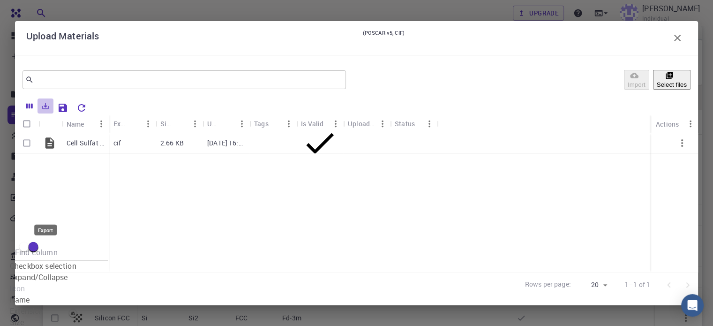
click at [47, 107] on icon "Export" at bounding box center [45, 106] width 8 height 8
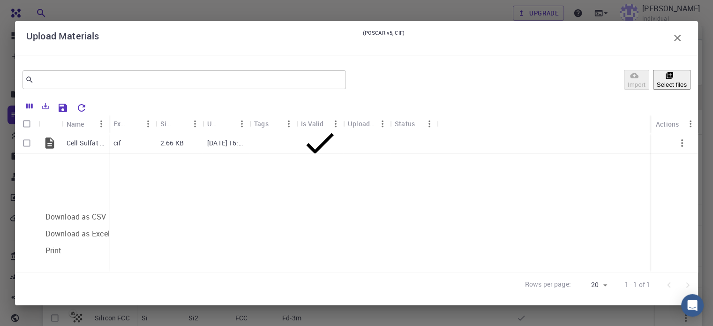
scroll to position [0, 0]
click at [25, 140] on input "Select row" at bounding box center [27, 143] width 18 height 18
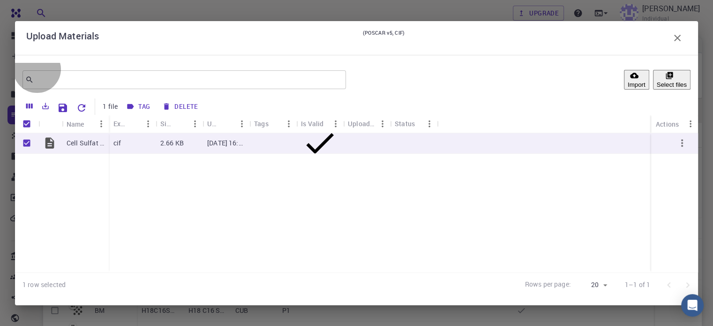
click at [624, 79] on button "Import" at bounding box center [636, 80] width 25 height 20
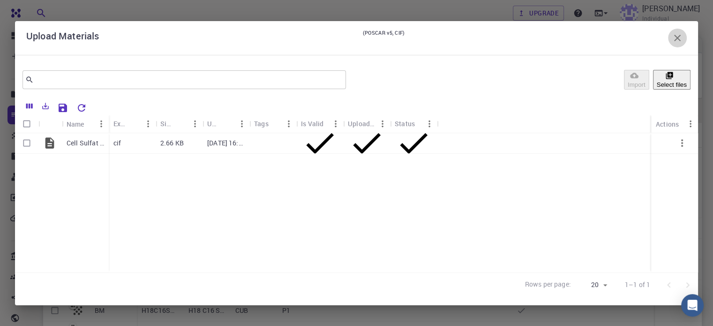
click at [678, 38] on icon "button" at bounding box center [677, 38] width 7 height 7
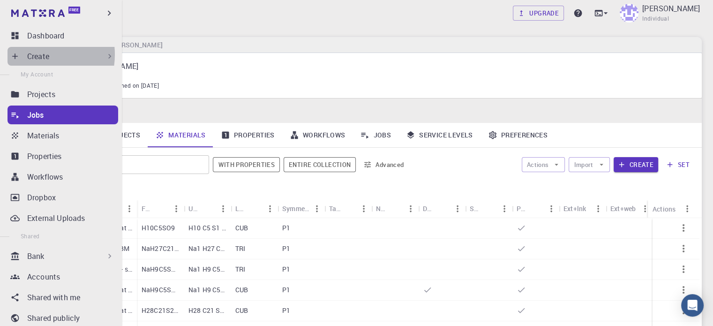
click at [33, 54] on p "Create" at bounding box center [38, 56] width 22 height 11
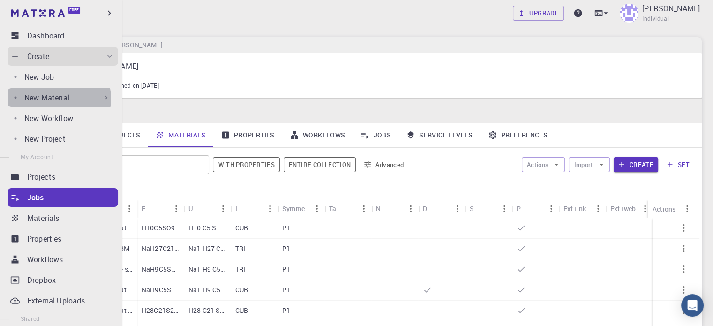
click at [58, 98] on p "New Material" at bounding box center [46, 97] width 45 height 11
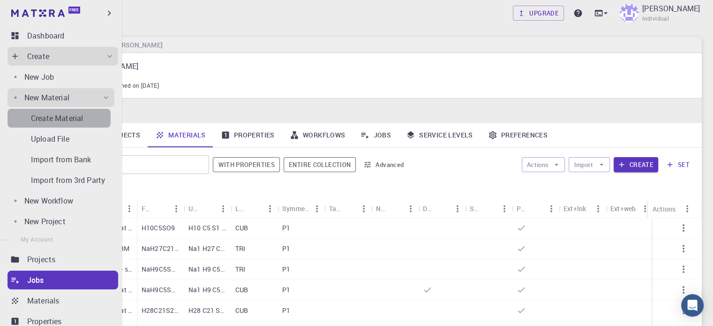
click at [66, 117] on p "Create Material" at bounding box center [57, 118] width 52 height 11
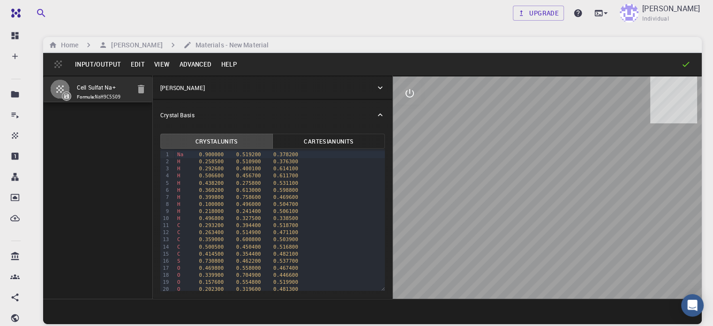
click at [109, 63] on button "Input/Output" at bounding box center [97, 64] width 55 height 15
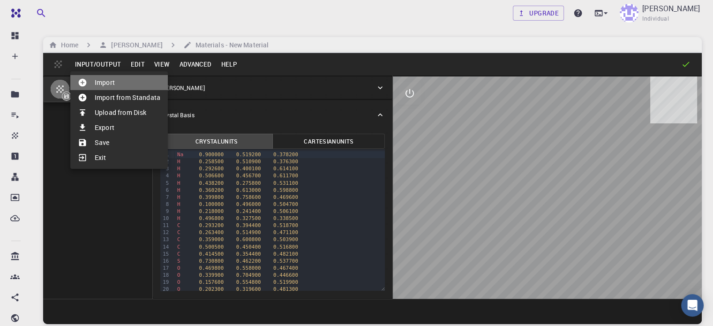
click at [114, 84] on li "Import" at bounding box center [119, 82] width 98 height 15
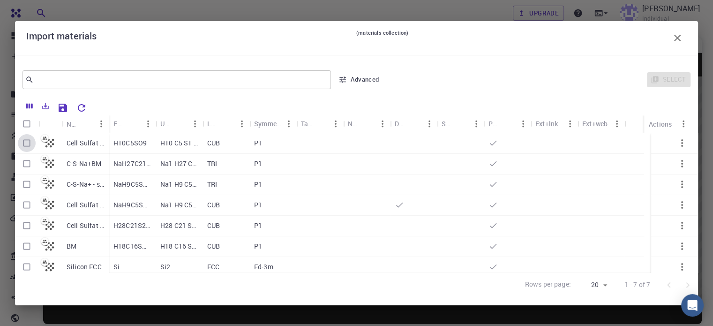
click at [28, 141] on input "Select row" at bounding box center [27, 143] width 18 height 18
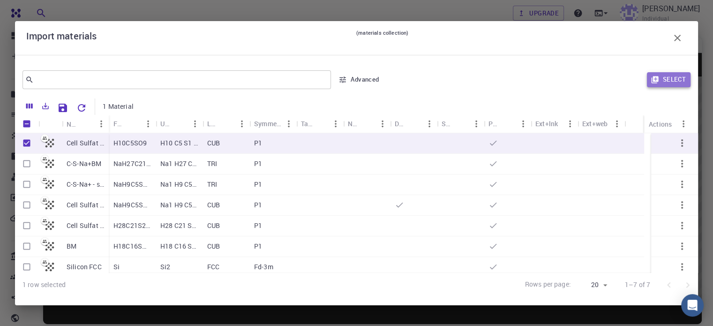
click at [675, 84] on button "Select" at bounding box center [669, 79] width 44 height 15
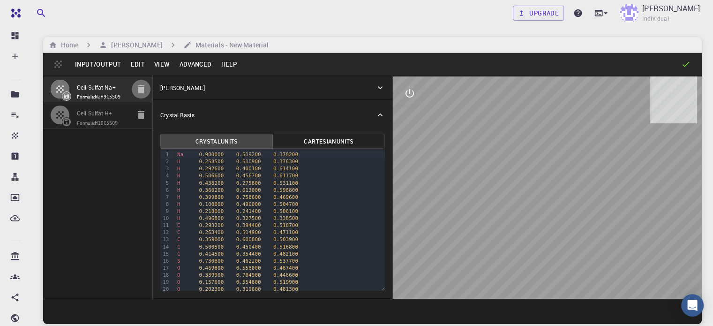
click at [138, 93] on icon "button" at bounding box center [141, 89] width 7 height 8
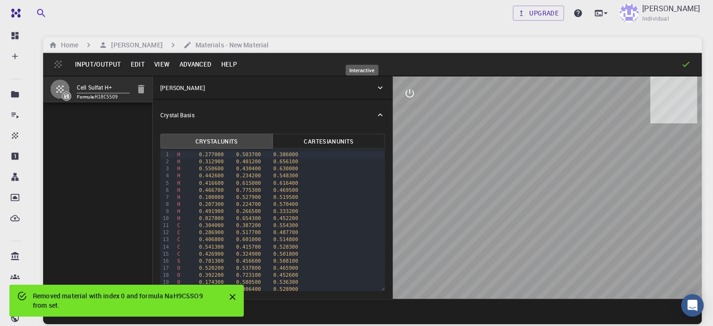
click at [406, 91] on icon "interactive" at bounding box center [410, 93] width 8 height 8
click at [399, 121] on button "view" at bounding box center [410, 116] width 23 height 23
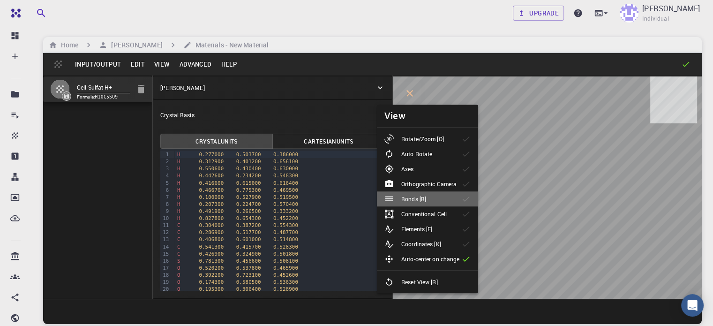
click at [430, 200] on div "Bonds [B]" at bounding box center [408, 198] width 49 height 9
click at [444, 136] on p "Rotate/Zoom [O]" at bounding box center [422, 139] width 43 height 8
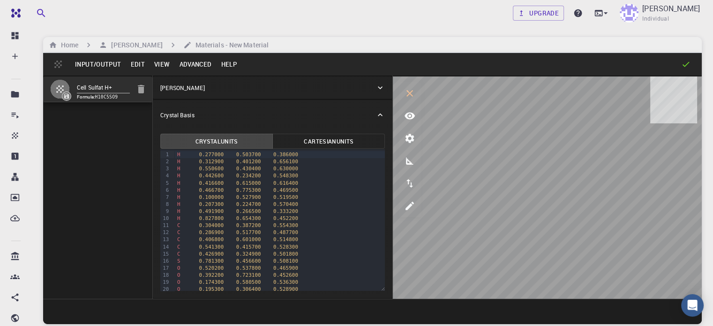
click at [204, 60] on button "Advanced" at bounding box center [195, 64] width 42 height 15
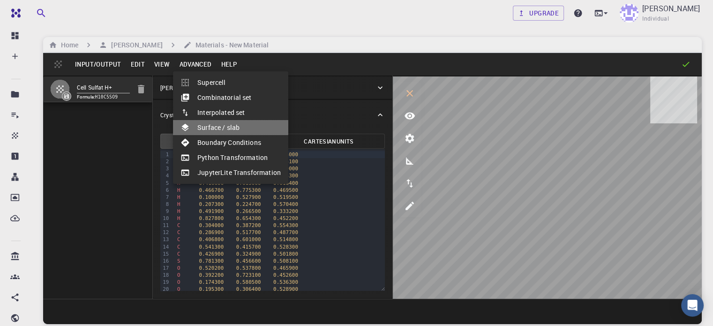
click at [227, 123] on li "Surface / slab" at bounding box center [230, 127] width 115 height 15
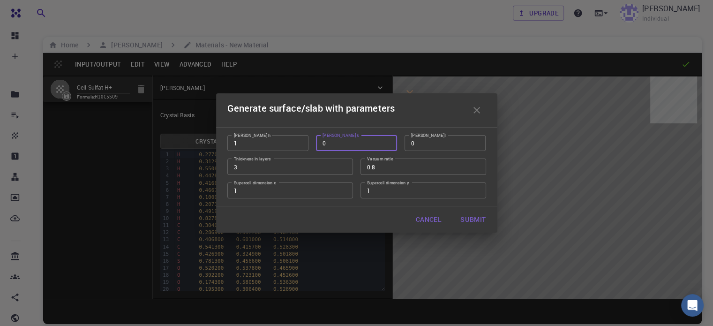
click at [333, 143] on input "0" at bounding box center [356, 143] width 81 height 16
click at [426, 144] on input "0" at bounding box center [445, 143] width 81 height 16
click at [306, 165] on input "3" at bounding box center [290, 166] width 126 height 16
click at [479, 223] on button "Submit" at bounding box center [473, 219] width 40 height 19
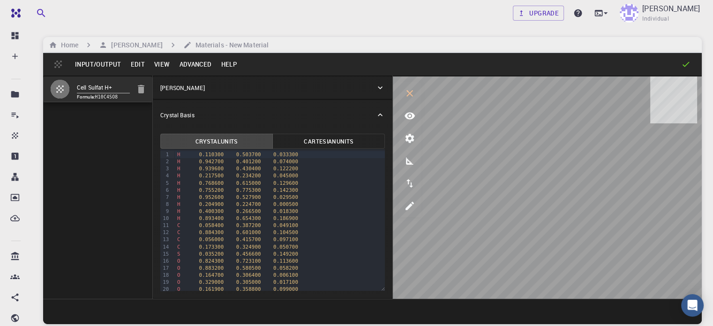
click at [191, 62] on button "Advanced" at bounding box center [195, 64] width 42 height 15
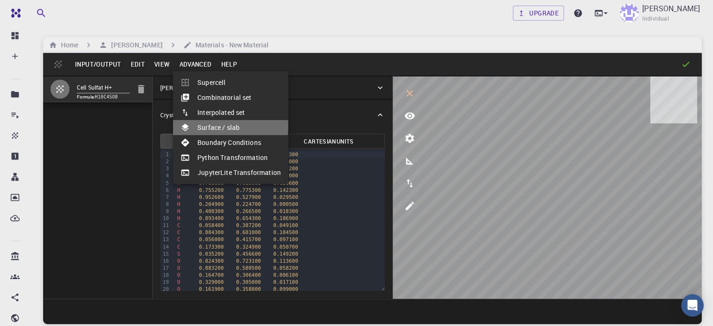
click at [219, 126] on li "Surface / slab" at bounding box center [230, 127] width 115 height 15
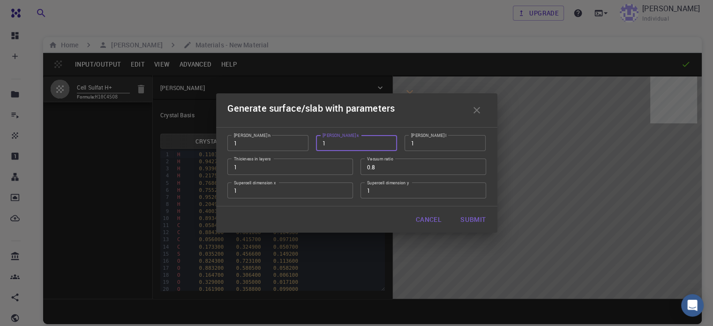
click at [338, 140] on input "1" at bounding box center [356, 143] width 81 height 16
click at [425, 143] on input "1" at bounding box center [445, 143] width 81 height 16
click at [468, 219] on button "Submit" at bounding box center [473, 219] width 40 height 19
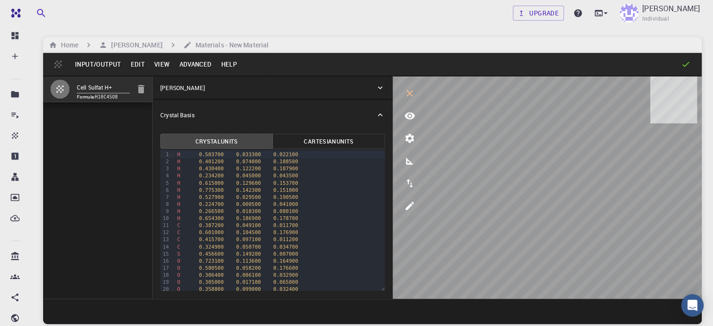
click at [201, 59] on button "Advanced" at bounding box center [195, 64] width 42 height 15
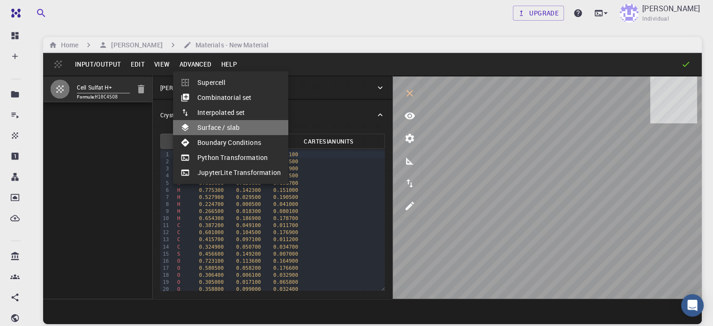
click at [236, 126] on li "Surface / slab" at bounding box center [230, 127] width 115 height 15
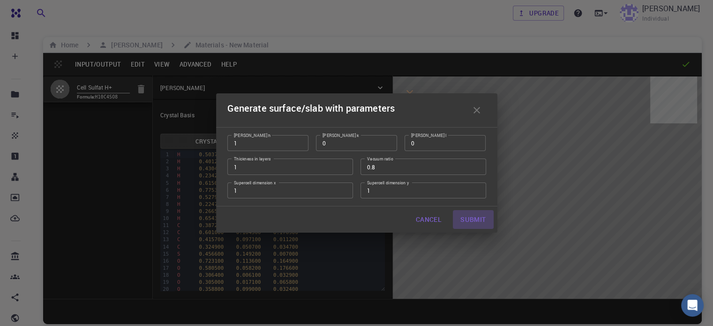
click at [477, 219] on button "Submit" at bounding box center [473, 219] width 40 height 19
